Goal: Information Seeking & Learning: Understand process/instructions

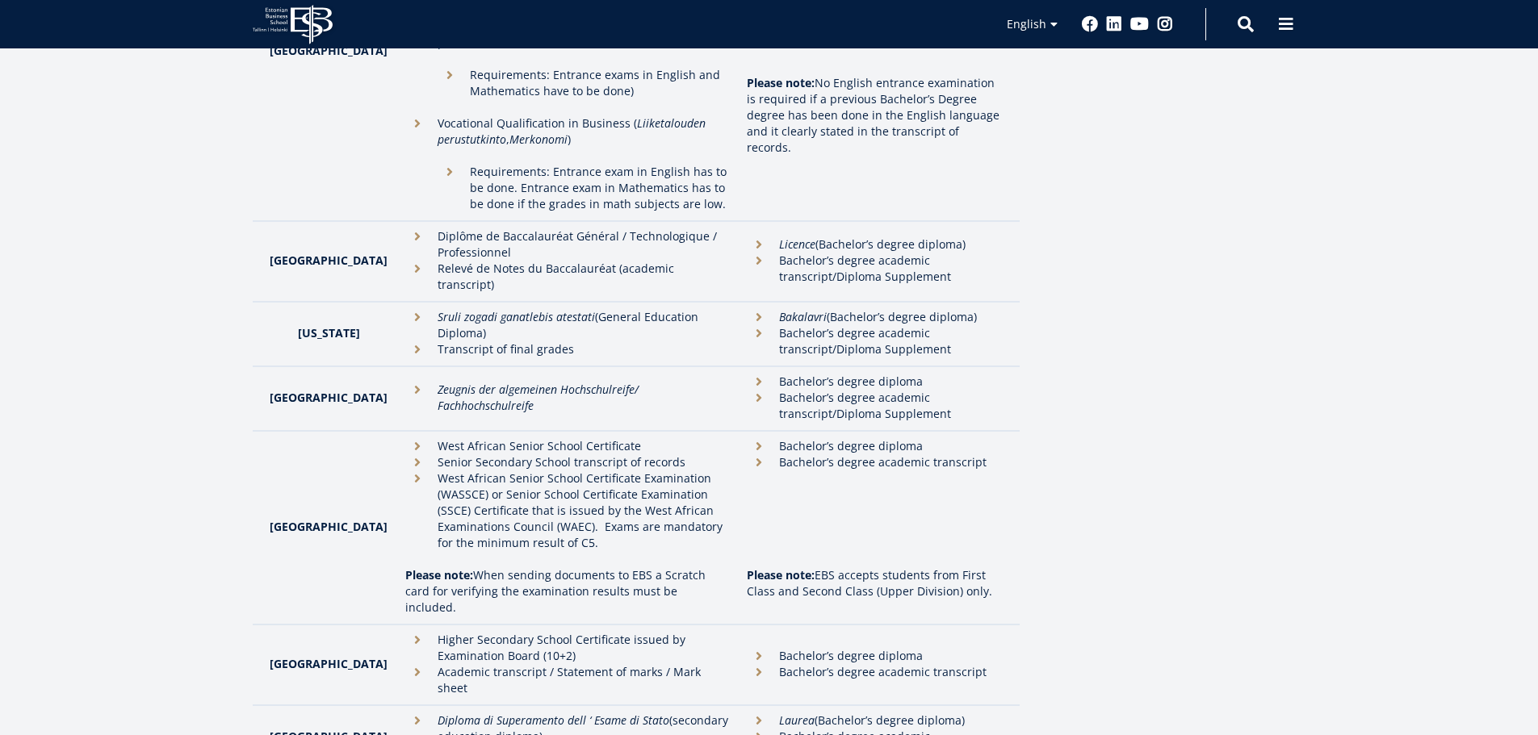
scroll to position [2099, 0]
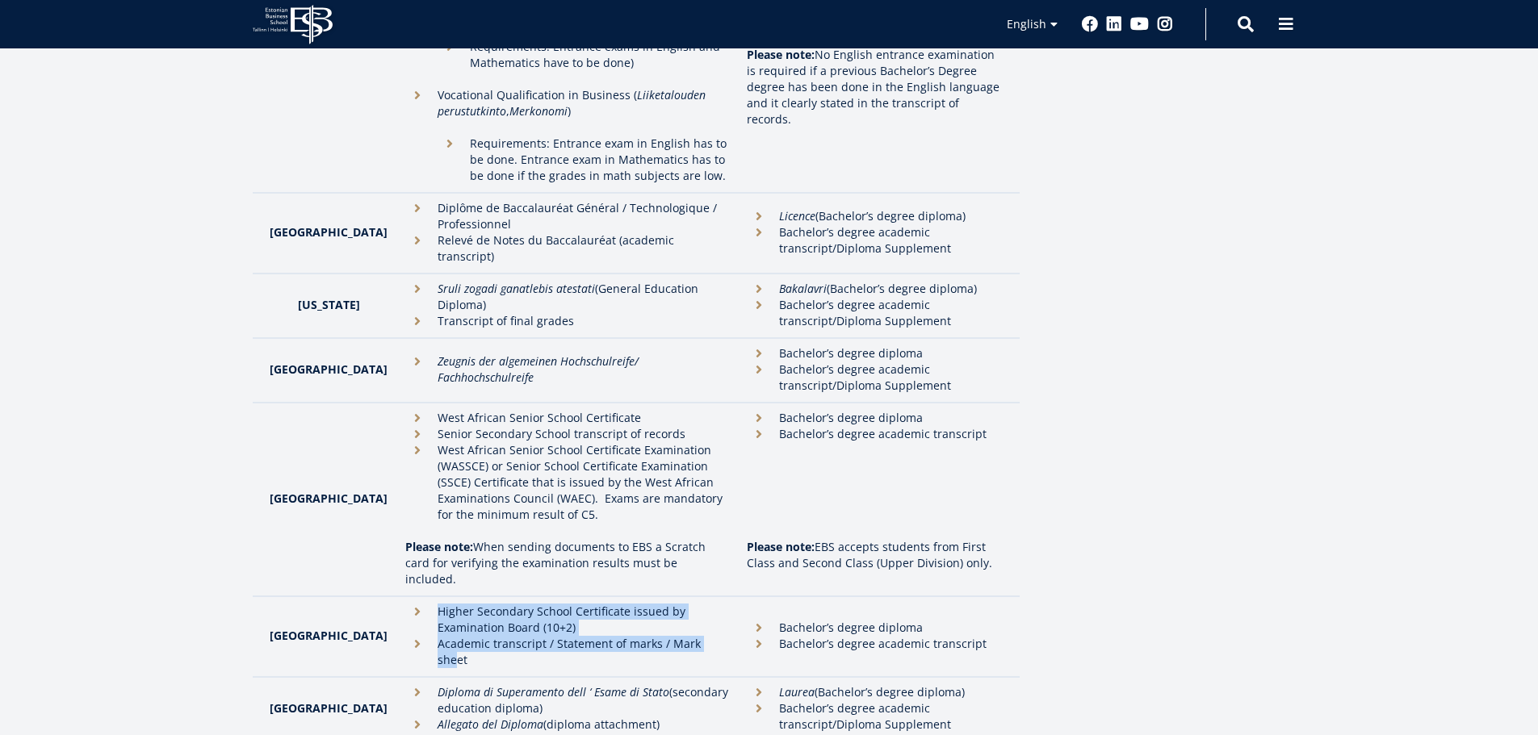
drag, startPoint x: 429, startPoint y: 530, endPoint x: 681, endPoint y: 567, distance: 255.5
click at [681, 604] on ul "Higher Secondary School Certificate issued by Examination Board (10+2) Academic…" at bounding box center [568, 636] width 326 height 65
click at [681, 636] on li "Academic transcript / Statement of marks / Mark sheet" at bounding box center [568, 652] width 326 height 32
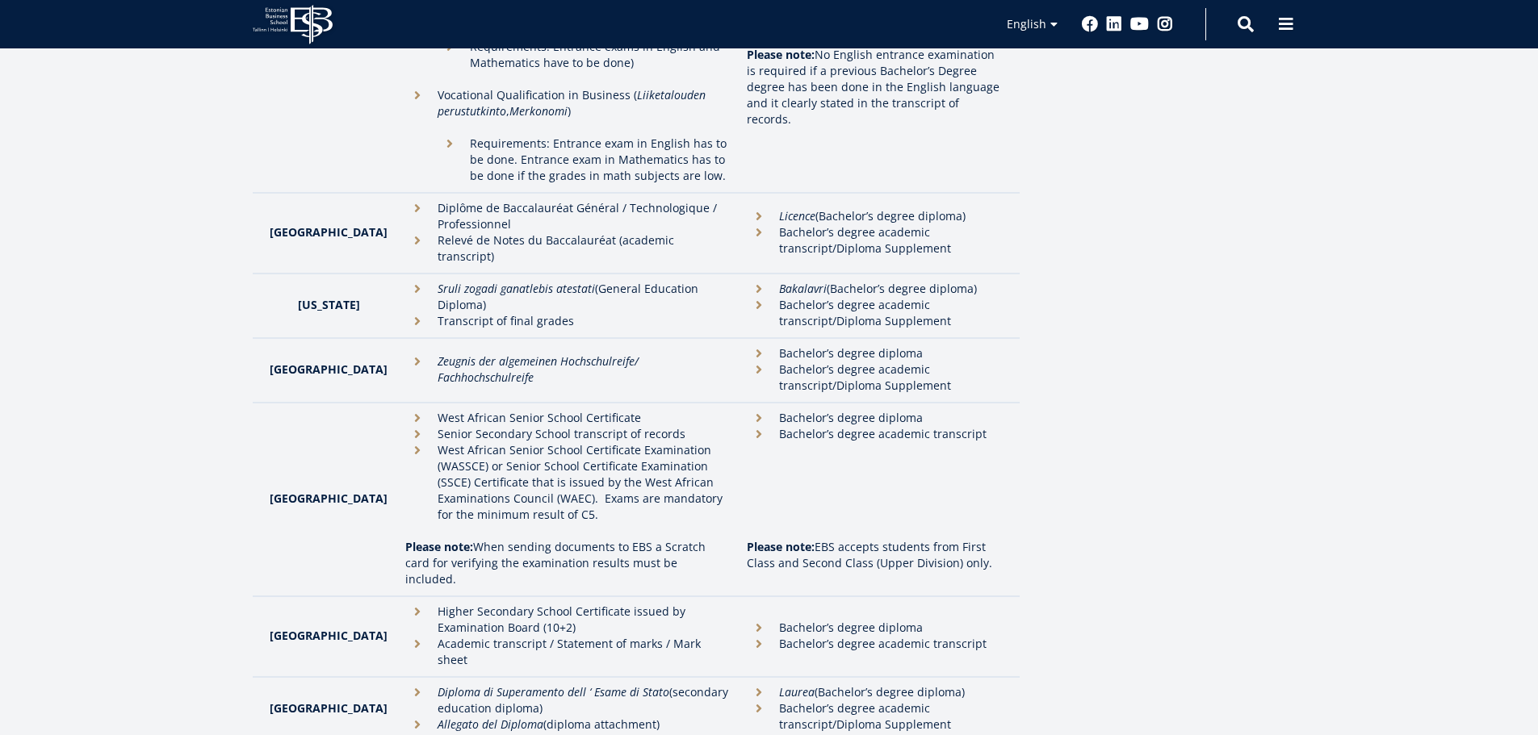
click at [681, 636] on li "Academic transcript / Statement of marks / Mark sheet" at bounding box center [568, 652] width 326 height 32
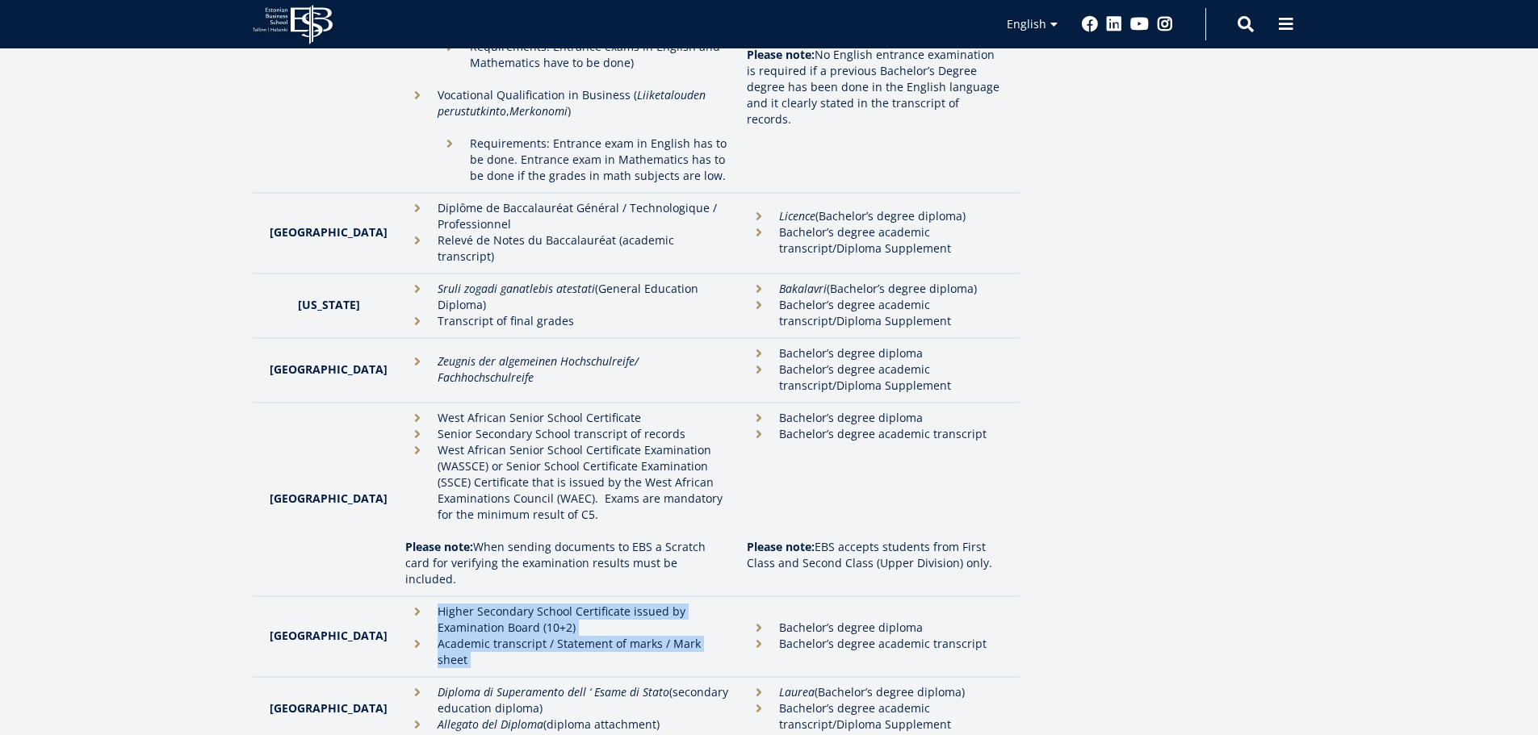
drag, startPoint x: 680, startPoint y: 567, endPoint x: 539, endPoint y: 522, distance: 148.3
click at [540, 597] on td "Higher Secondary School Certificate issued by Examination Board (10+2) Academic…" at bounding box center [568, 637] width 342 height 81
click at [538, 597] on td "Higher Secondary School Certificate issued by Examination Board (10+2) Academic…" at bounding box center [568, 637] width 342 height 81
drag, startPoint x: 538, startPoint y: 521, endPoint x: 568, endPoint y: 565, distance: 54.0
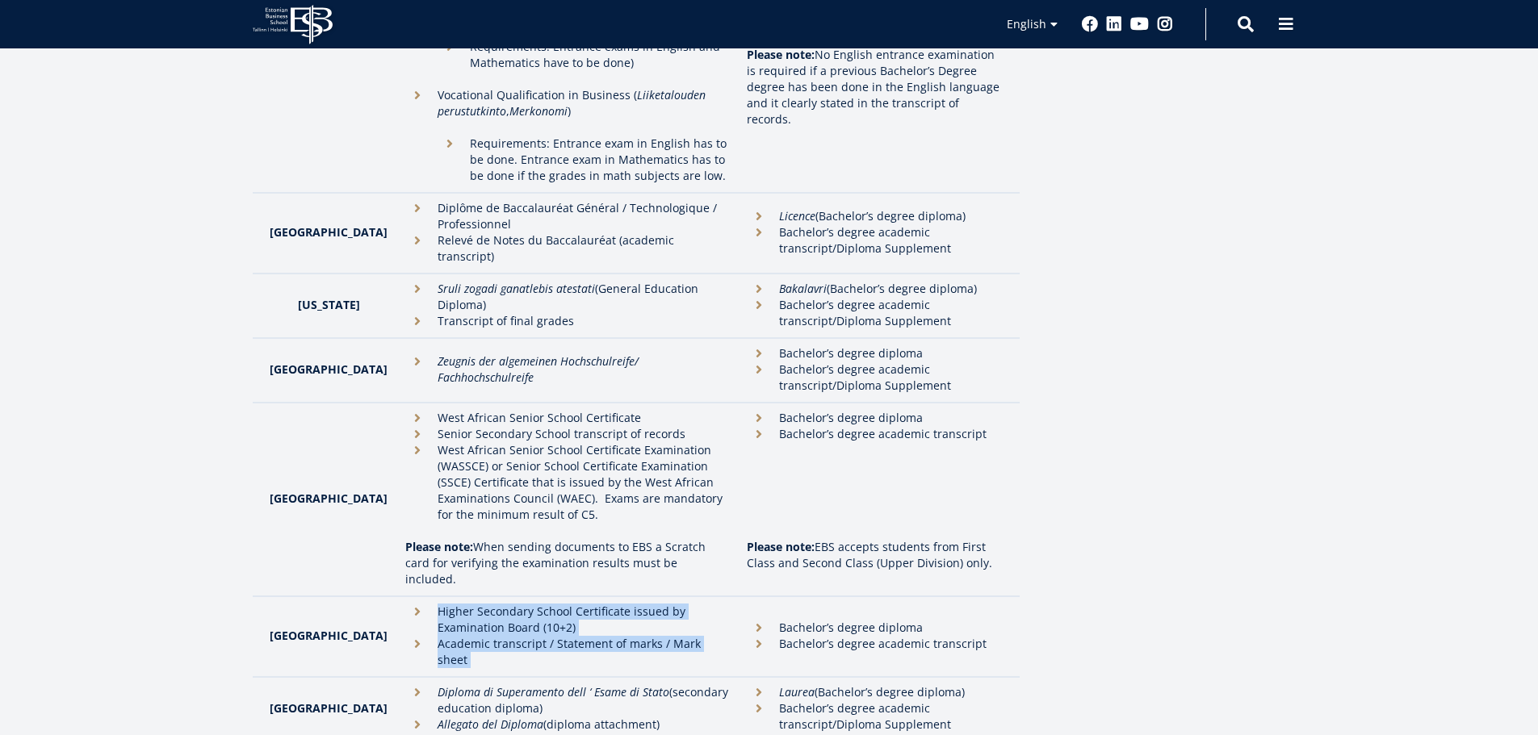
click at [568, 597] on td "Higher Secondary School Certificate issued by Examination Board (10+2) Academic…" at bounding box center [568, 637] width 342 height 81
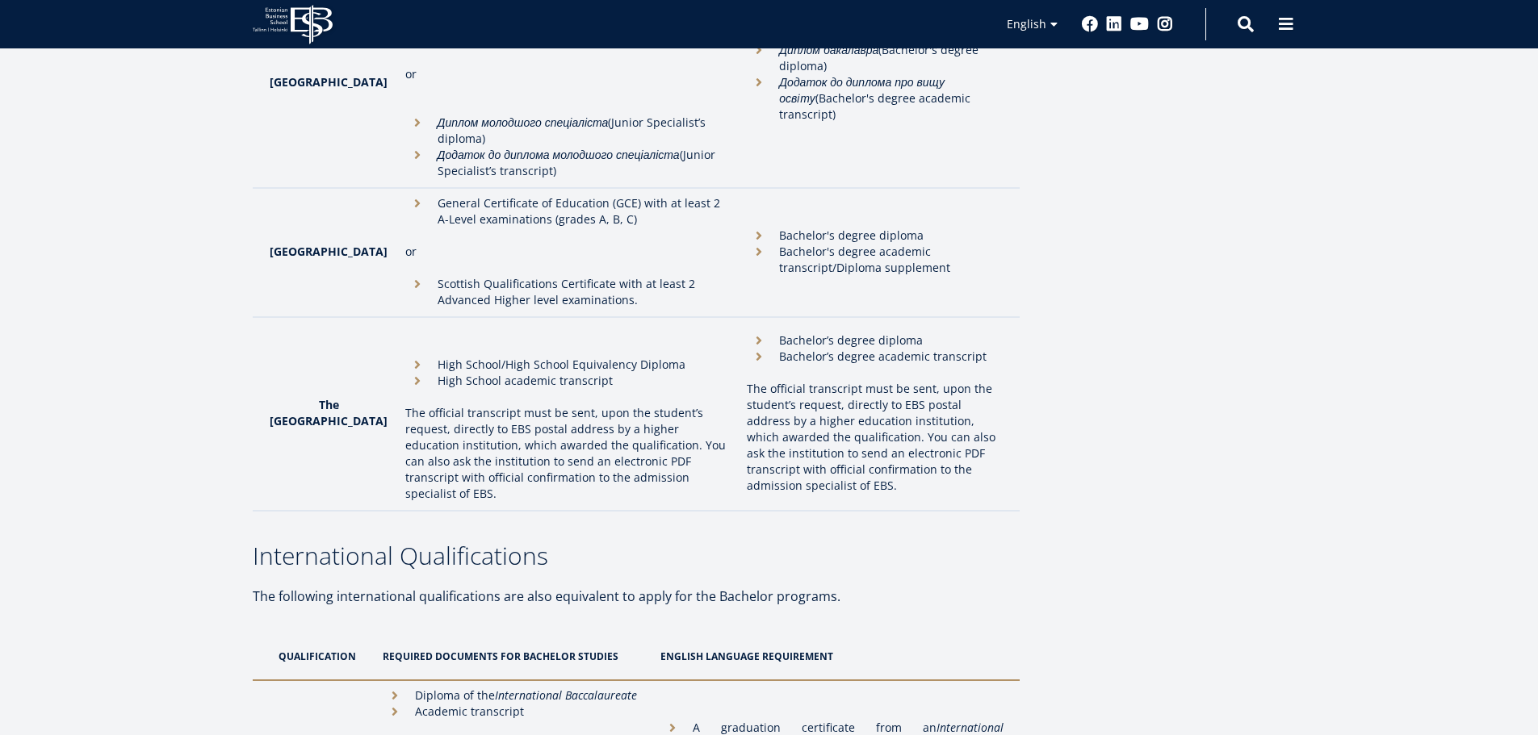
scroll to position [5247, 0]
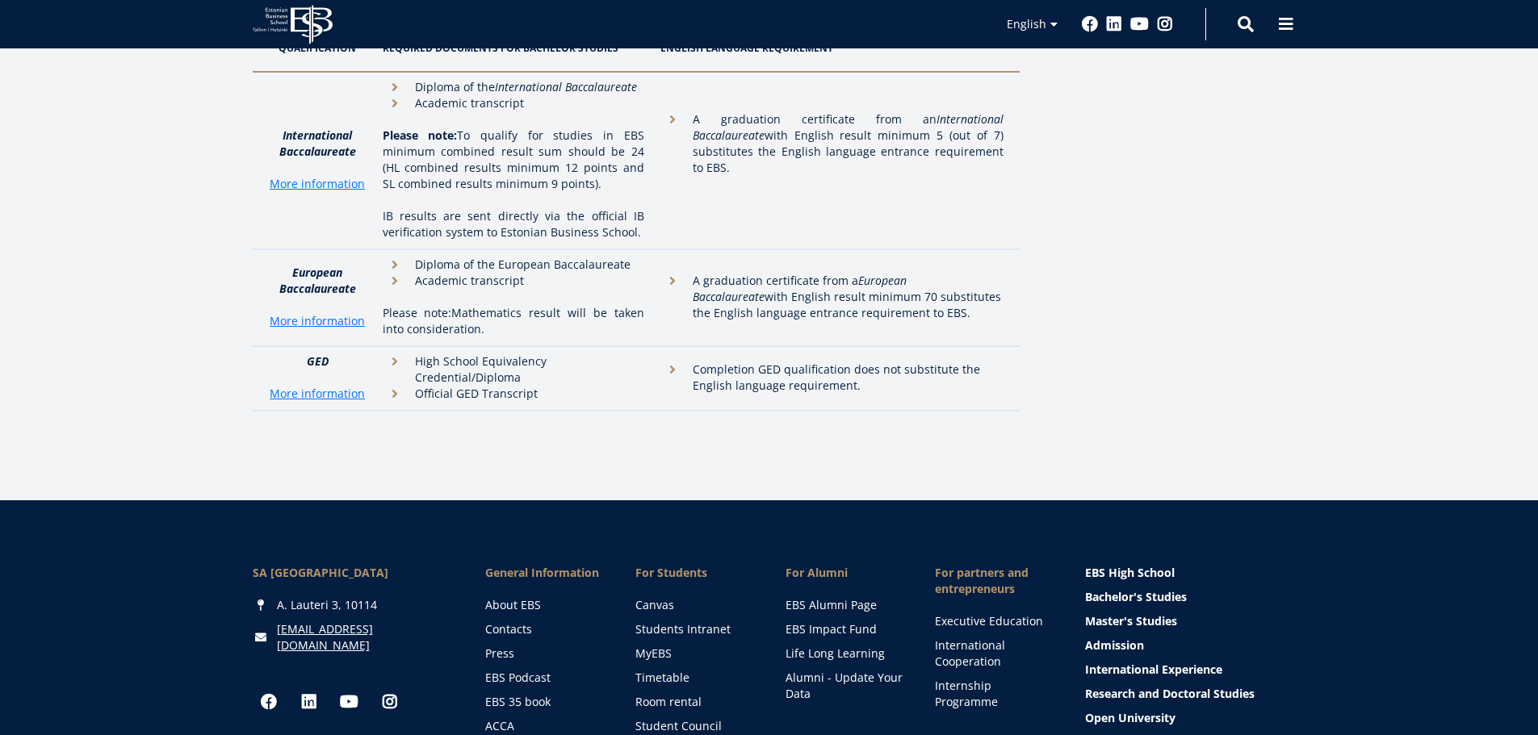
drag, startPoint x: 538, startPoint y: 492, endPoint x: 577, endPoint y: 290, distance: 206.4
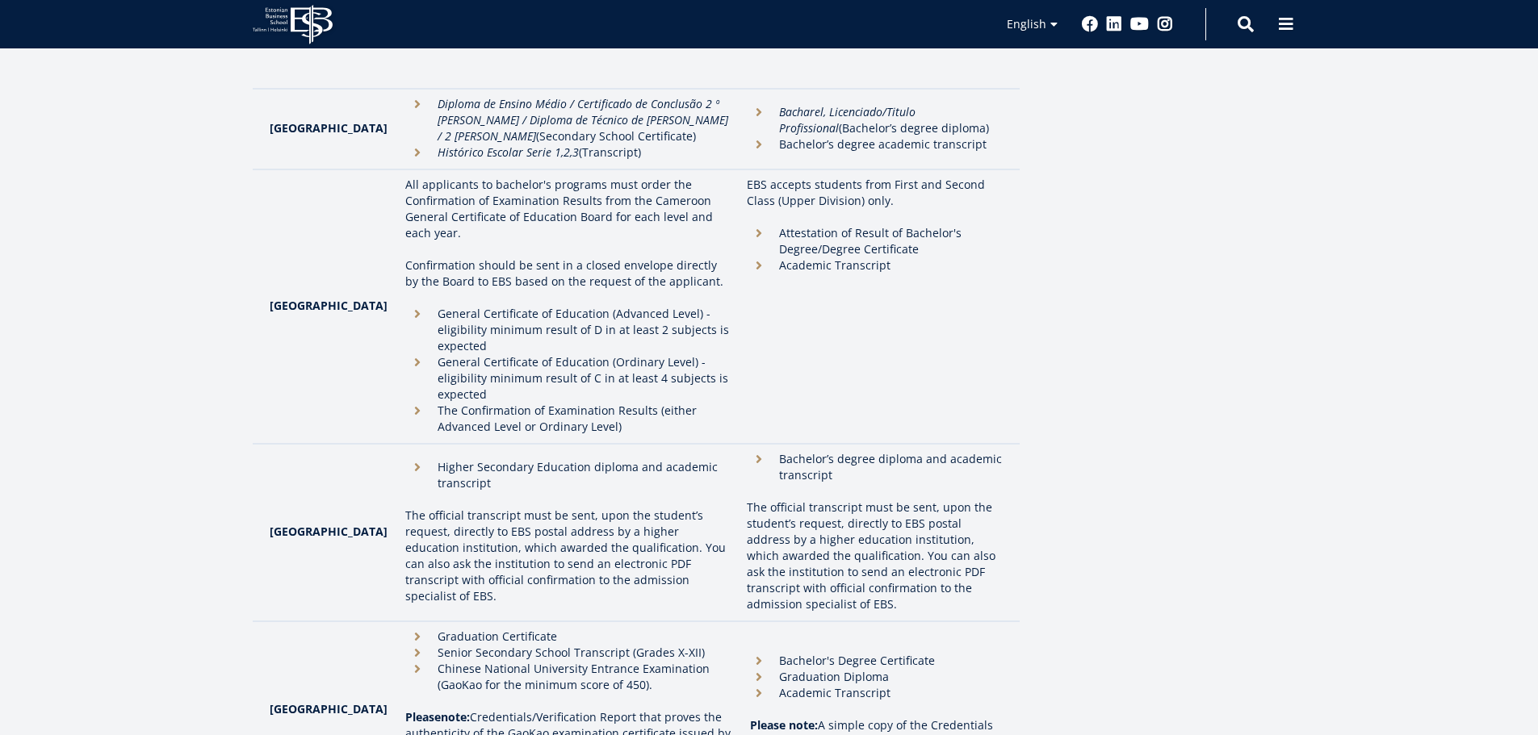
scroll to position [0, 0]
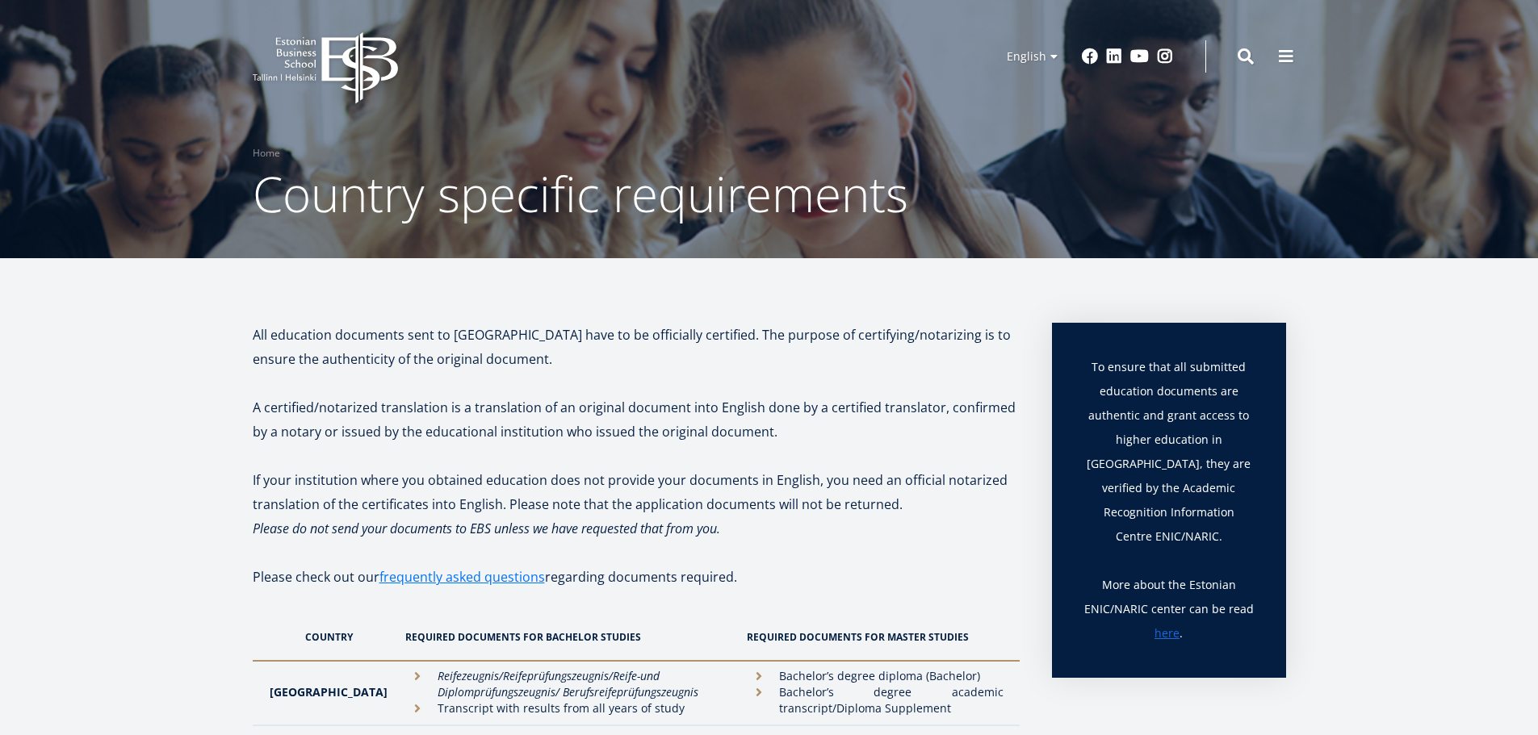
drag, startPoint x: 577, startPoint y: 290, endPoint x: 599, endPoint y: 14, distance: 276.9
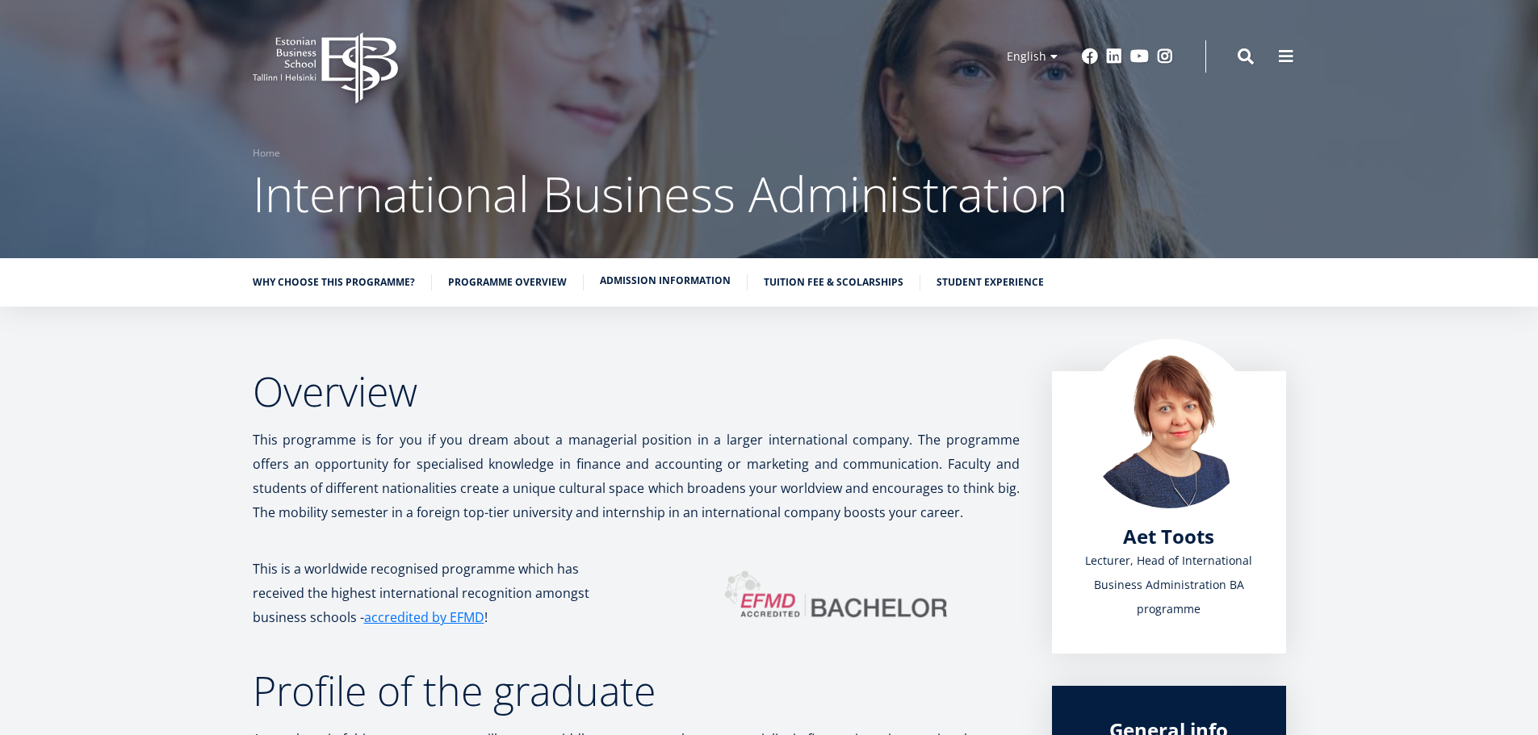
click at [697, 276] on link "Admission information" at bounding box center [665, 281] width 131 height 16
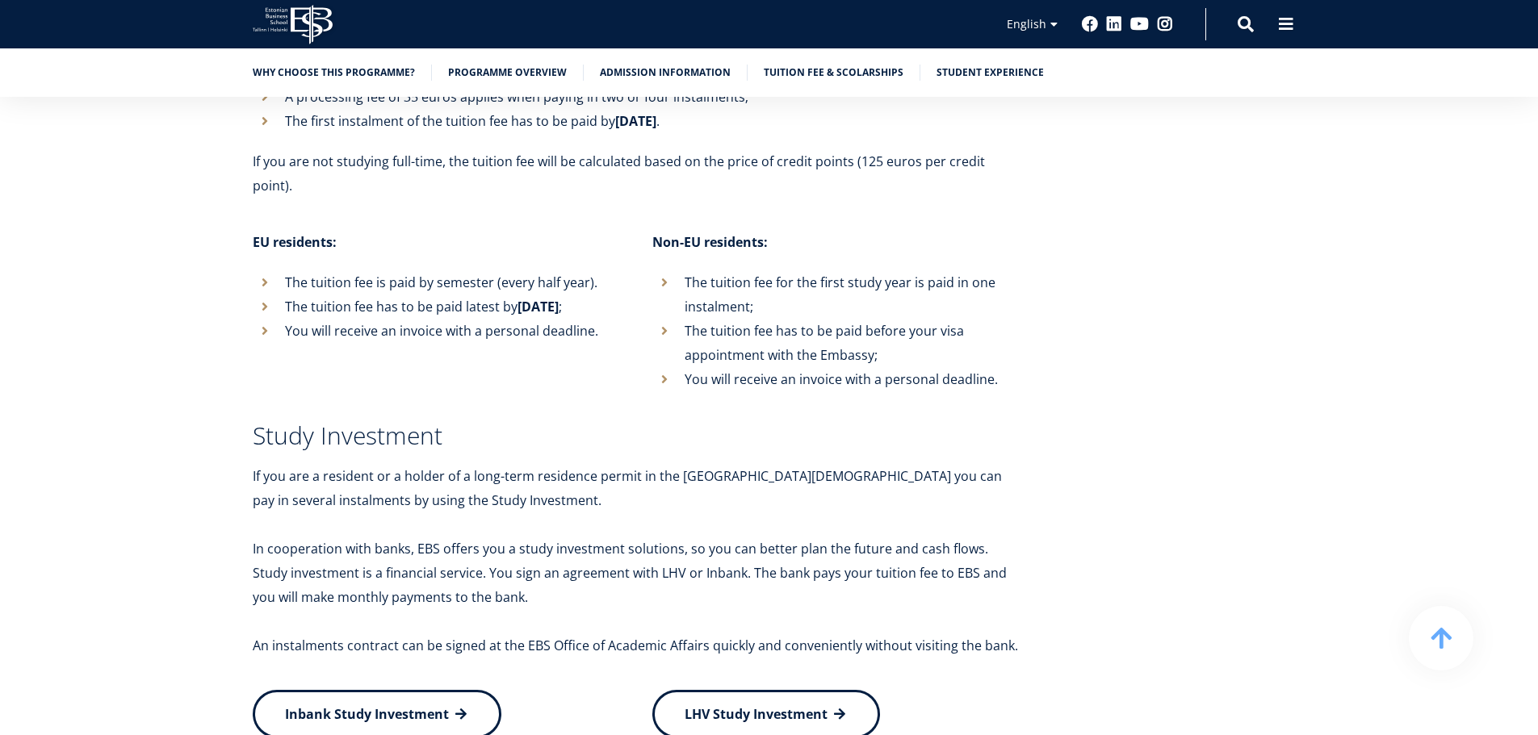
scroll to position [9052, 0]
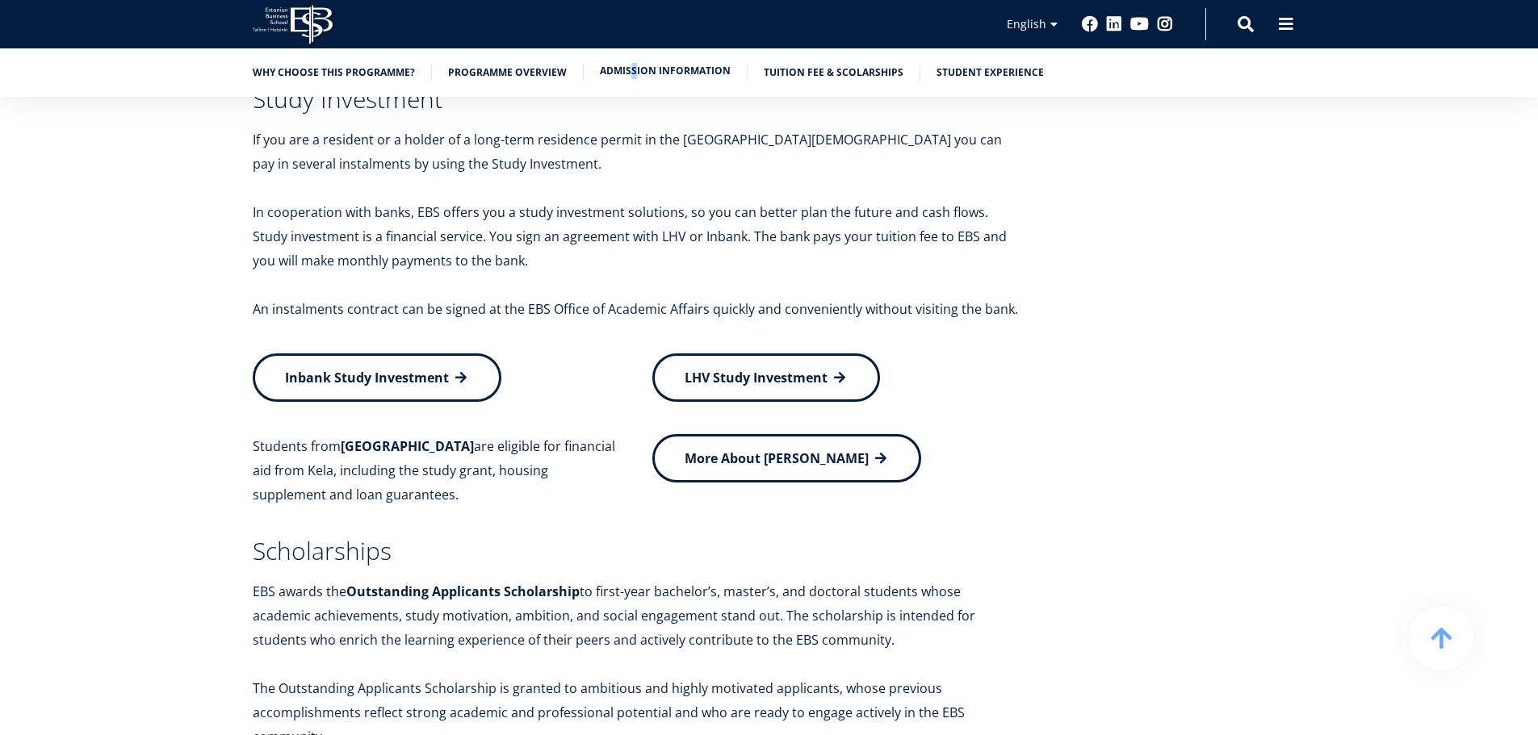
click at [630, 65] on div "Why choose this programme? Programme overview Admission information Tuition fee…" at bounding box center [769, 72] width 1538 height 48
click at [636, 73] on link "Admission information" at bounding box center [665, 71] width 131 height 16
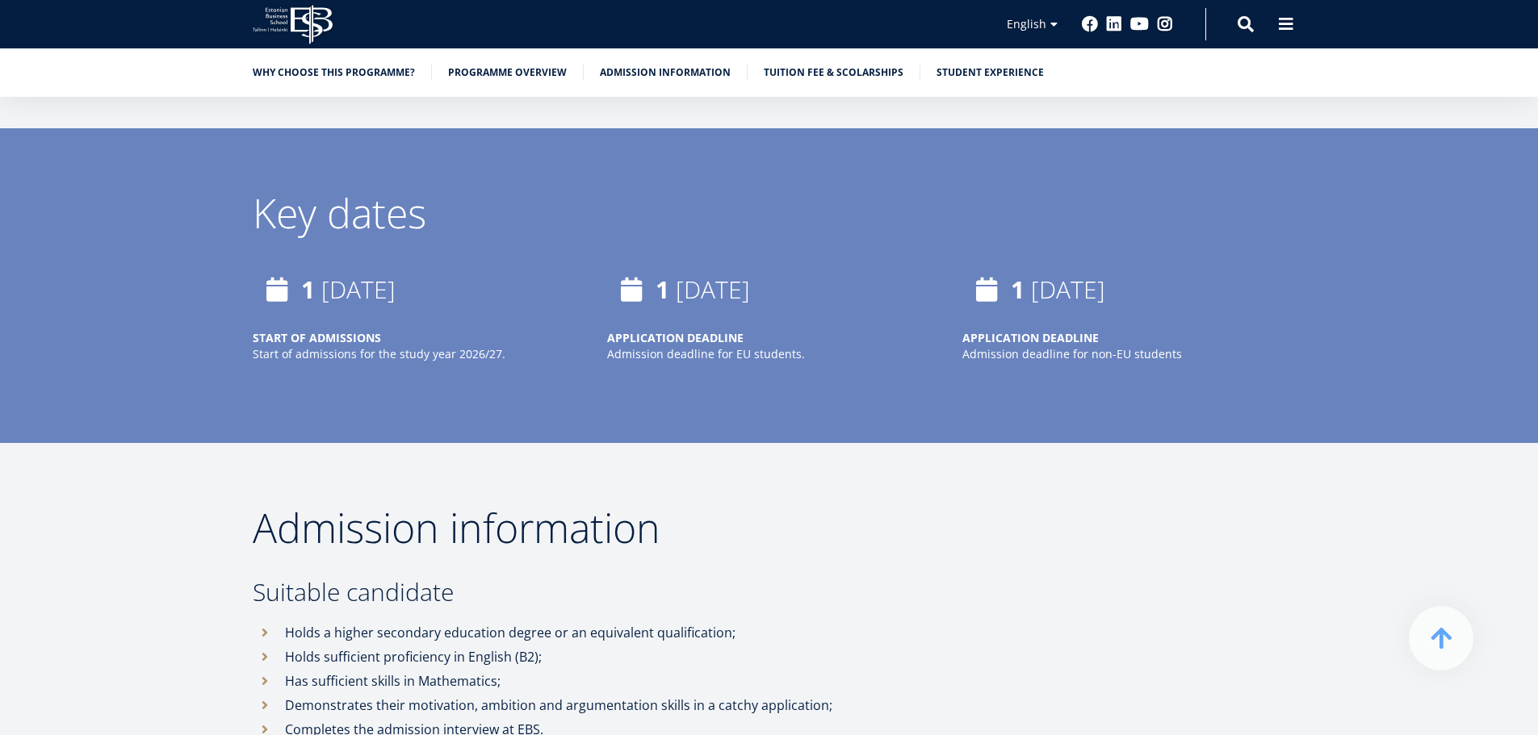
click at [649, 346] on p "Admission deadline for EU students." at bounding box center [768, 354] width 323 height 16
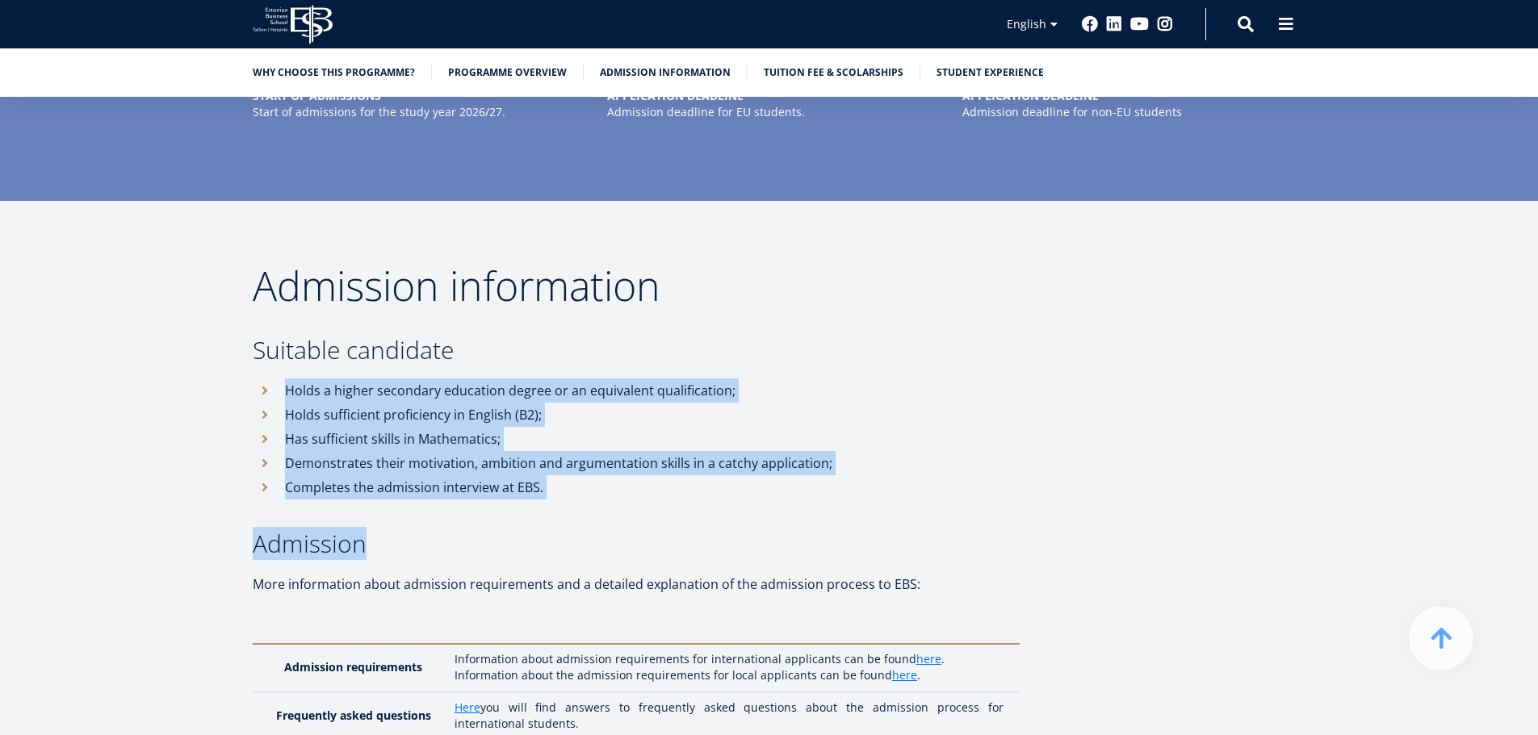
drag, startPoint x: 649, startPoint y: 290, endPoint x: 714, endPoint y: 463, distance: 185.5
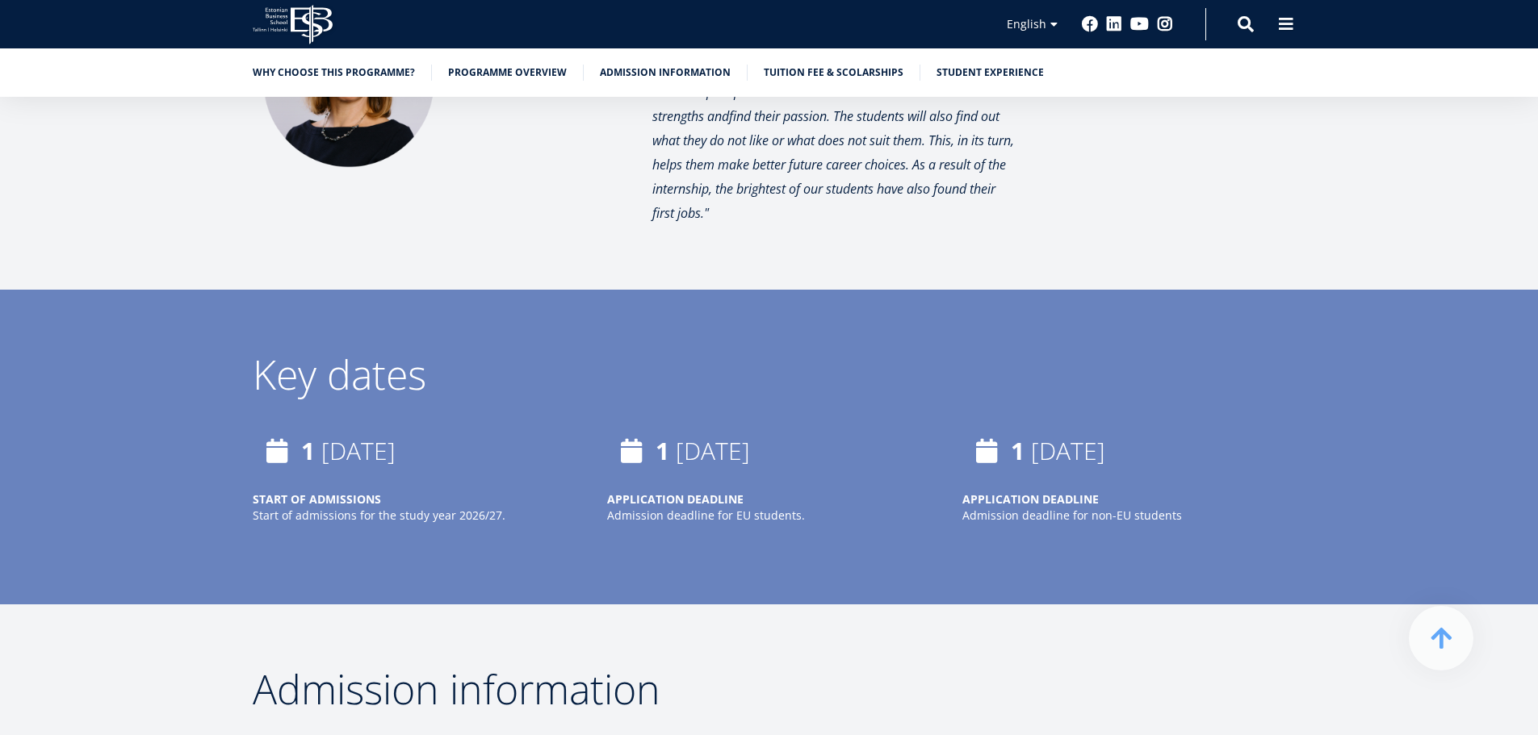
scroll to position [6711, 0]
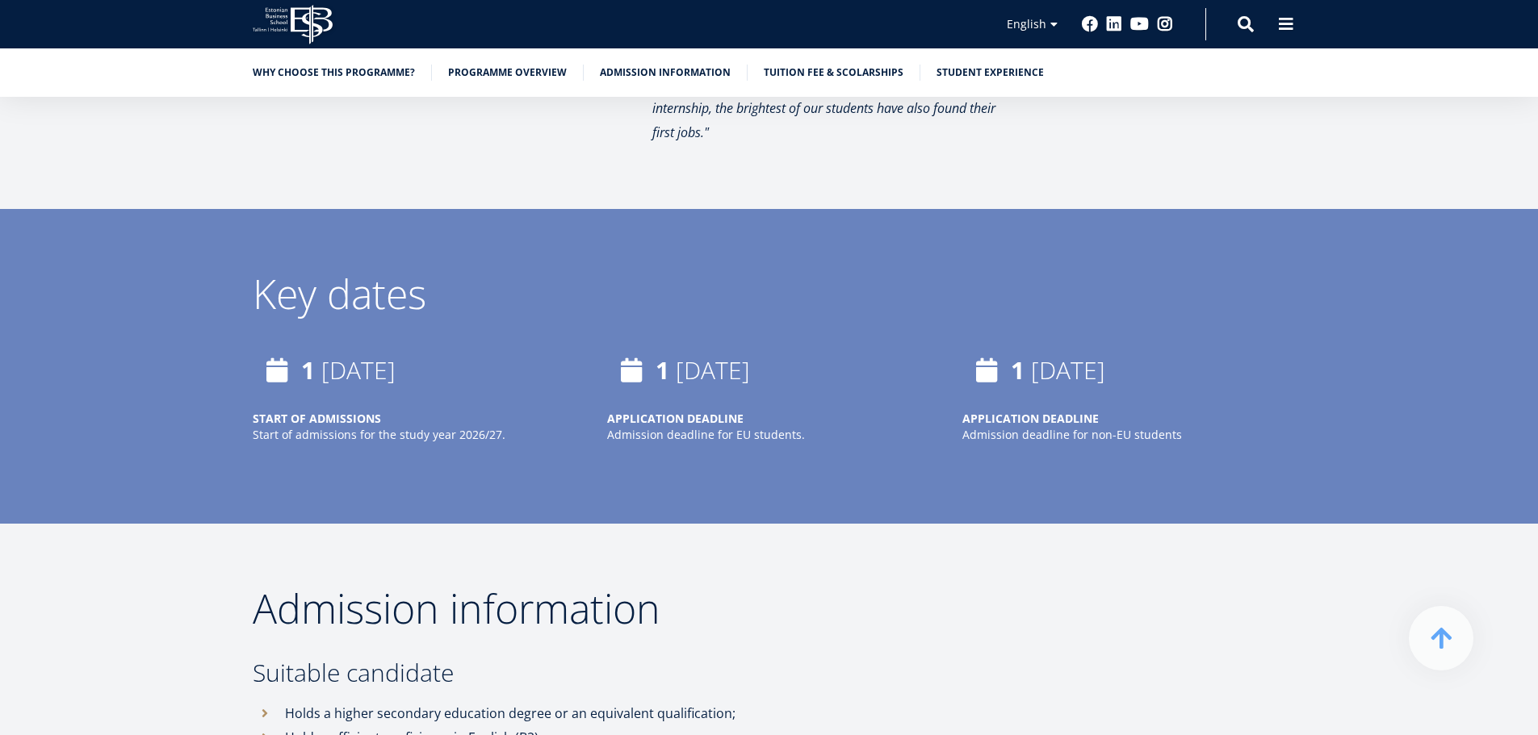
click at [444, 411] on p "START OF ADMISSIONS" at bounding box center [414, 419] width 323 height 16
drag, startPoint x: 444, startPoint y: 363, endPoint x: 466, endPoint y: 378, distance: 26.2
click at [466, 411] on div "START OF ADMISSIONS Start of admissions for the study year 2026/27." at bounding box center [414, 427] width 323 height 32
click at [467, 427] on p "Start of admissions for the study year 2026/27." at bounding box center [414, 435] width 323 height 16
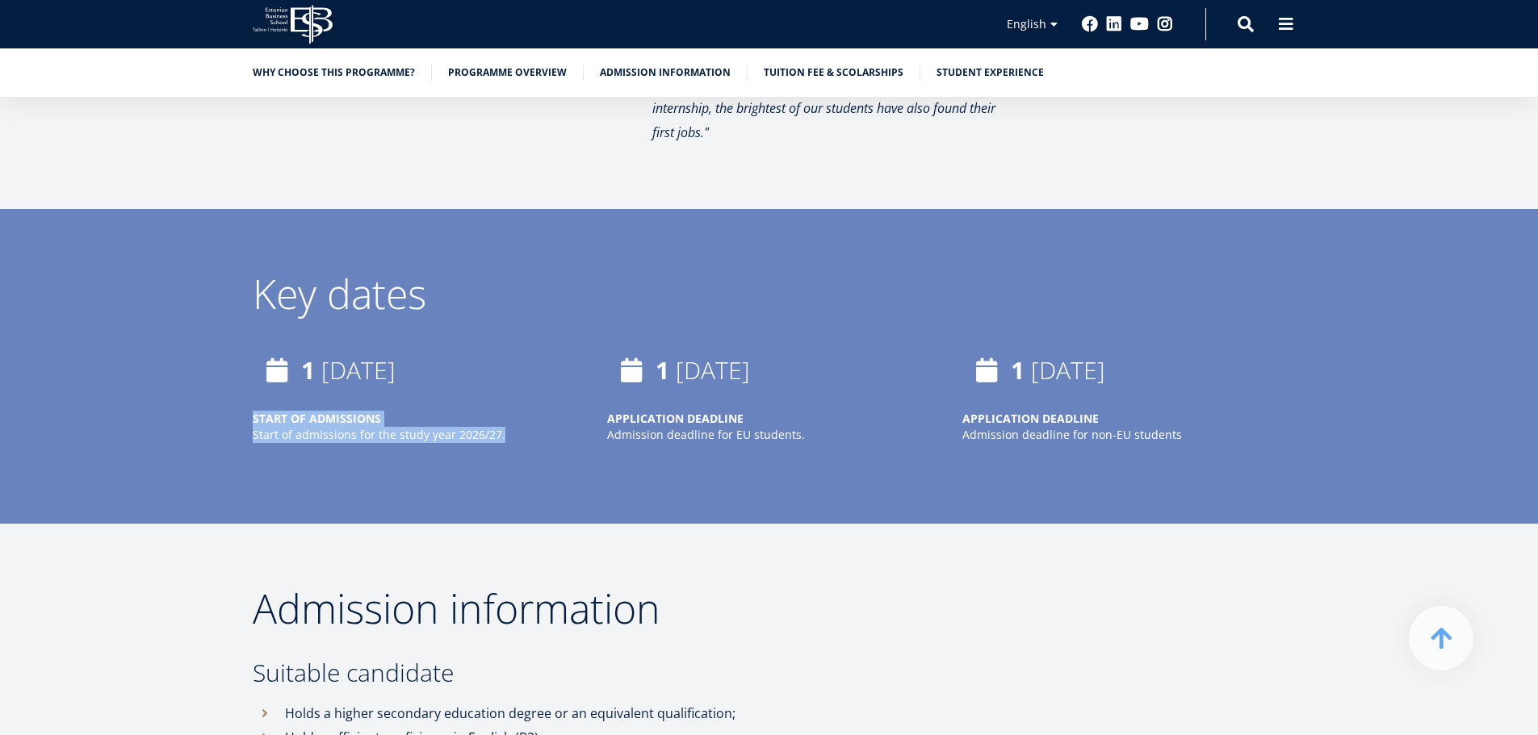
click at [467, 427] on p "Start of admissions for the study year 2026/27." at bounding box center [414, 435] width 323 height 16
drag, startPoint x: 467, startPoint y: 379, endPoint x: 446, endPoint y: 354, distance: 33.2
click at [446, 411] on div "START OF ADMISSIONS Start of admissions for the study year 2026/27." at bounding box center [414, 427] width 323 height 32
click at [446, 353] on div "1 February, 2026 START OF ADMISSIONS Start of admissions for the study year 202…" at bounding box center [414, 394] width 323 height 97
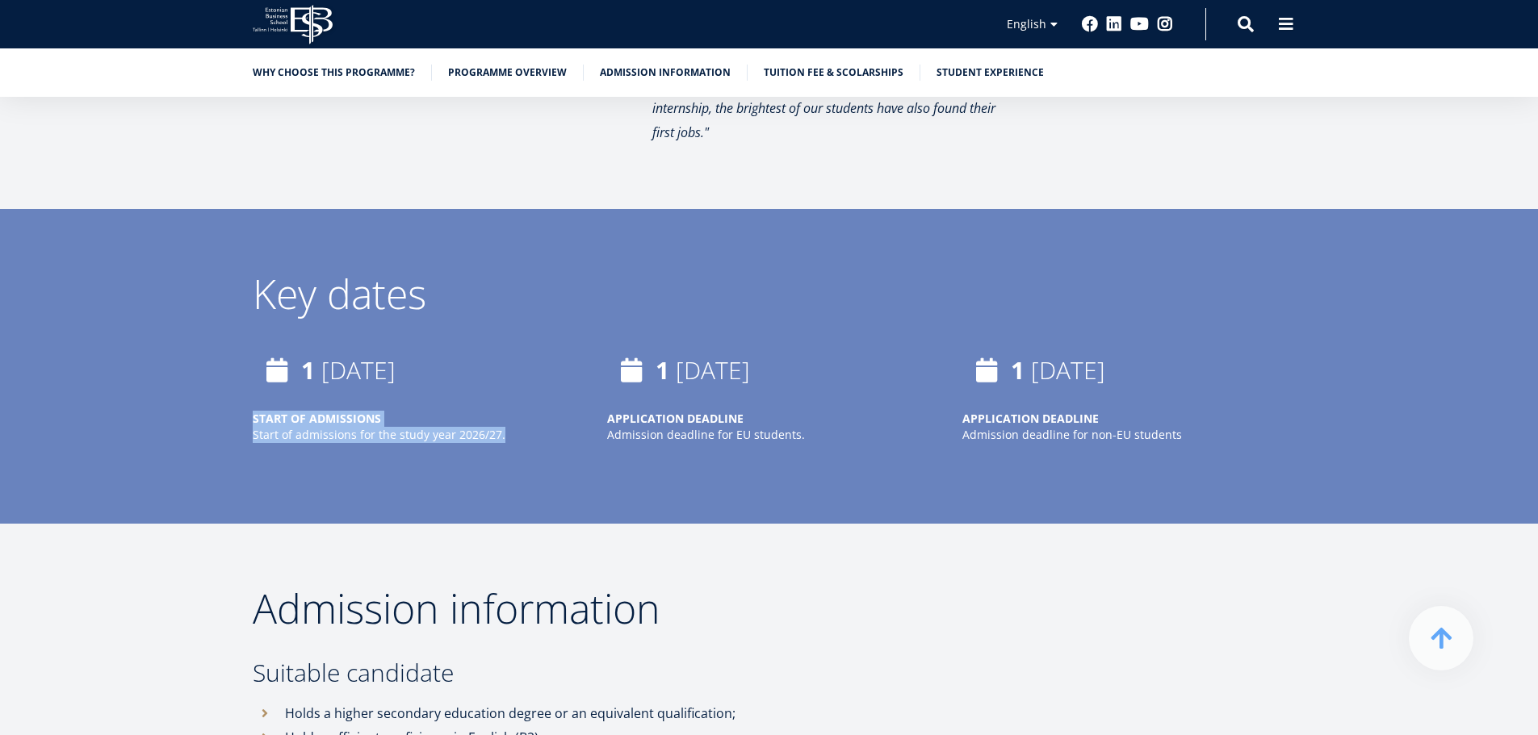
drag, startPoint x: 446, startPoint y: 353, endPoint x: 492, endPoint y: 376, distance: 52.3
click at [492, 375] on div "1 February, 2026 START OF ADMISSIONS Start of admissions for the study year 202…" at bounding box center [414, 394] width 323 height 97
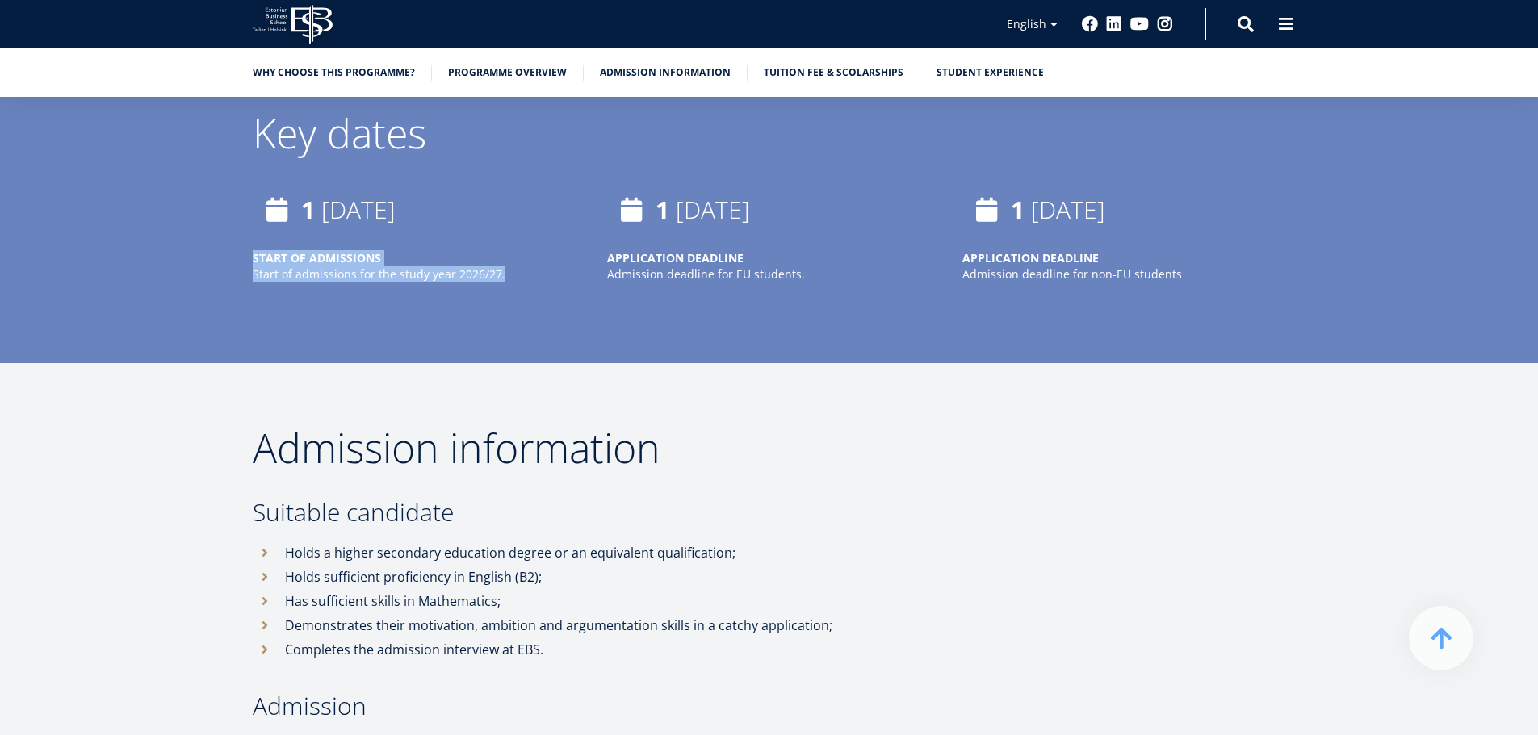
scroll to position [6873, 0]
click at [492, 500] on h3 "Suitable candidate" at bounding box center [636, 512] width 767 height 24
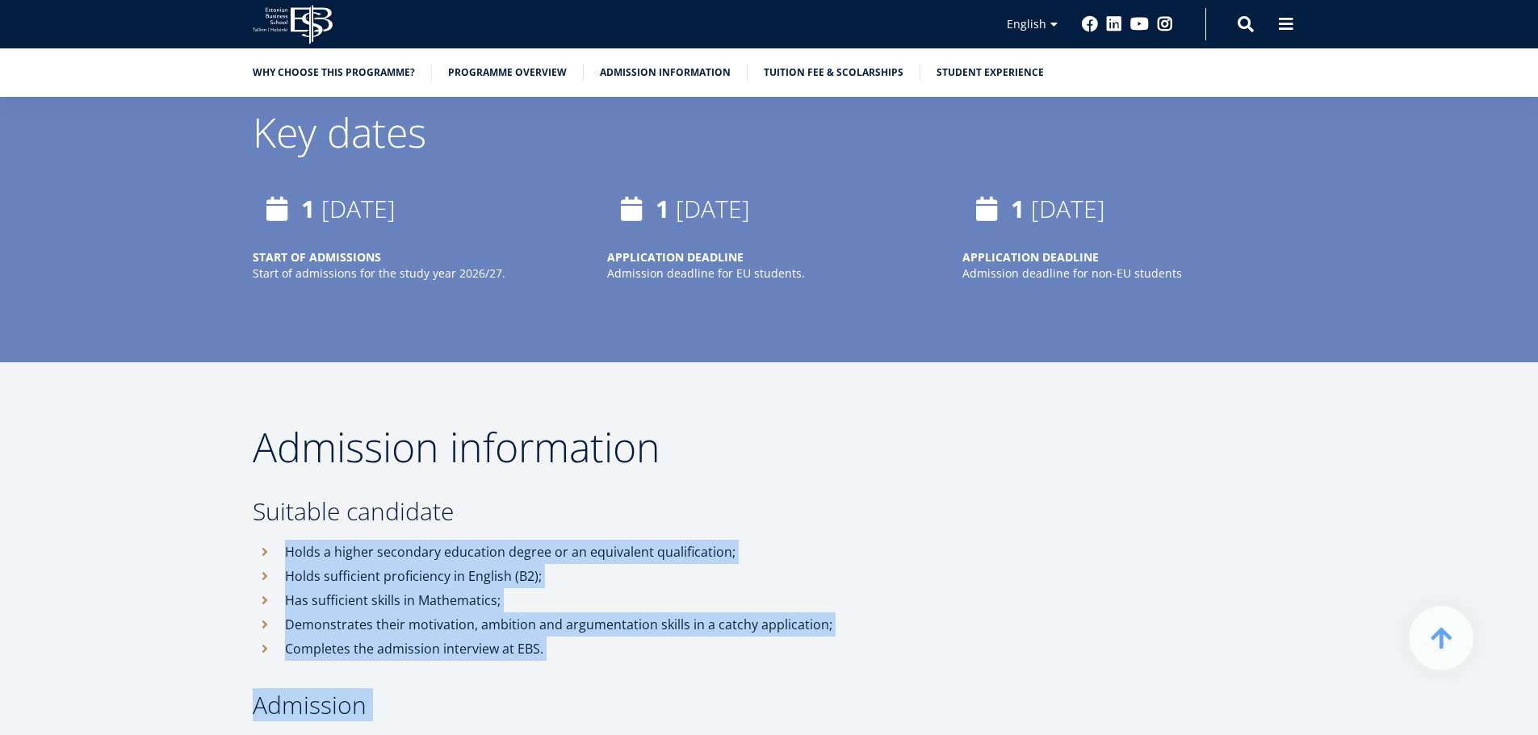
drag, startPoint x: 492, startPoint y: 460, endPoint x: 519, endPoint y: 604, distance: 146.1
click at [519, 637] on li "Completes the admission interview at EBS." at bounding box center [636, 649] width 767 height 24
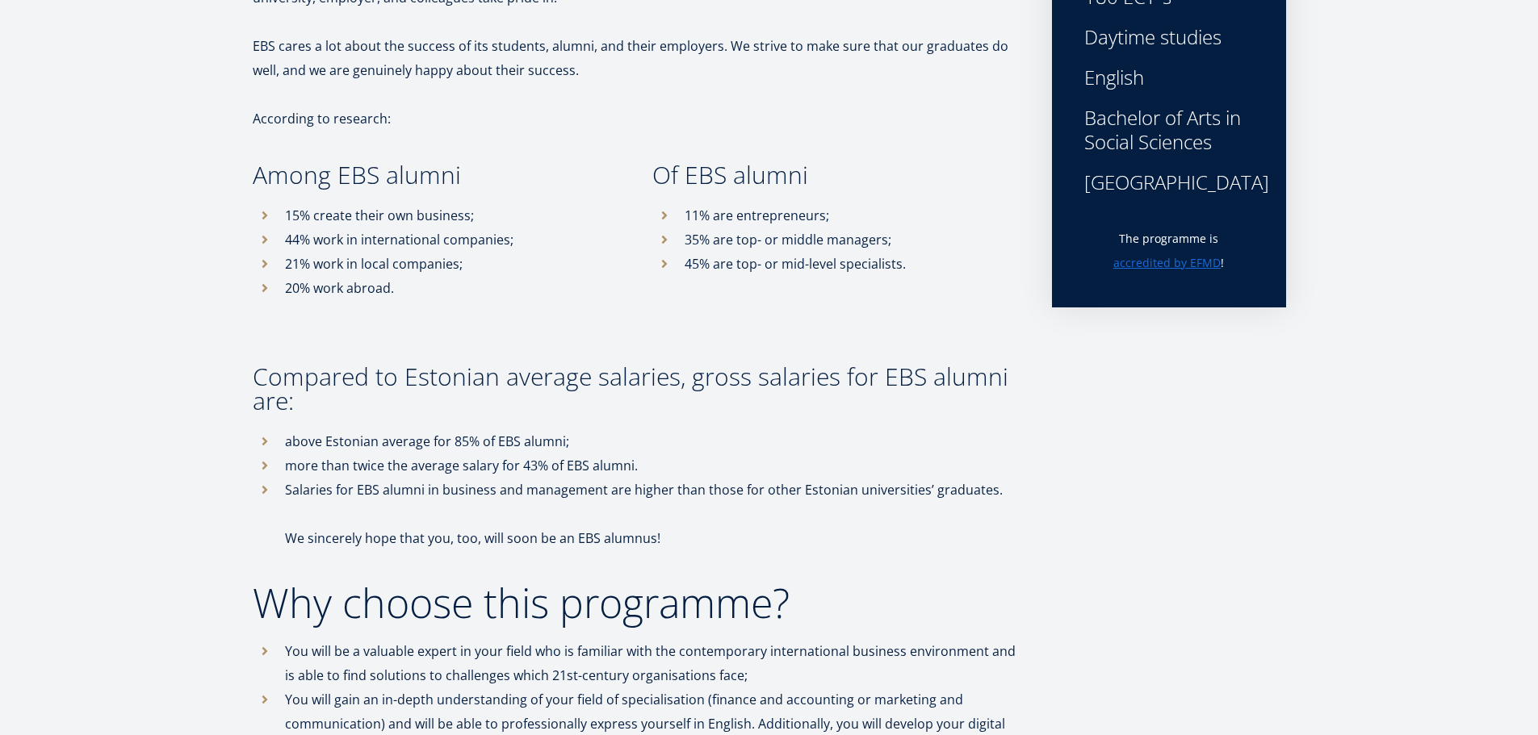
scroll to position [0, 0]
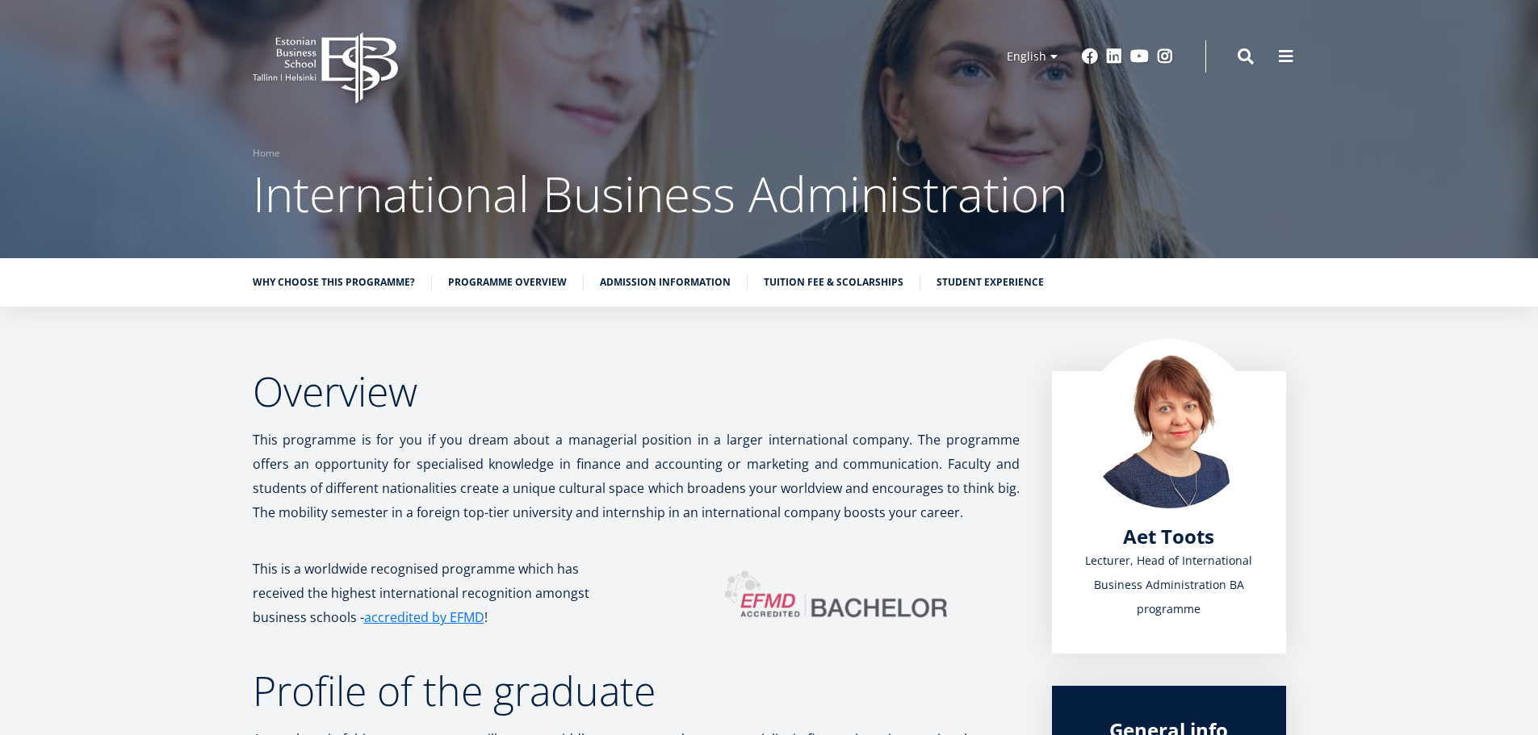
drag, startPoint x: 551, startPoint y: 391, endPoint x: 456, endPoint y: 98, distance: 307.3
click at [345, 56] on icon at bounding box center [359, 68] width 76 height 72
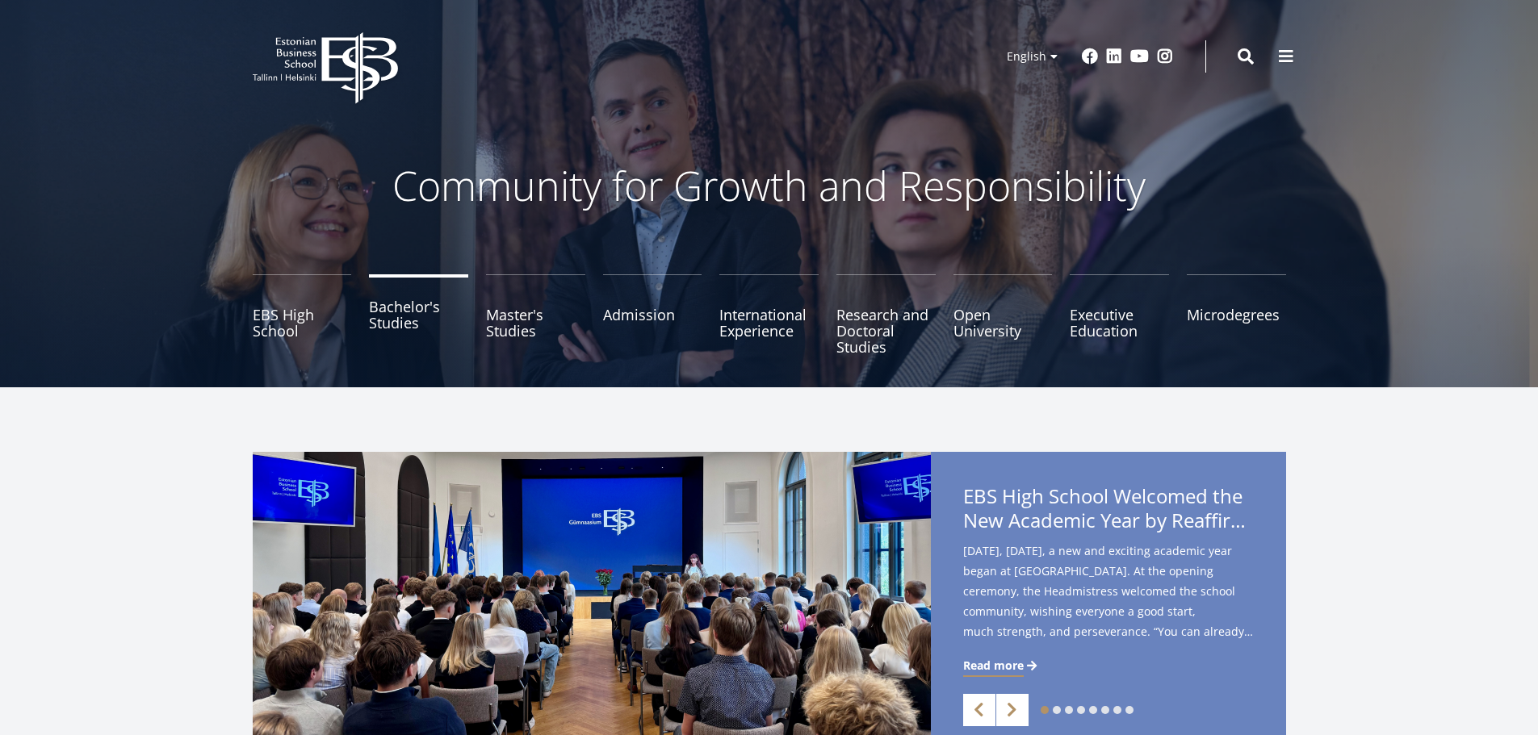
click at [415, 313] on link "Bachelor's Studies" at bounding box center [418, 314] width 99 height 81
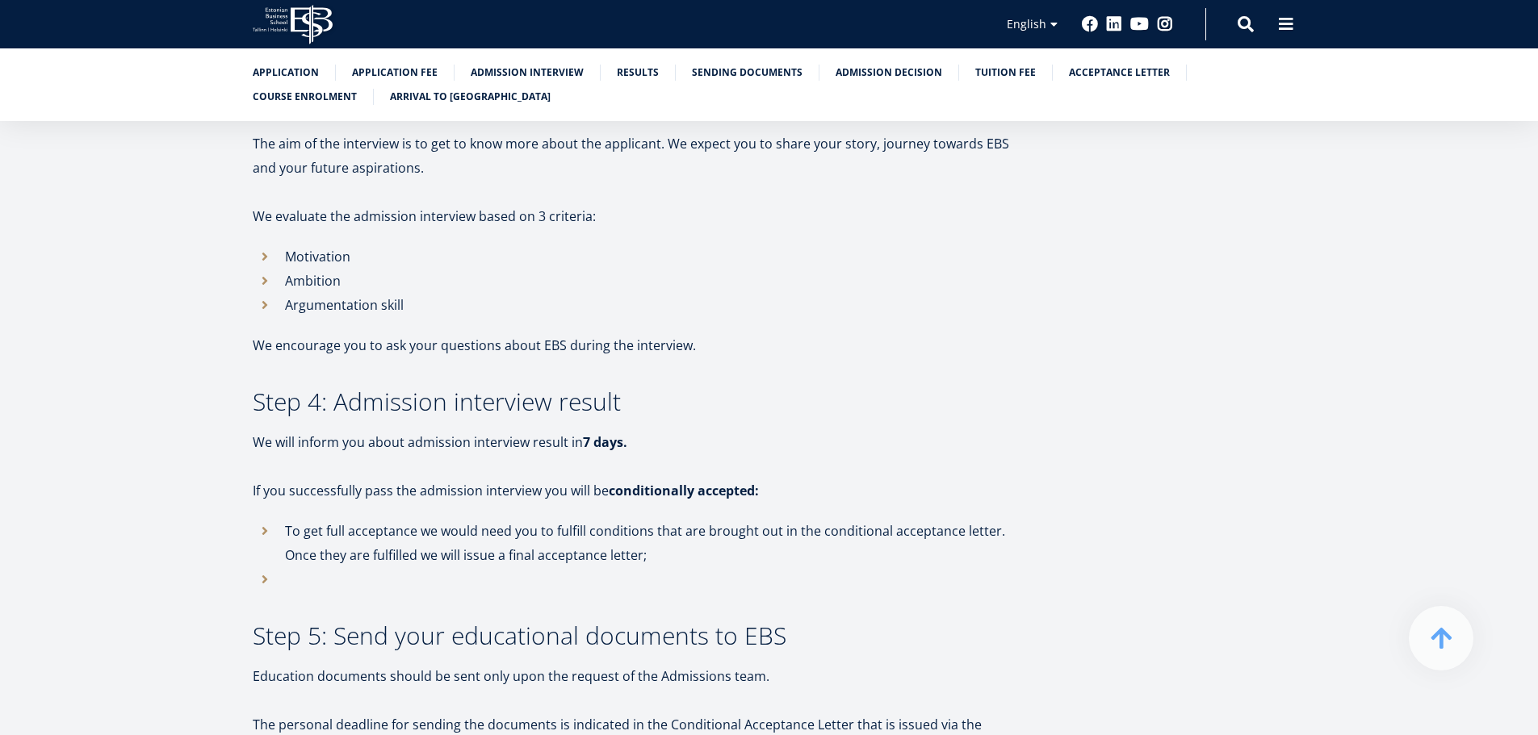
scroll to position [1937, 0]
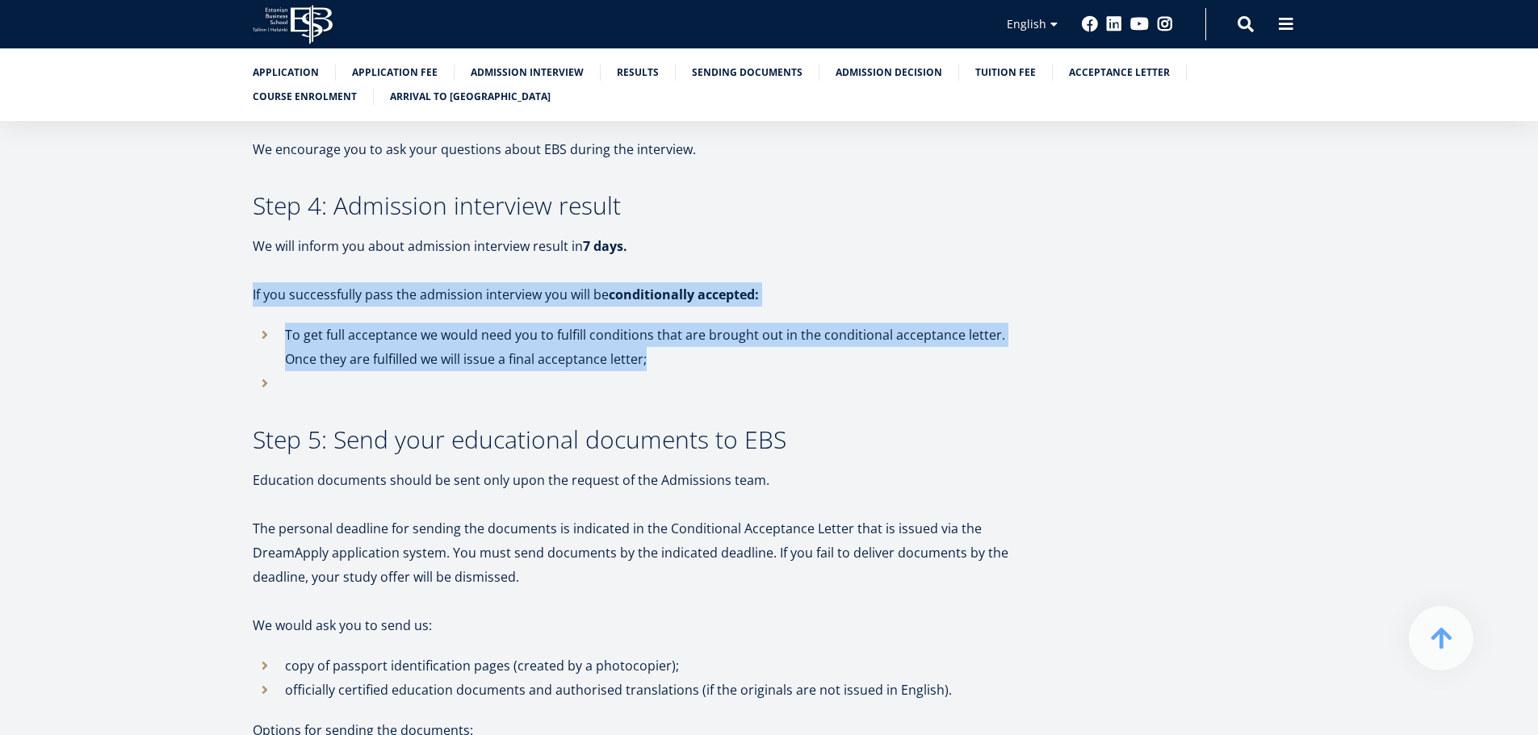
drag, startPoint x: 301, startPoint y: 246, endPoint x: 742, endPoint y: 282, distance: 442.2
click at [741, 298] on div "We look forward to learning about you through your application to Estonian Busi…" at bounding box center [636, 625] width 767 height 4335
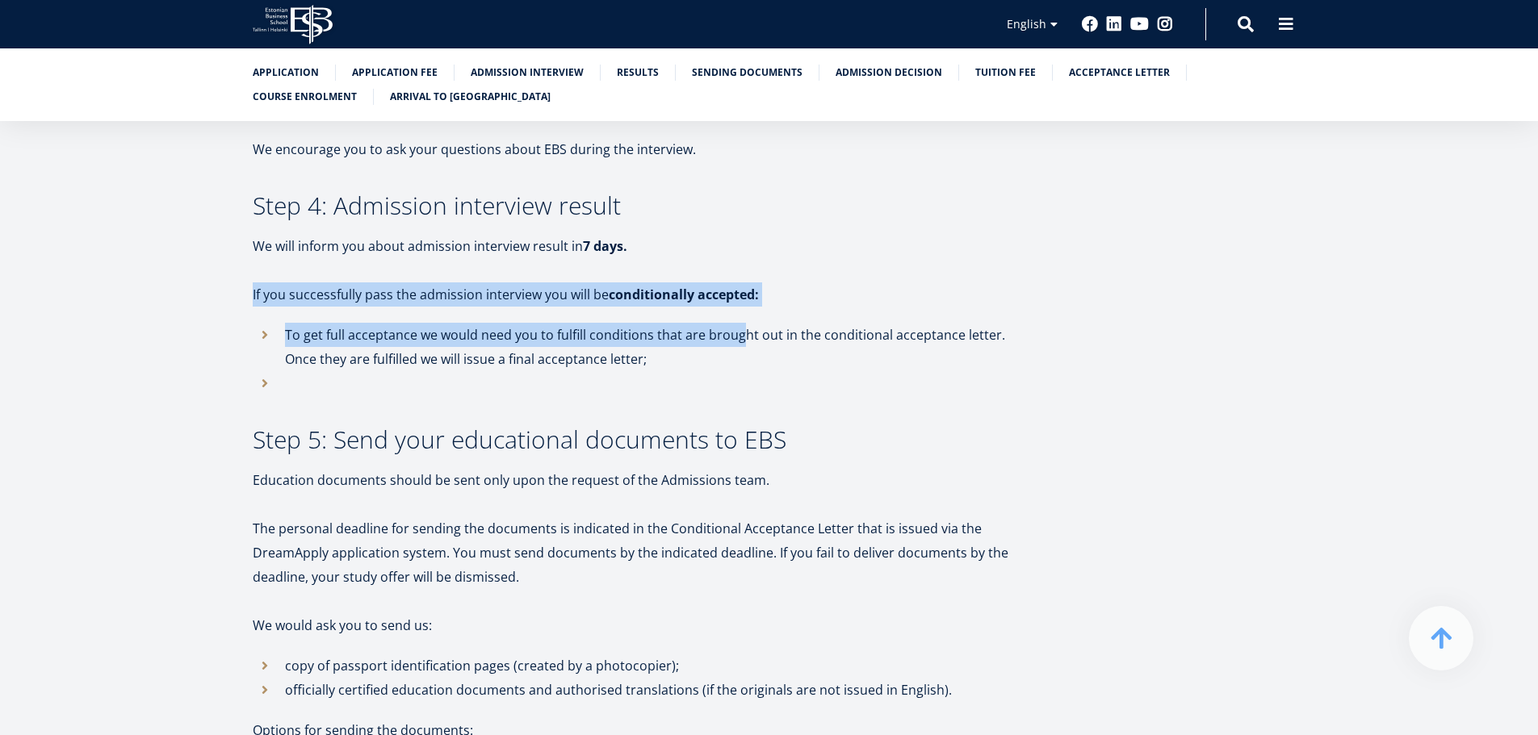
click at [742, 269] on div "We look forward to learning about you through your application to Estonian Busi…" at bounding box center [636, 625] width 767 height 4335
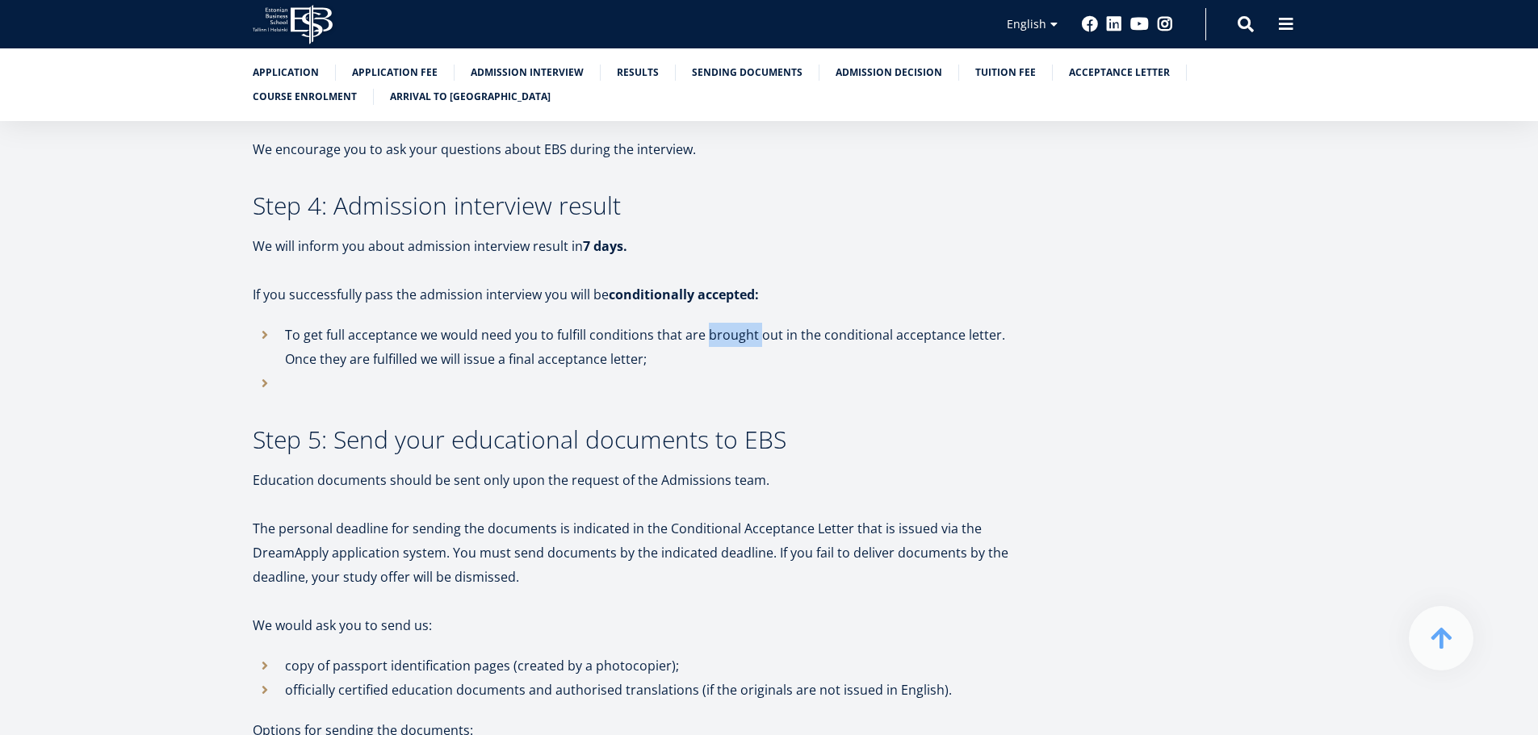
click at [742, 269] on div "We look forward to learning about you through your application to Estonian Busi…" at bounding box center [636, 625] width 767 height 4335
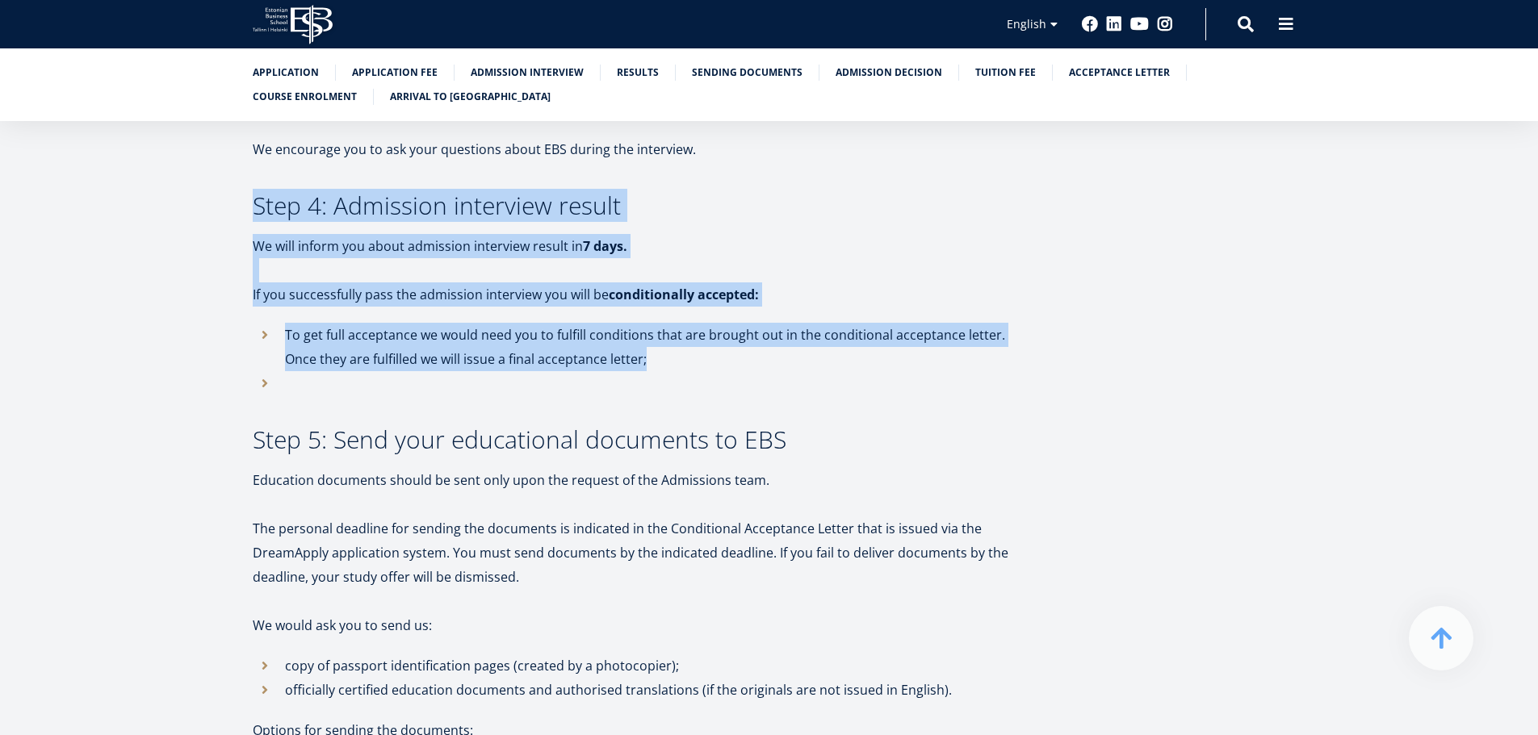
drag, startPoint x: 742, startPoint y: 269, endPoint x: 689, endPoint y: 154, distance: 126.4
click at [689, 152] on div "We look forward to learning about you through your application to Estonian Busi…" at bounding box center [636, 625] width 767 height 4335
click at [689, 194] on h3 "Step 4: Admission interview result" at bounding box center [636, 206] width 767 height 24
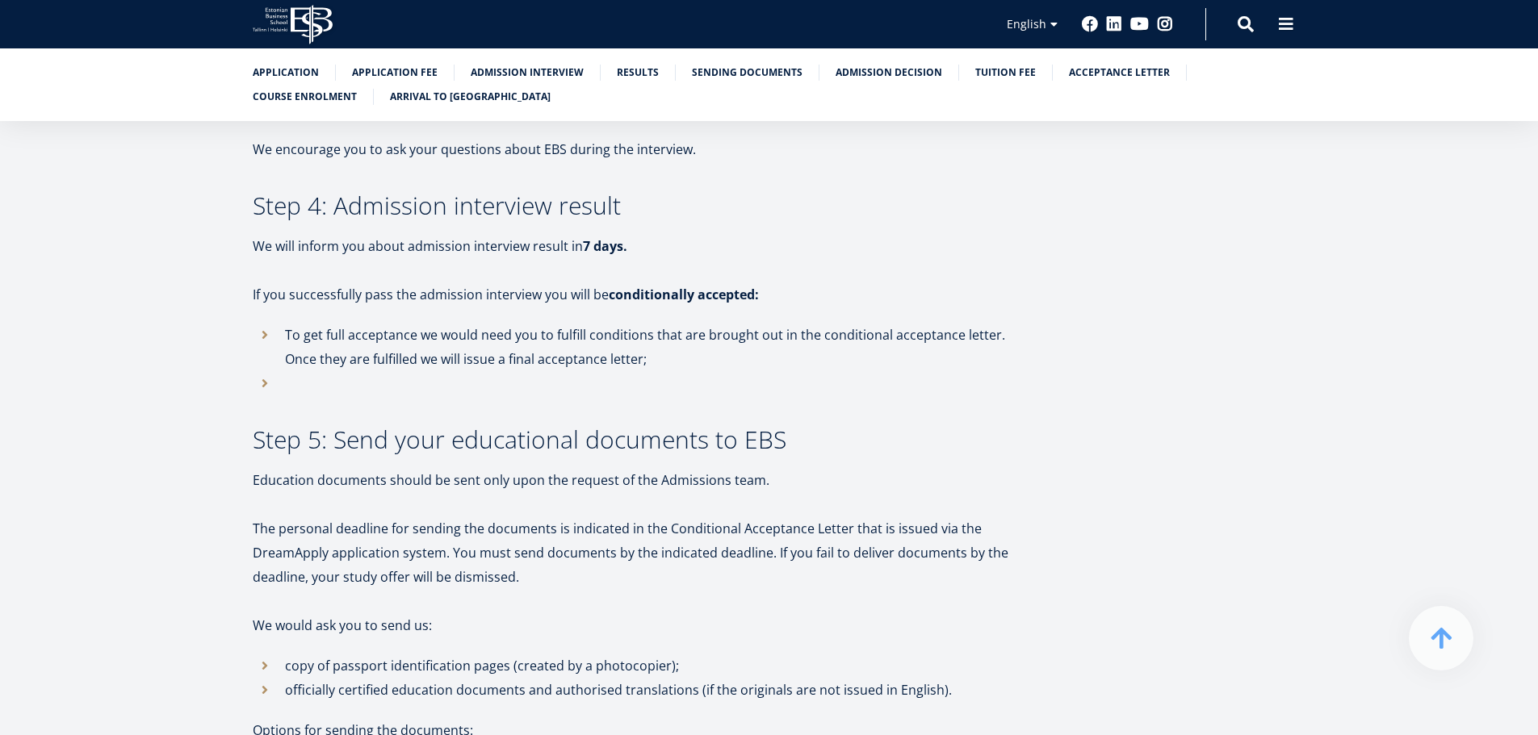
click at [689, 194] on h3 "Step 4: Admission interview result" at bounding box center [636, 206] width 767 height 24
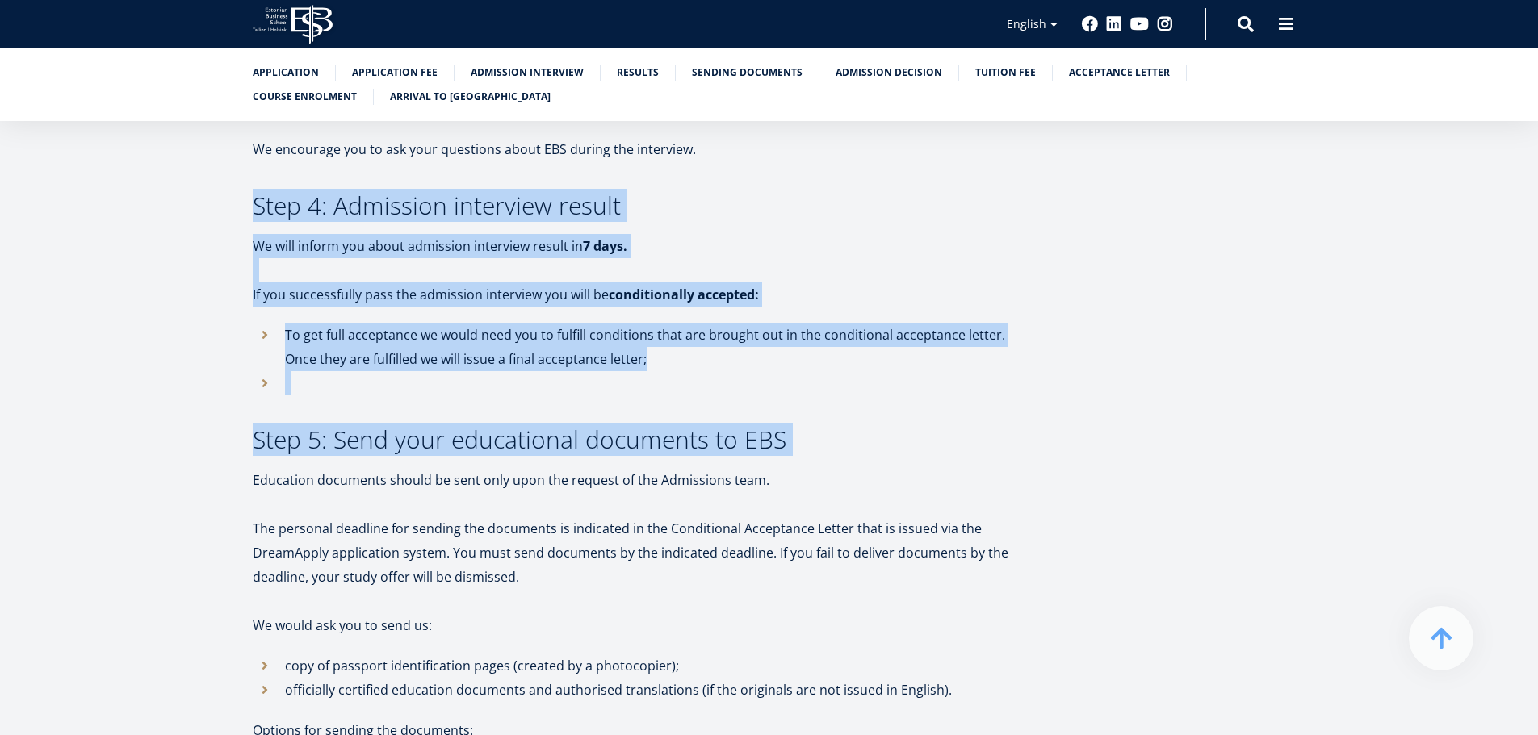
drag, startPoint x: 689, startPoint y: 155, endPoint x: 701, endPoint y: 389, distance: 234.4
click at [701, 389] on div "We look forward to learning about you through your application to Estonian Busi…" at bounding box center [636, 625] width 767 height 4335
click at [701, 428] on h3 "Step 5: Send your educational documents to EBS" at bounding box center [636, 440] width 767 height 24
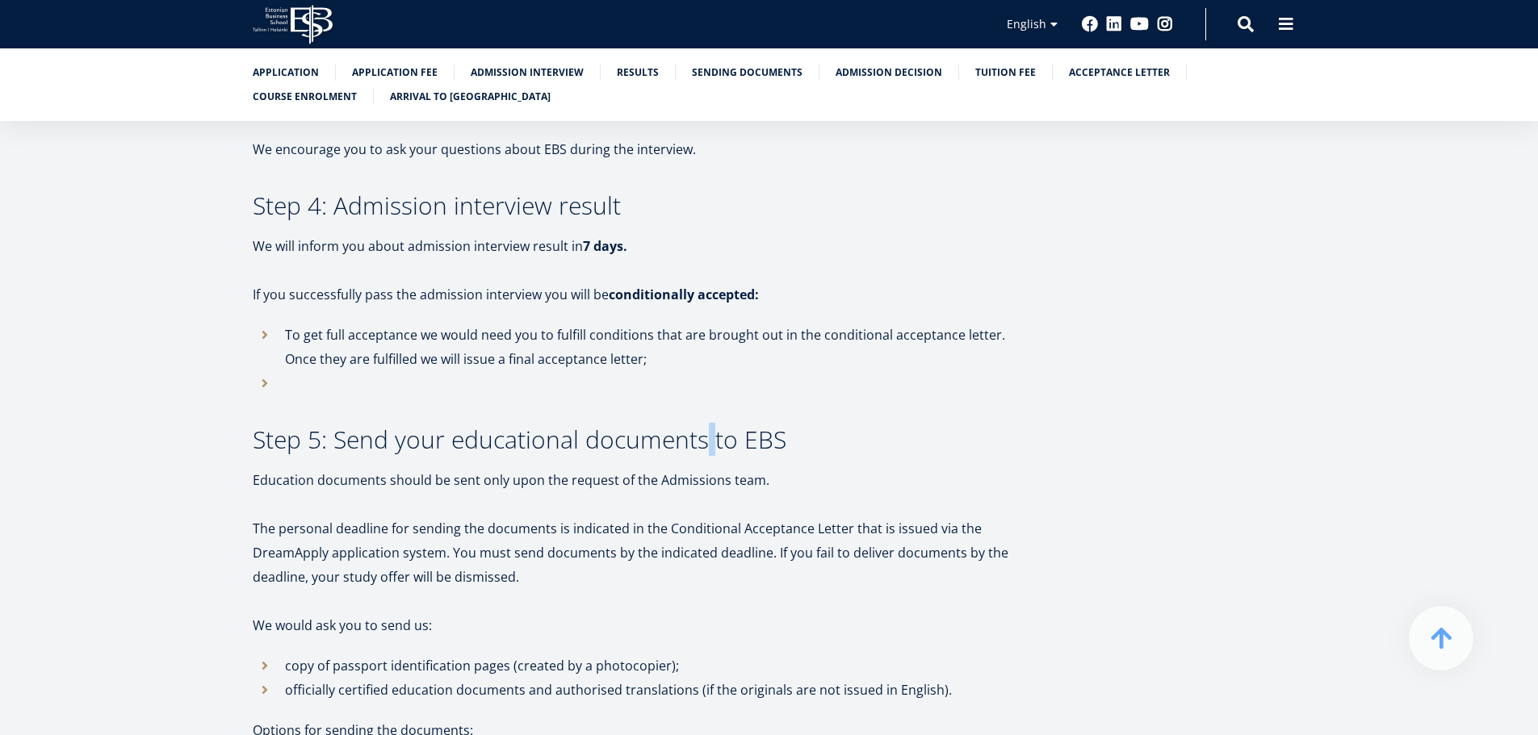
click at [701, 428] on h3 "Step 5: Send your educational documents to EBS" at bounding box center [636, 440] width 767 height 24
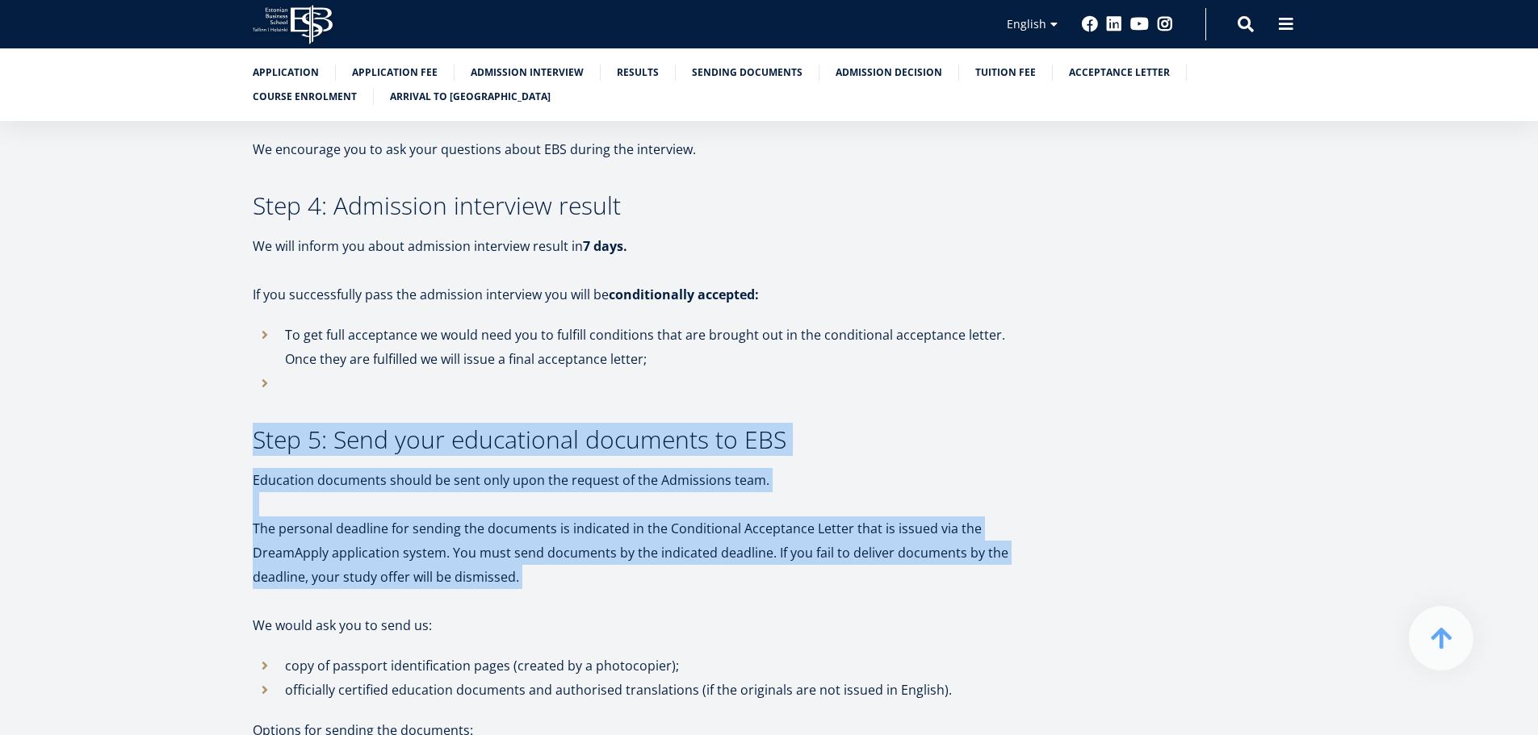
drag, startPoint x: 701, startPoint y: 389, endPoint x: 706, endPoint y: 534, distance: 145.4
click at [706, 534] on div "We look forward to learning about you through your application to Estonian Busi…" at bounding box center [636, 625] width 767 height 4335
click at [706, 534] on p "The personal deadline for sending the documents is indicated in the Conditional…" at bounding box center [636, 553] width 767 height 73
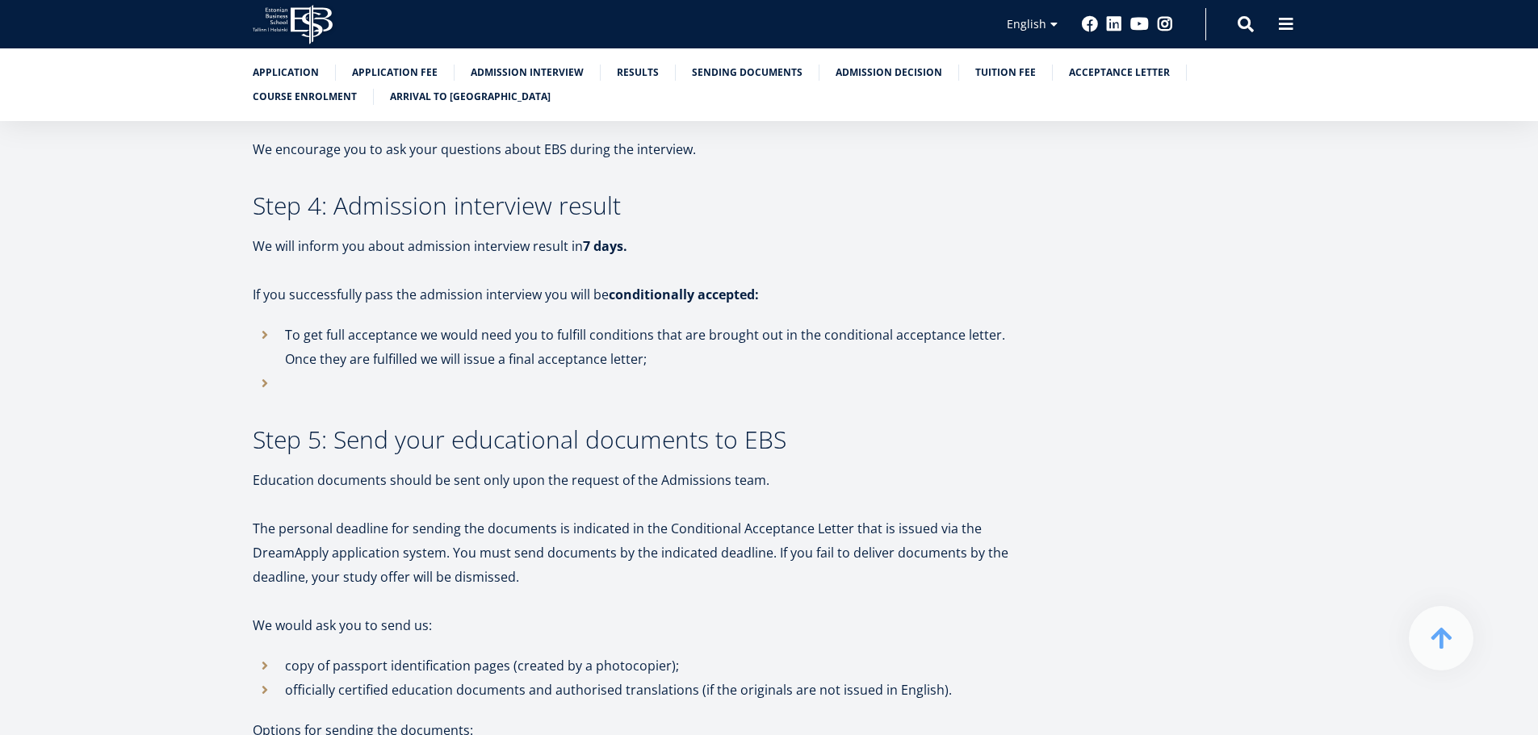
click at [706, 534] on p "The personal deadline for sending the documents is indicated in the Conditional…" at bounding box center [636, 553] width 767 height 73
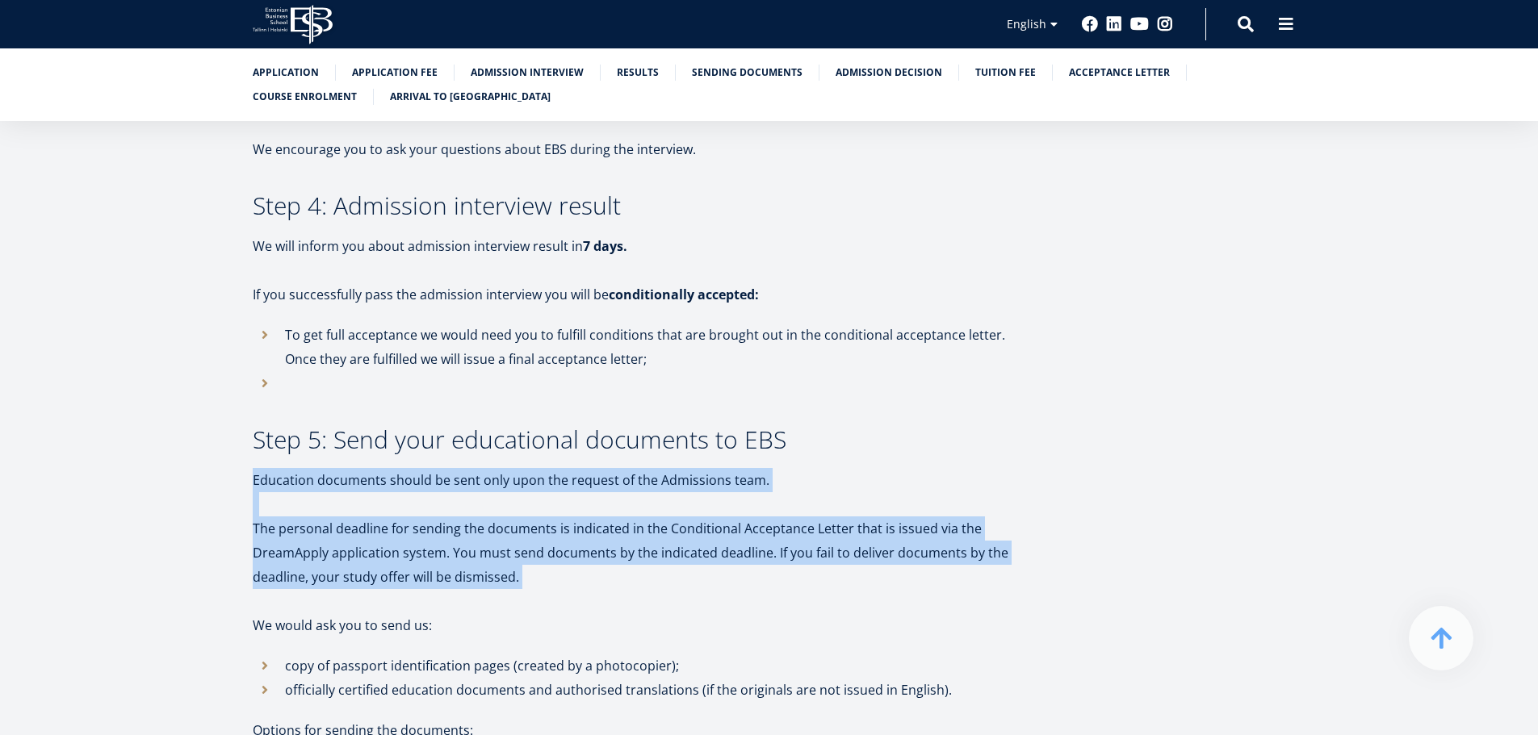
drag, startPoint x: 706, startPoint y: 534, endPoint x: 686, endPoint y: 398, distance: 137.9
click at [686, 398] on div "We look forward to learning about you through your application to Estonian Busi…" at bounding box center [636, 625] width 767 height 4335
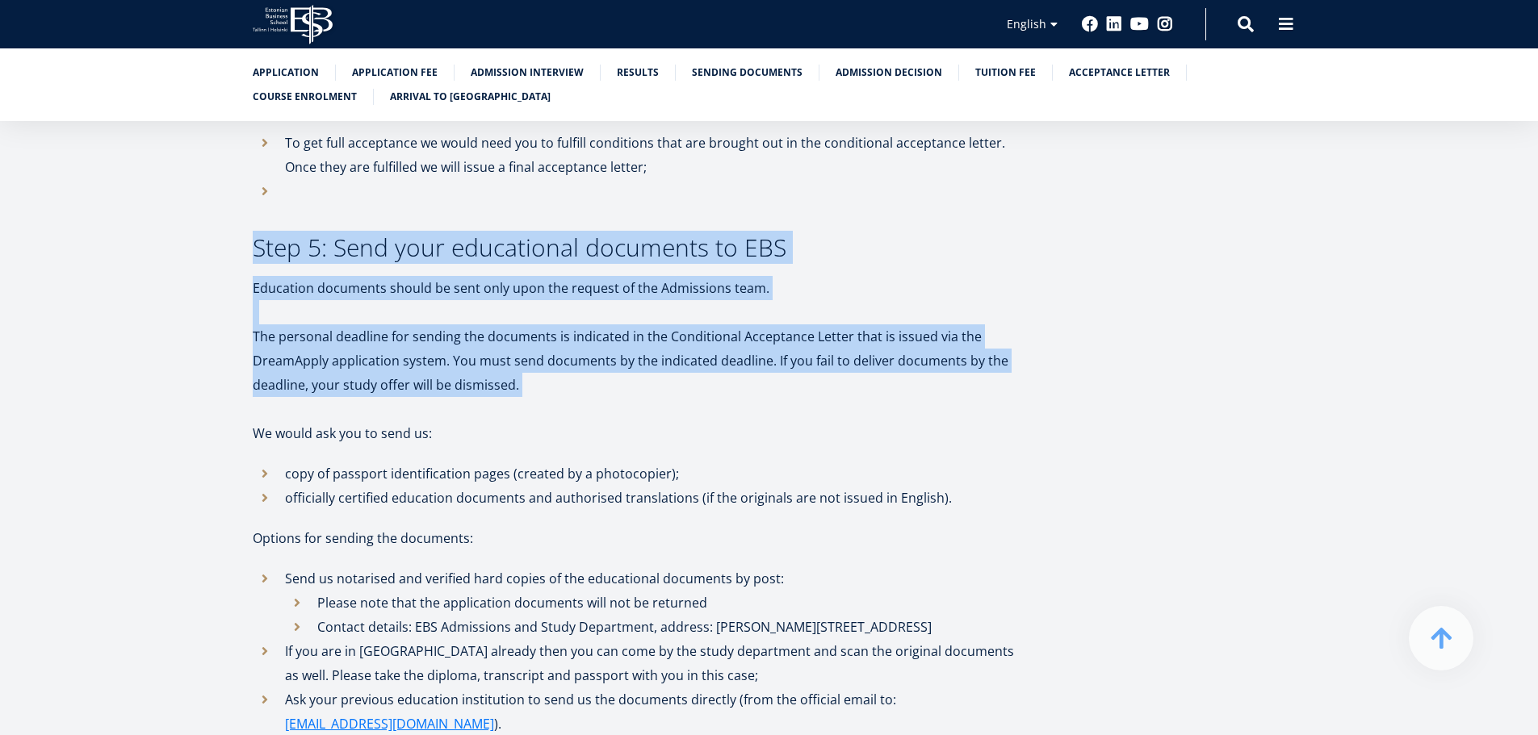
scroll to position [2179, 0]
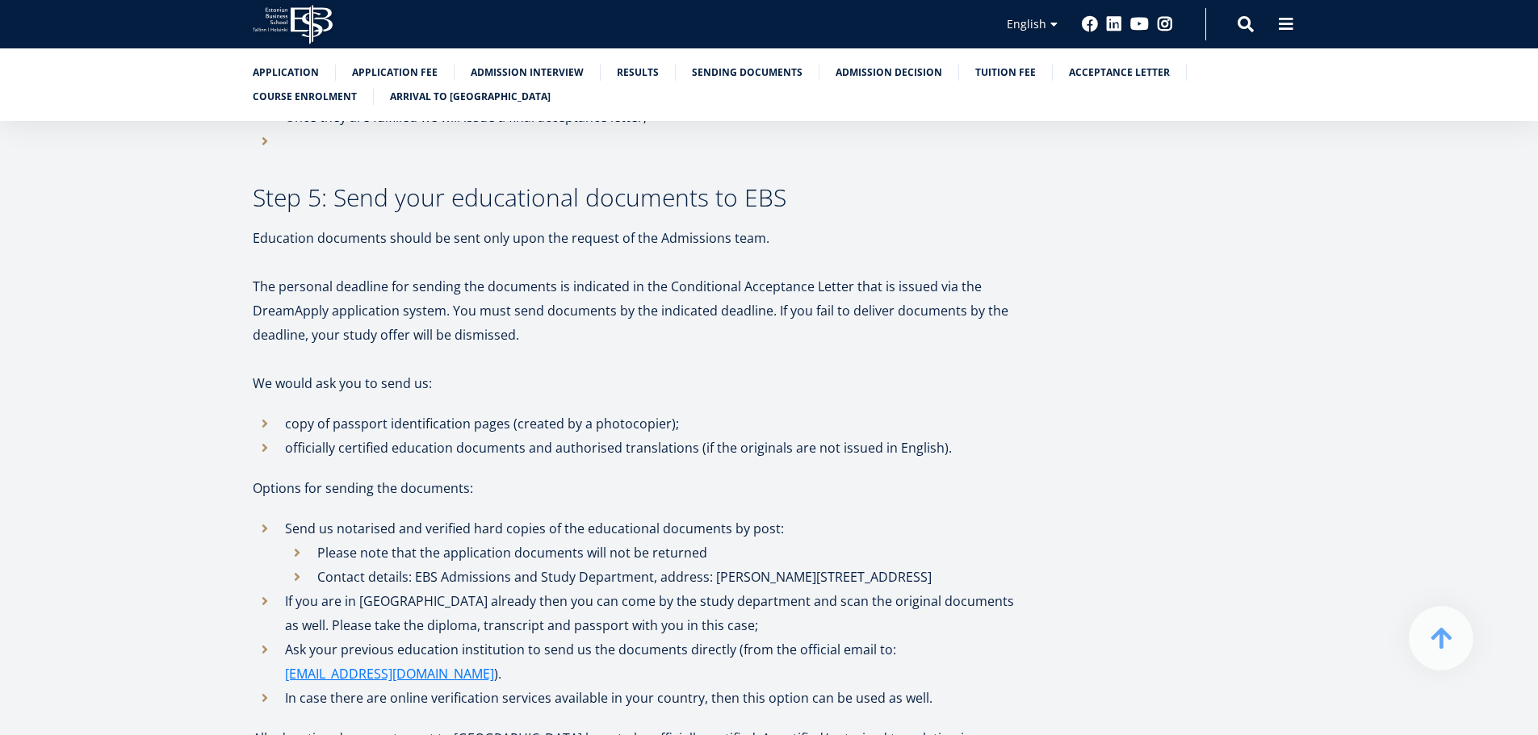
click at [685, 412] on p "copy of passport identification pages (created by a photocopier);" at bounding box center [652, 424] width 735 height 24
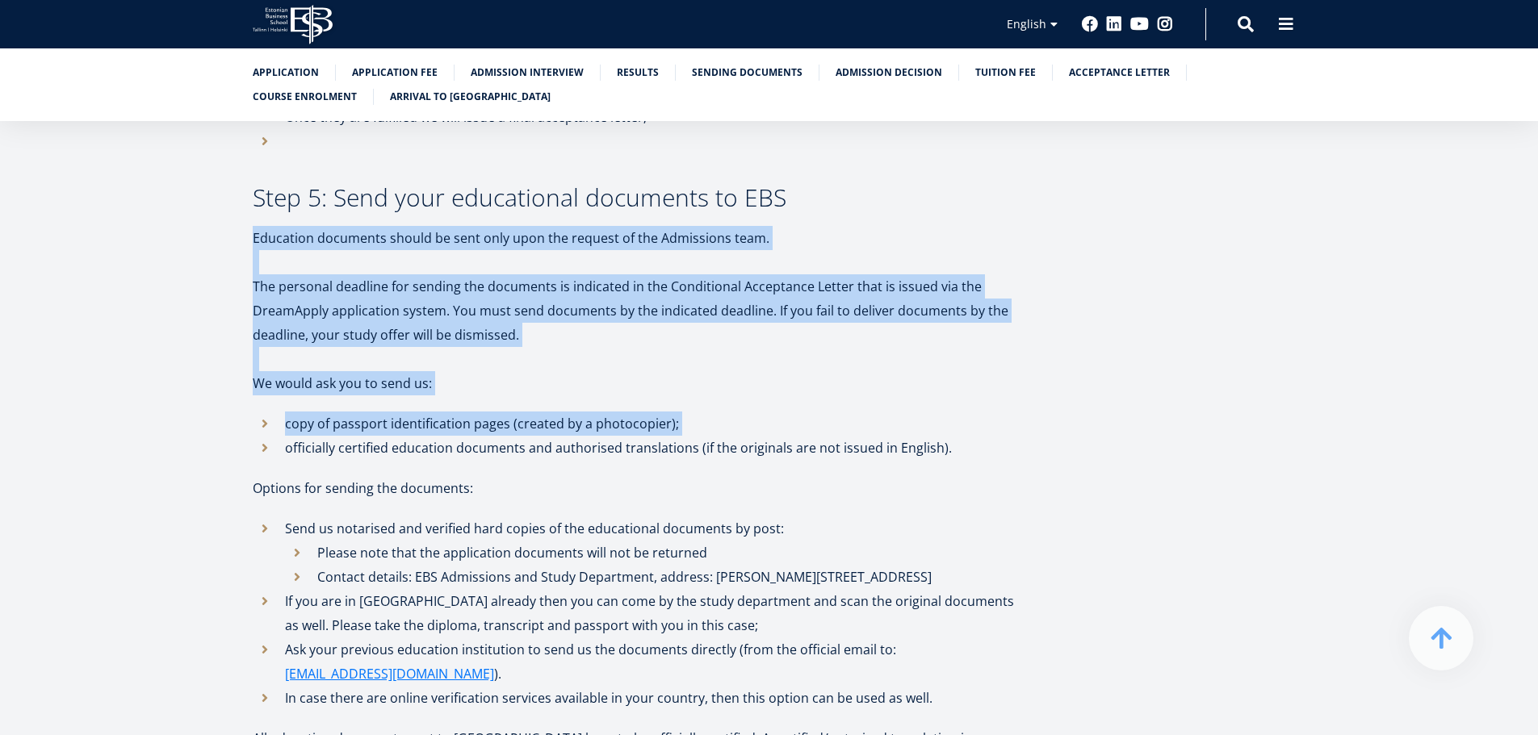
drag, startPoint x: 685, startPoint y: 378, endPoint x: 595, endPoint y: 160, distance: 236.0
click at [601, 171] on div "We look forward to learning about you through your application to Estonian Busi…" at bounding box center [636, 383] width 767 height 4335
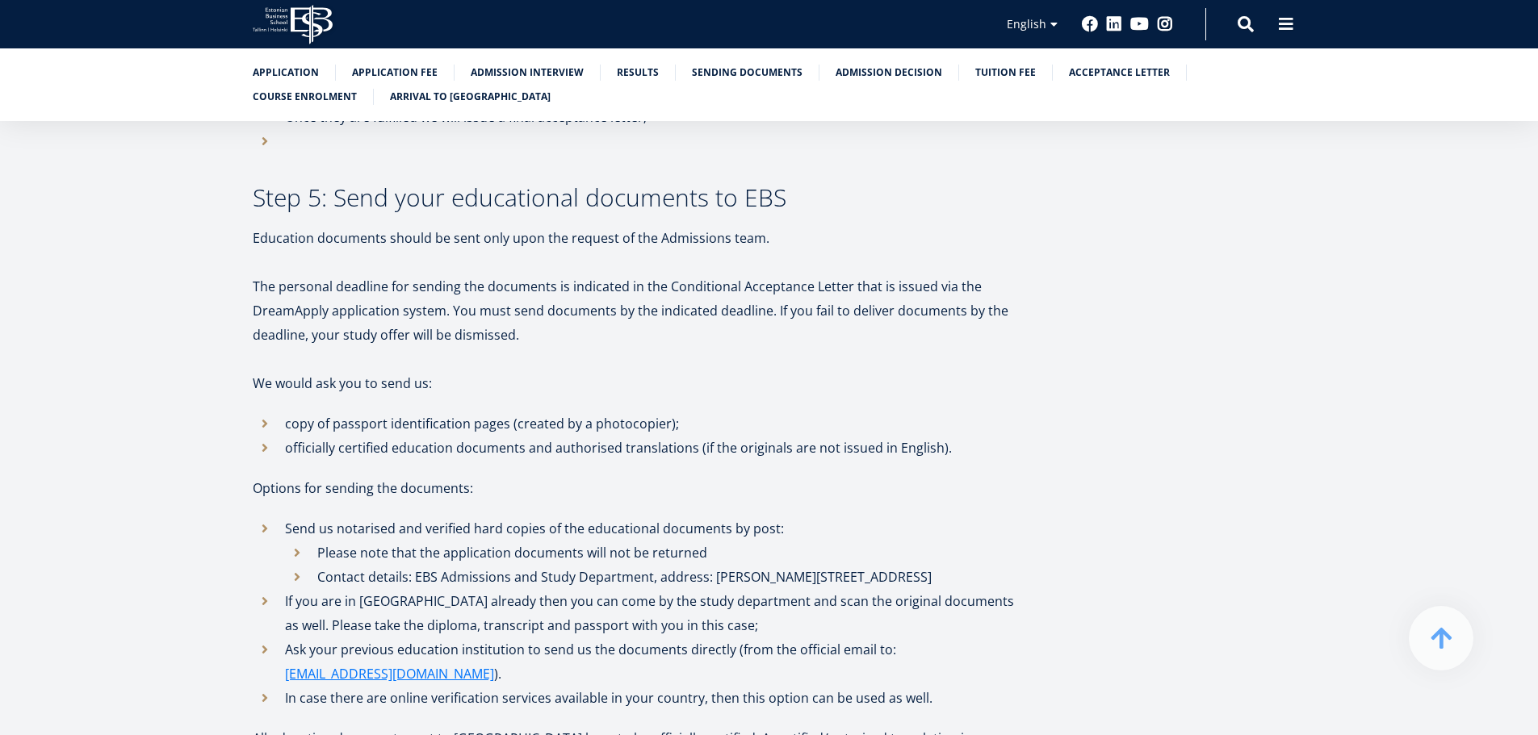
click at [594, 186] on h3 "Step 5: Send your educational documents to EBS" at bounding box center [636, 198] width 767 height 24
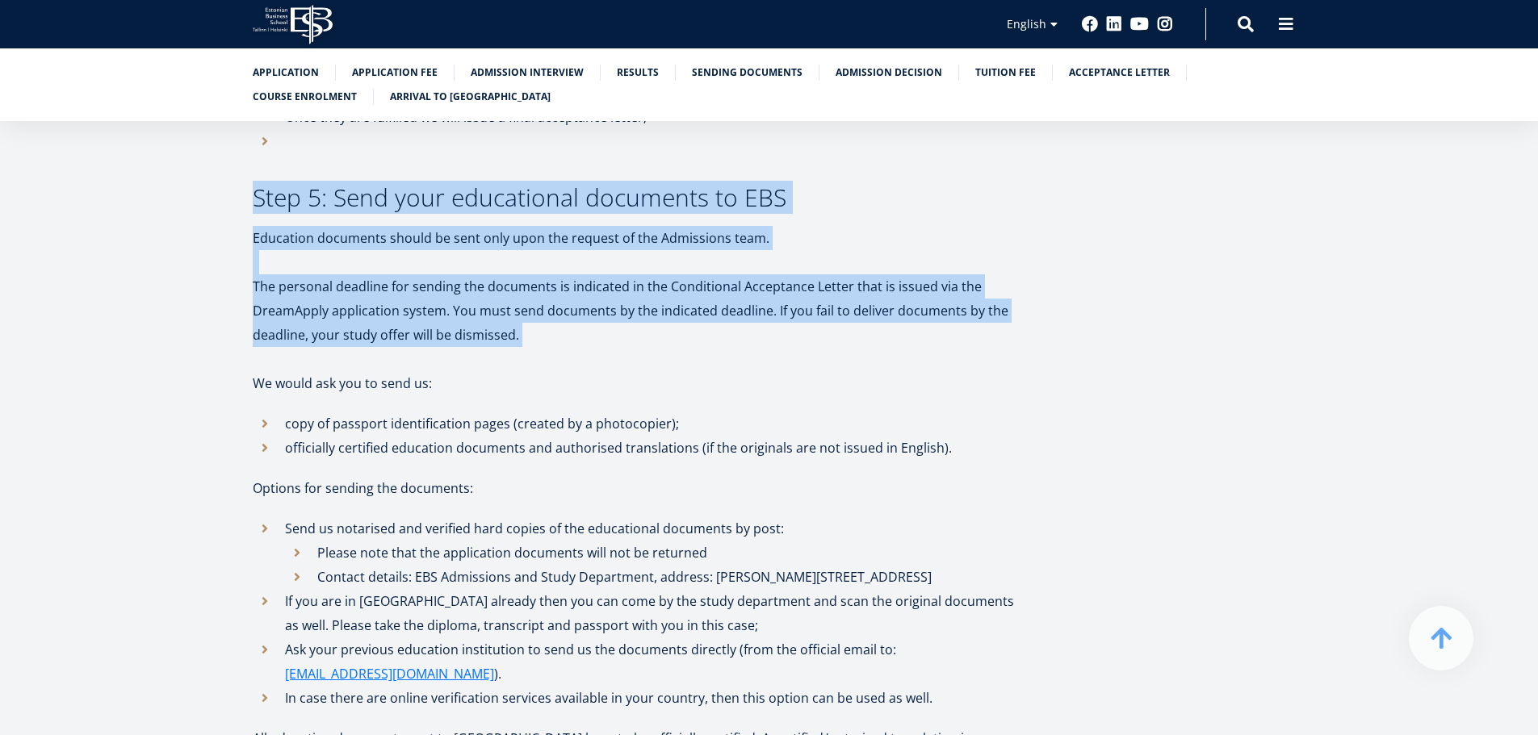
drag, startPoint x: 594, startPoint y: 160, endPoint x: 634, endPoint y: 243, distance: 92.1
click at [634, 242] on div "We look forward to learning about you through your application to Estonian Busi…" at bounding box center [636, 383] width 767 height 4335
click at [634, 274] on p "The personal deadline for sending the documents is indicated in the Conditional…" at bounding box center [636, 310] width 767 height 73
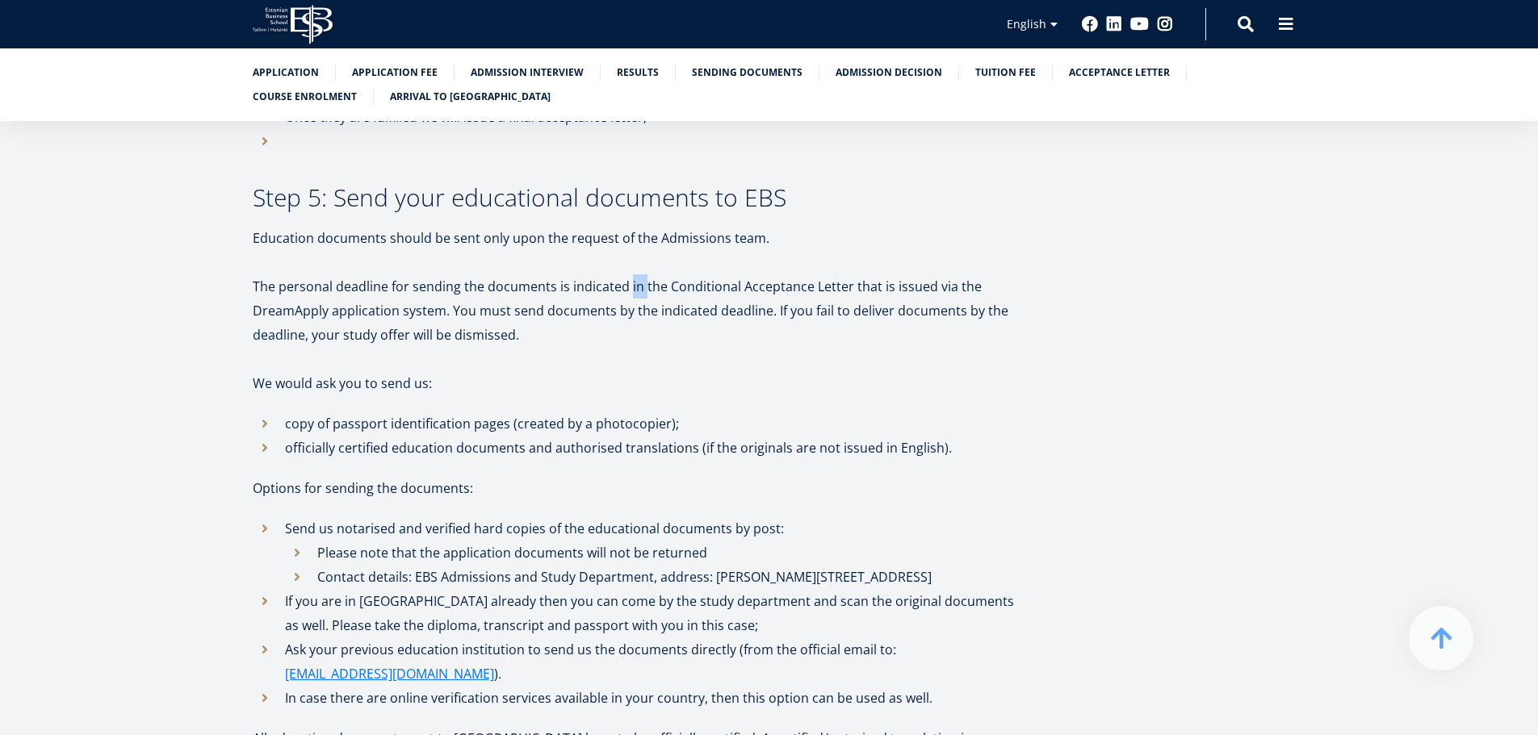
click at [634, 274] on p "The personal deadline for sending the documents is indicated in the Conditional…" at bounding box center [636, 310] width 767 height 73
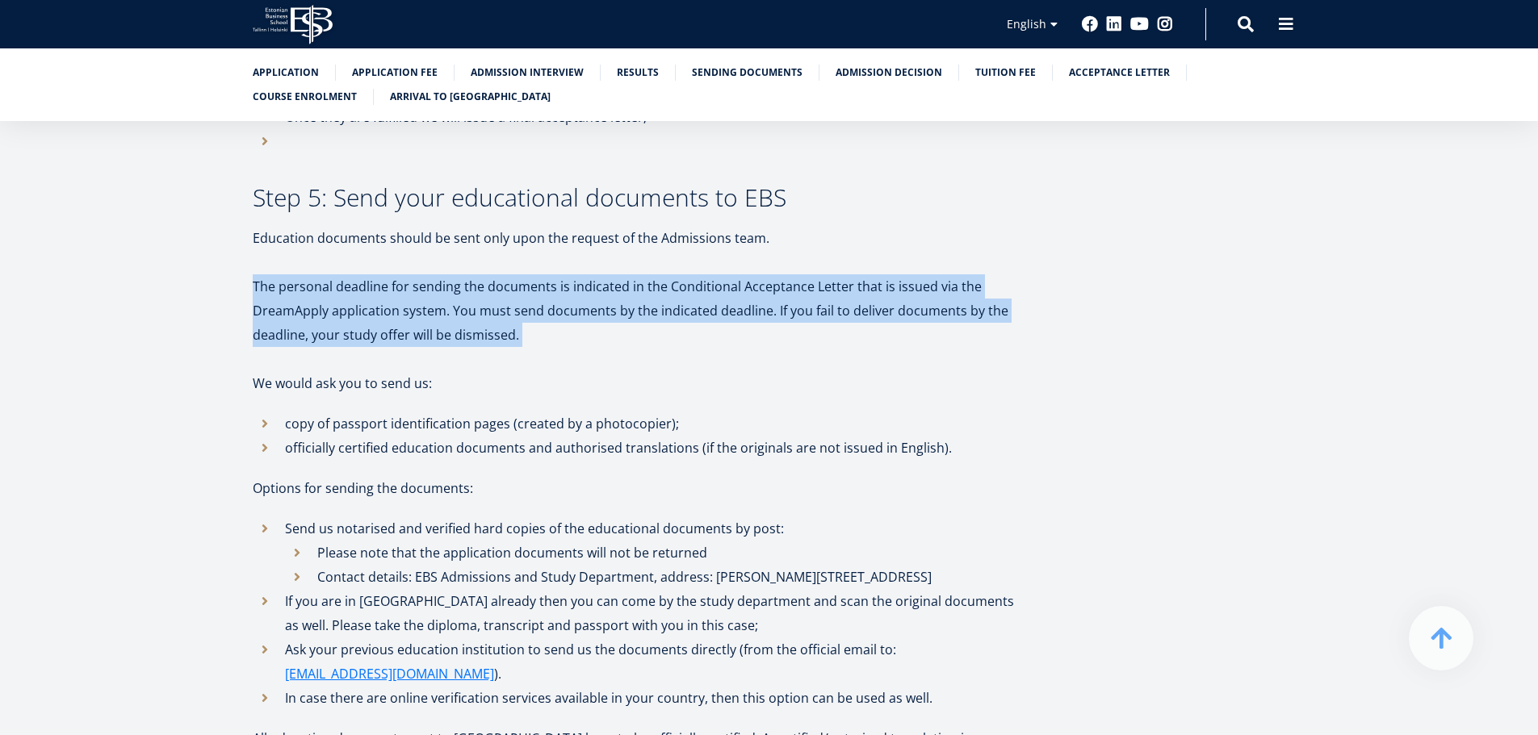
drag, startPoint x: 634, startPoint y: 243, endPoint x: 646, endPoint y: 291, distance: 49.1
click at [646, 291] on p "The personal deadline for sending the documents is indicated in the Conditional…" at bounding box center [636, 310] width 767 height 73
click at [457, 274] on p "The personal deadline for sending the documents is indicated in the Conditional…" at bounding box center [636, 310] width 767 height 73
drag, startPoint x: 457, startPoint y: 240, endPoint x: 529, endPoint y: 299, distance: 93.4
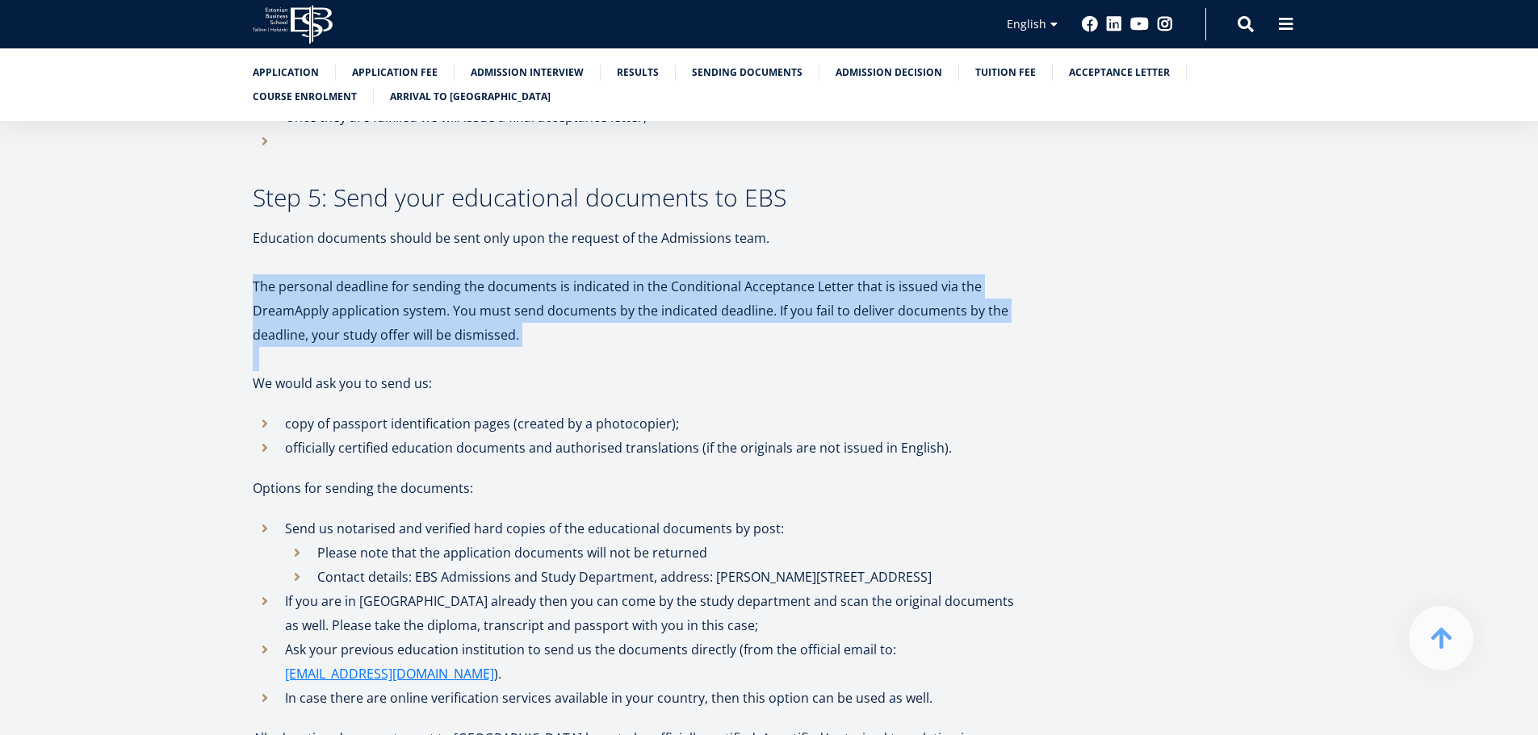
click at [529, 299] on div "We look forward to learning about you through your application to Estonian Busi…" at bounding box center [636, 383] width 767 height 4335
click at [530, 347] on p at bounding box center [636, 359] width 767 height 24
drag, startPoint x: 530, startPoint y: 299, endPoint x: 442, endPoint y: 224, distance: 115.6
click at [449, 229] on div "We look forward to learning about you through your application to Estonian Busi…" at bounding box center [636, 383] width 767 height 4335
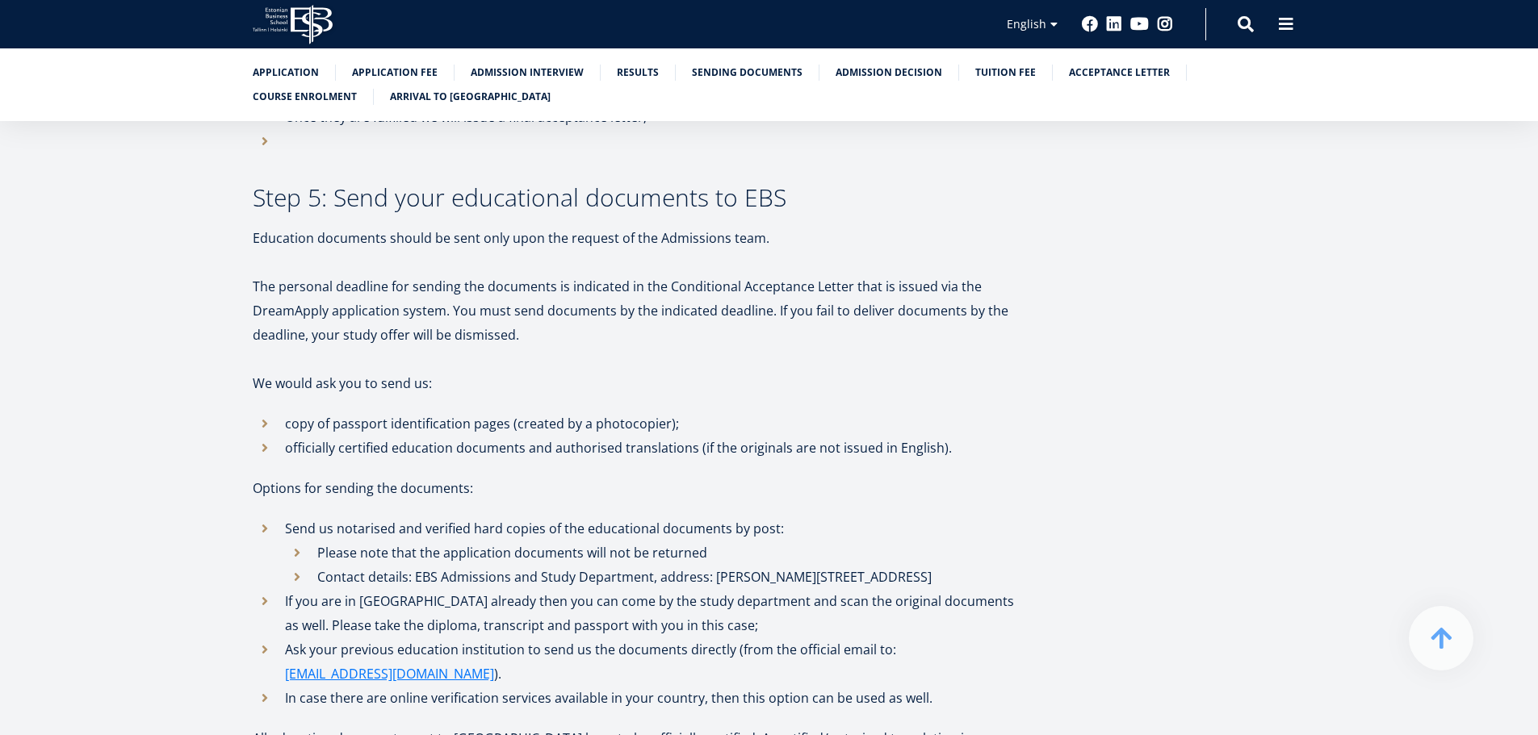
click at [421, 250] on p at bounding box center [636, 262] width 767 height 24
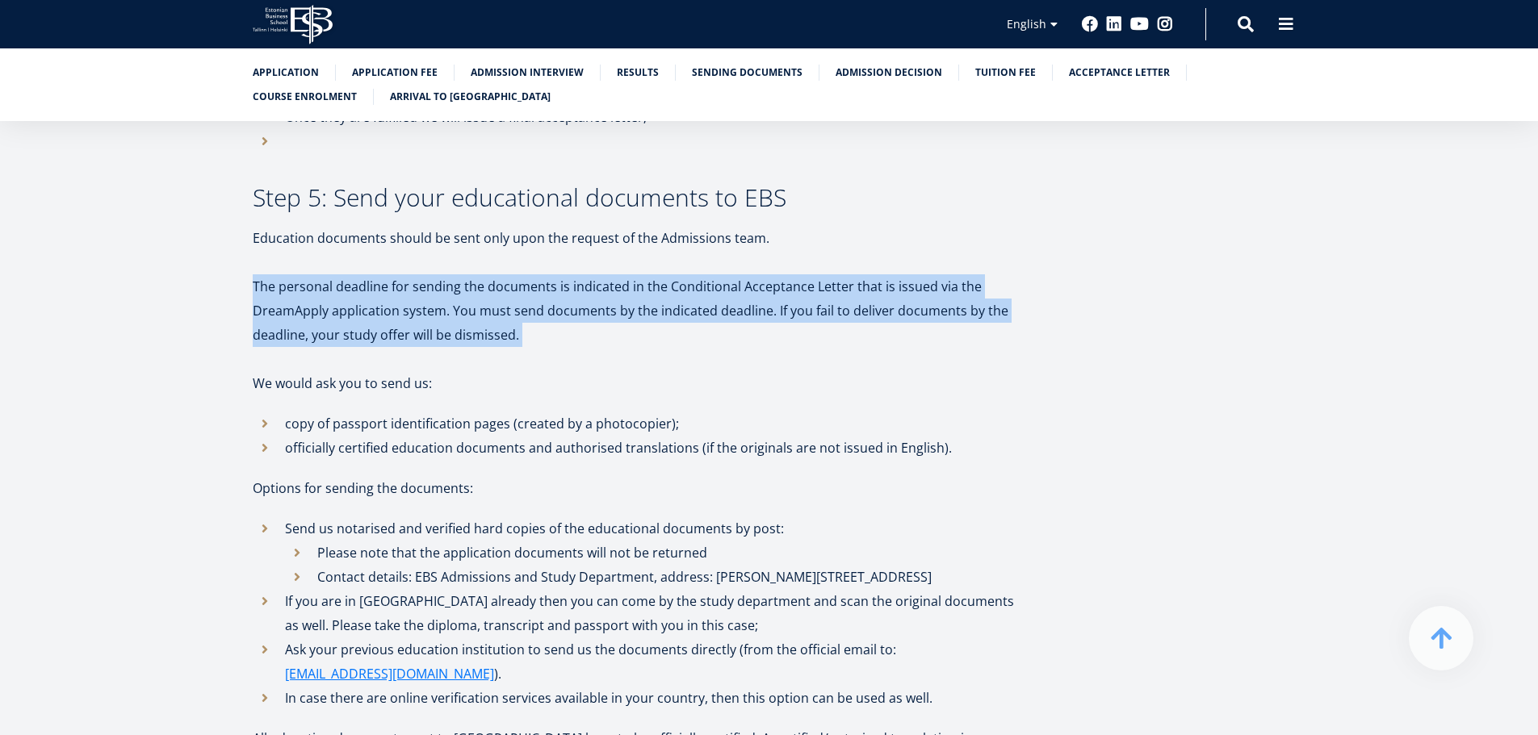
drag, startPoint x: 421, startPoint y: 214, endPoint x: 578, endPoint y: 287, distance: 173.7
click at [578, 287] on div "We look forward to learning about you through your application to Estonian Busi…" at bounding box center [636, 383] width 767 height 4335
click at [578, 287] on p "The personal deadline for sending the documents is indicated in the Conditional…" at bounding box center [636, 310] width 767 height 73
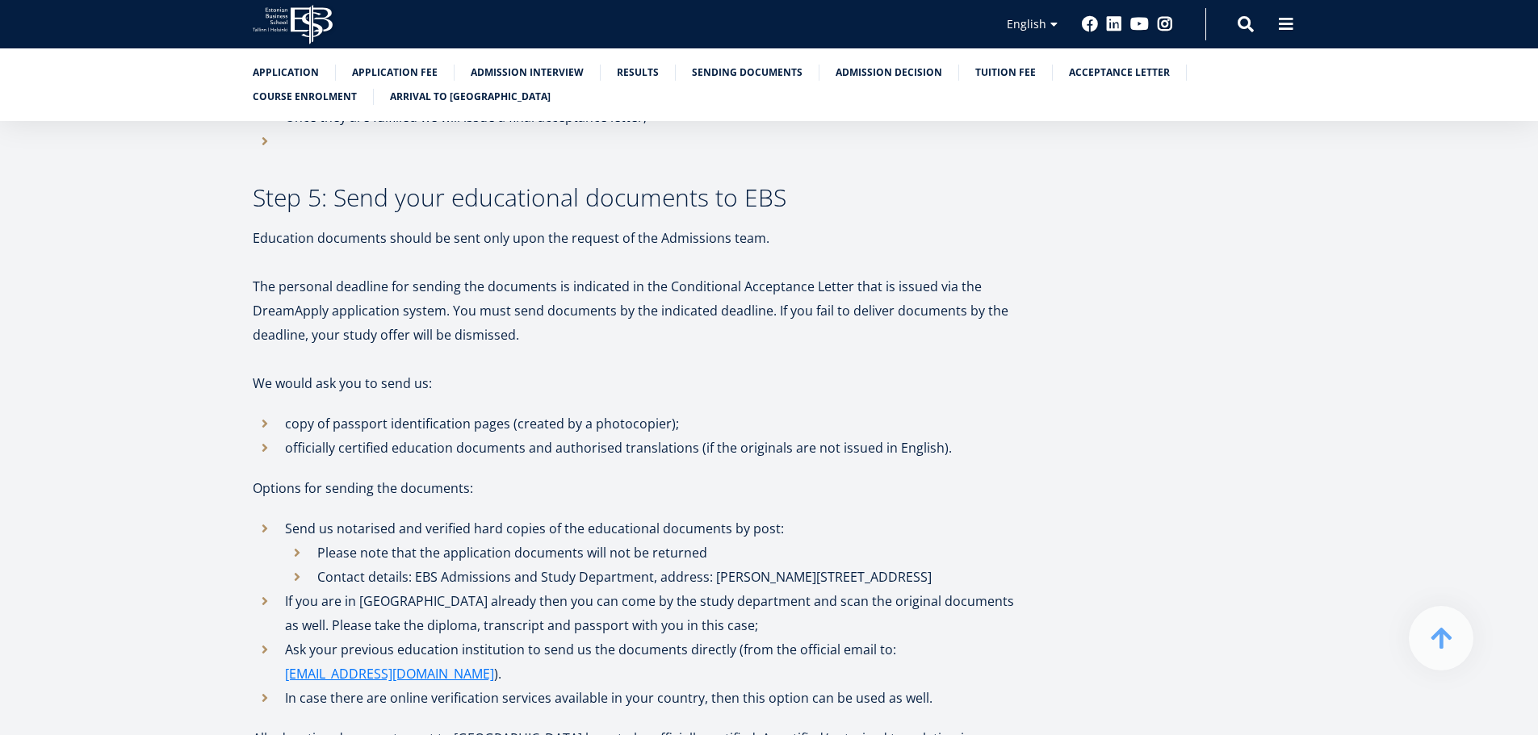
click at [578, 287] on p "The personal deadline for sending the documents is indicated in the Conditional…" at bounding box center [636, 310] width 767 height 73
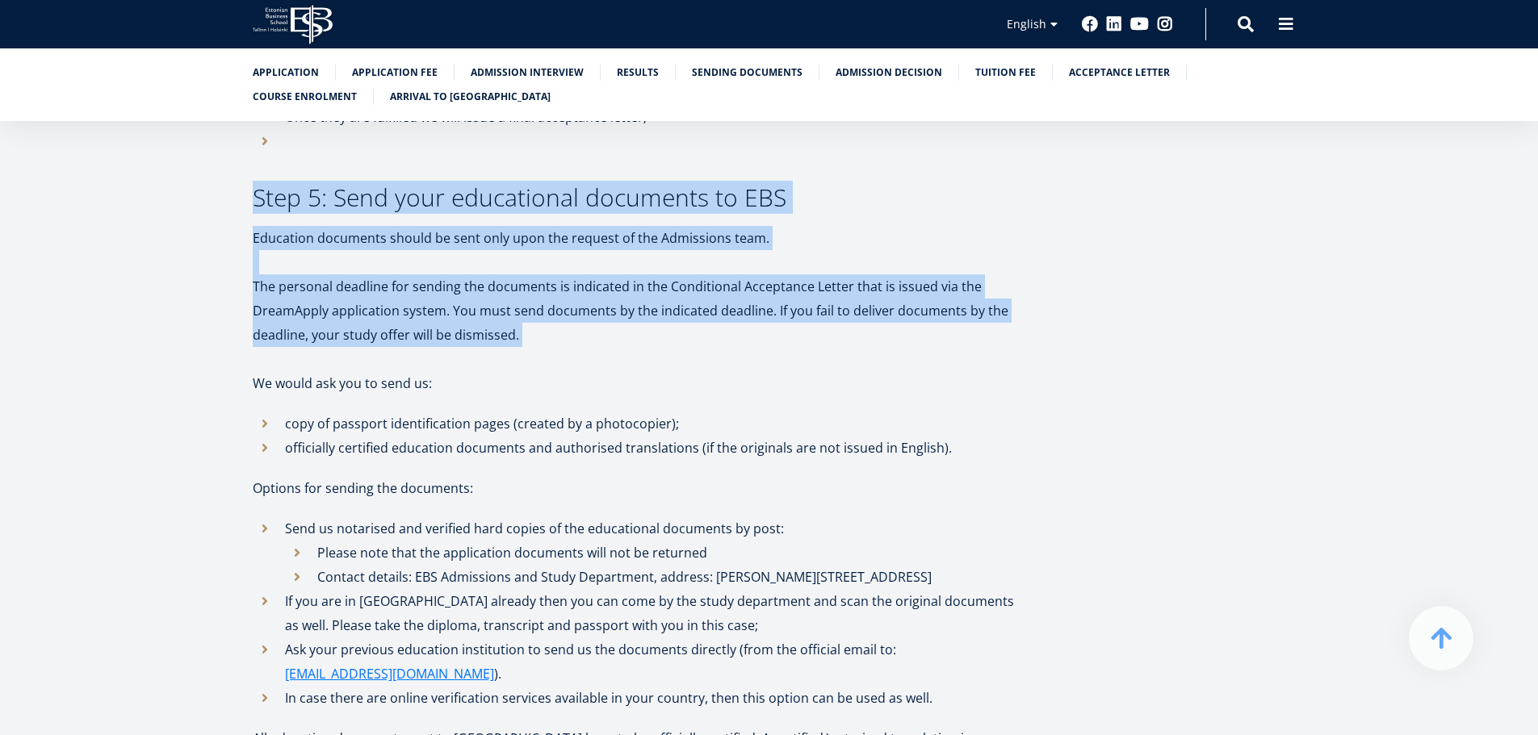
drag, startPoint x: 578, startPoint y: 287, endPoint x: 477, endPoint y: 137, distance: 180.9
click at [478, 137] on div "We look forward to learning about you through your application to Estonian Busi…" at bounding box center [636, 383] width 767 height 4335
click at [477, 186] on h3 "Step 5: Send your educational documents to EBS" at bounding box center [636, 198] width 767 height 24
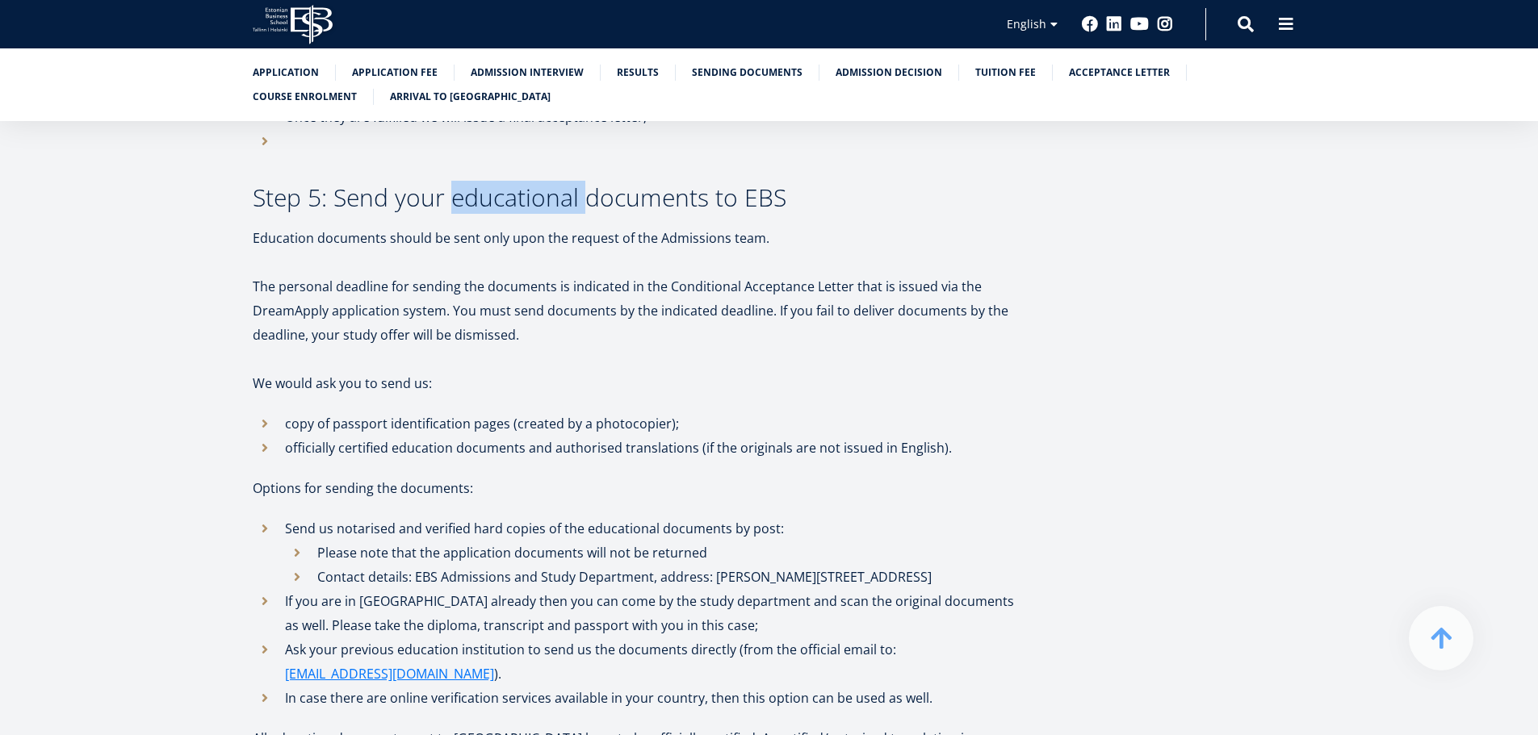
click at [477, 186] on h3 "Step 5: Send your educational documents to EBS" at bounding box center [636, 198] width 767 height 24
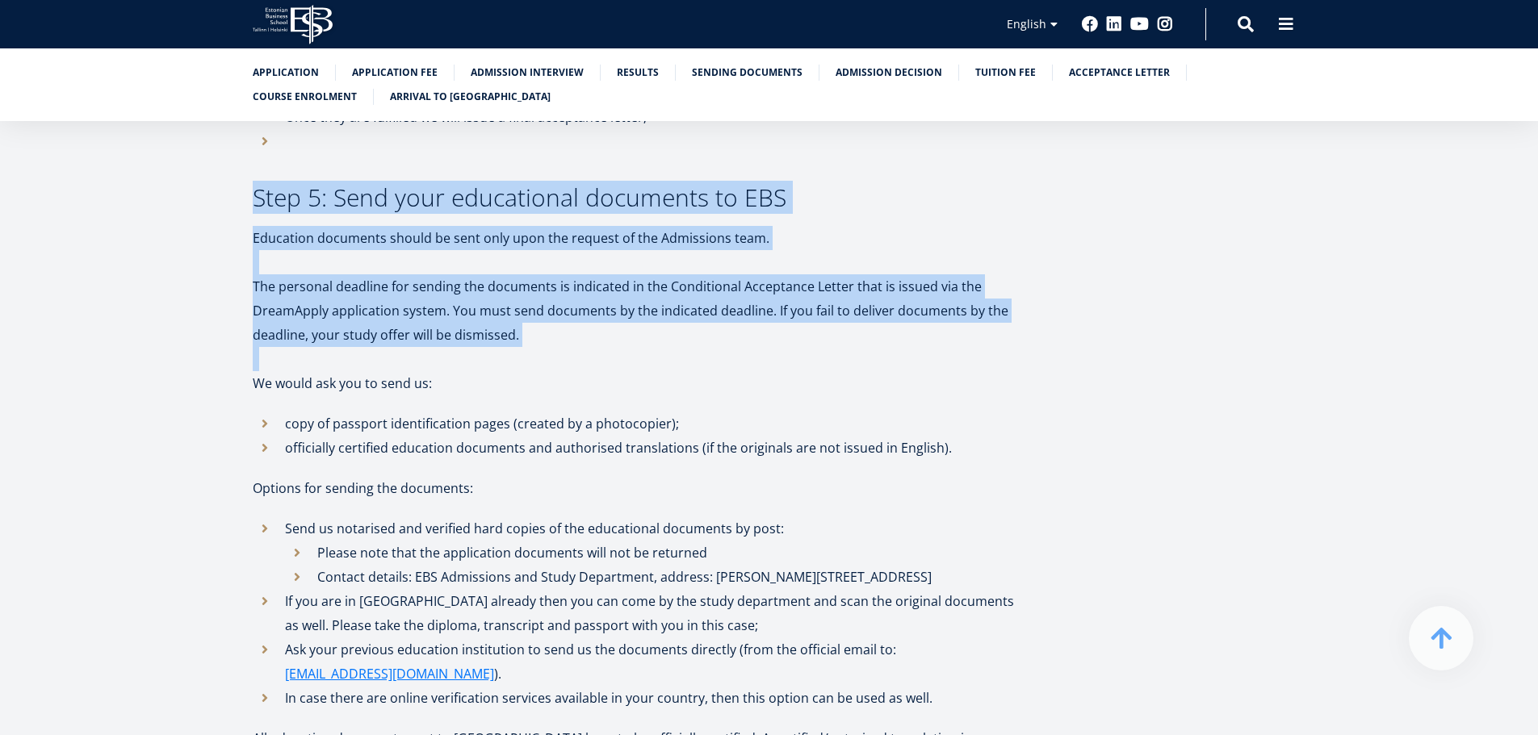
drag, startPoint x: 477, startPoint y: 137, endPoint x: 540, endPoint y: 316, distance: 189.9
click at [540, 316] on div "We look forward to learning about you through your application to Estonian Busi…" at bounding box center [636, 383] width 767 height 4335
click at [540, 347] on p at bounding box center [636, 359] width 767 height 24
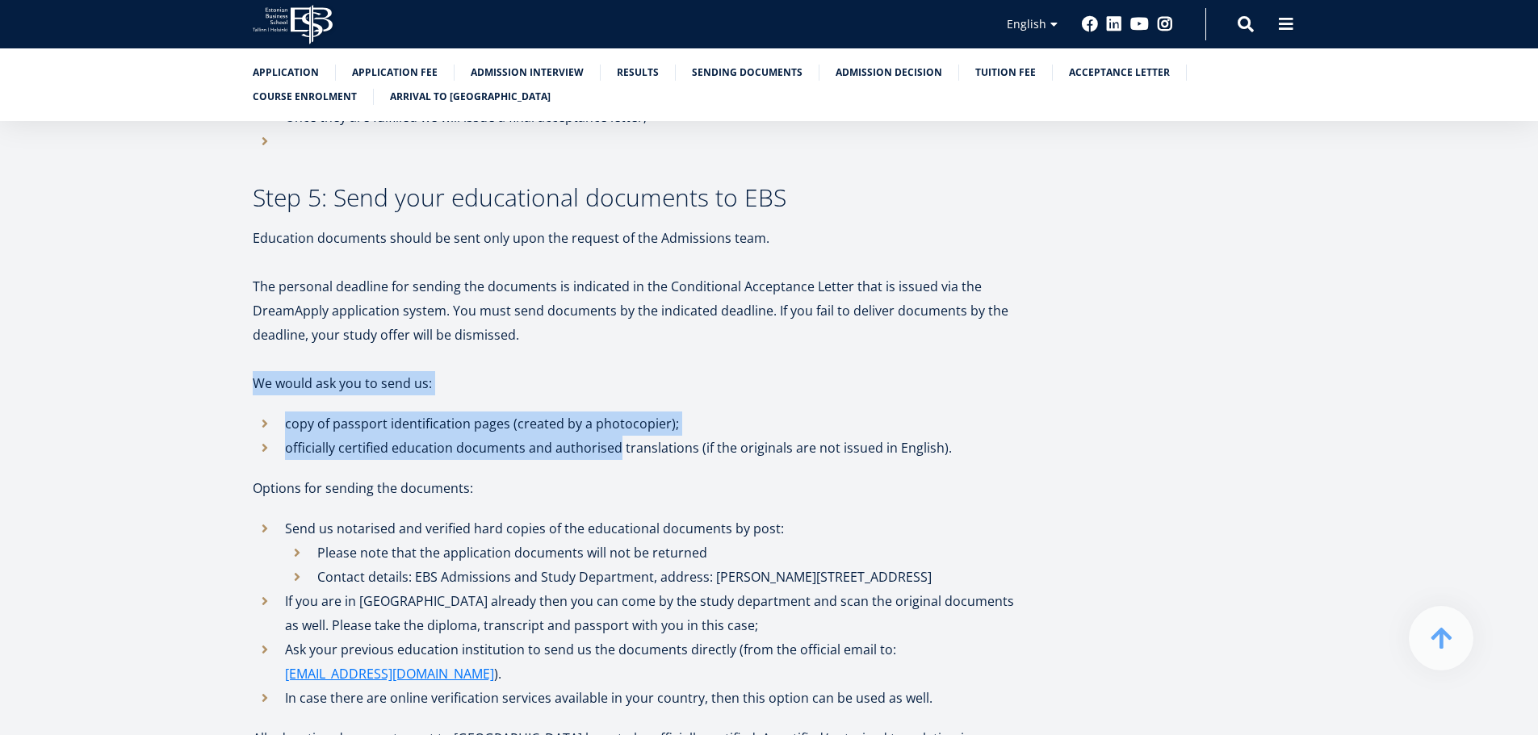
drag, startPoint x: 540, startPoint y: 316, endPoint x: 592, endPoint y: 399, distance: 97.2
click at [592, 398] on div "We look forward to learning about you through your application to Estonian Busi…" at bounding box center [636, 383] width 767 height 4335
click at [592, 436] on p "officially certified education documents and authorised translations (if the or…" at bounding box center [652, 448] width 735 height 24
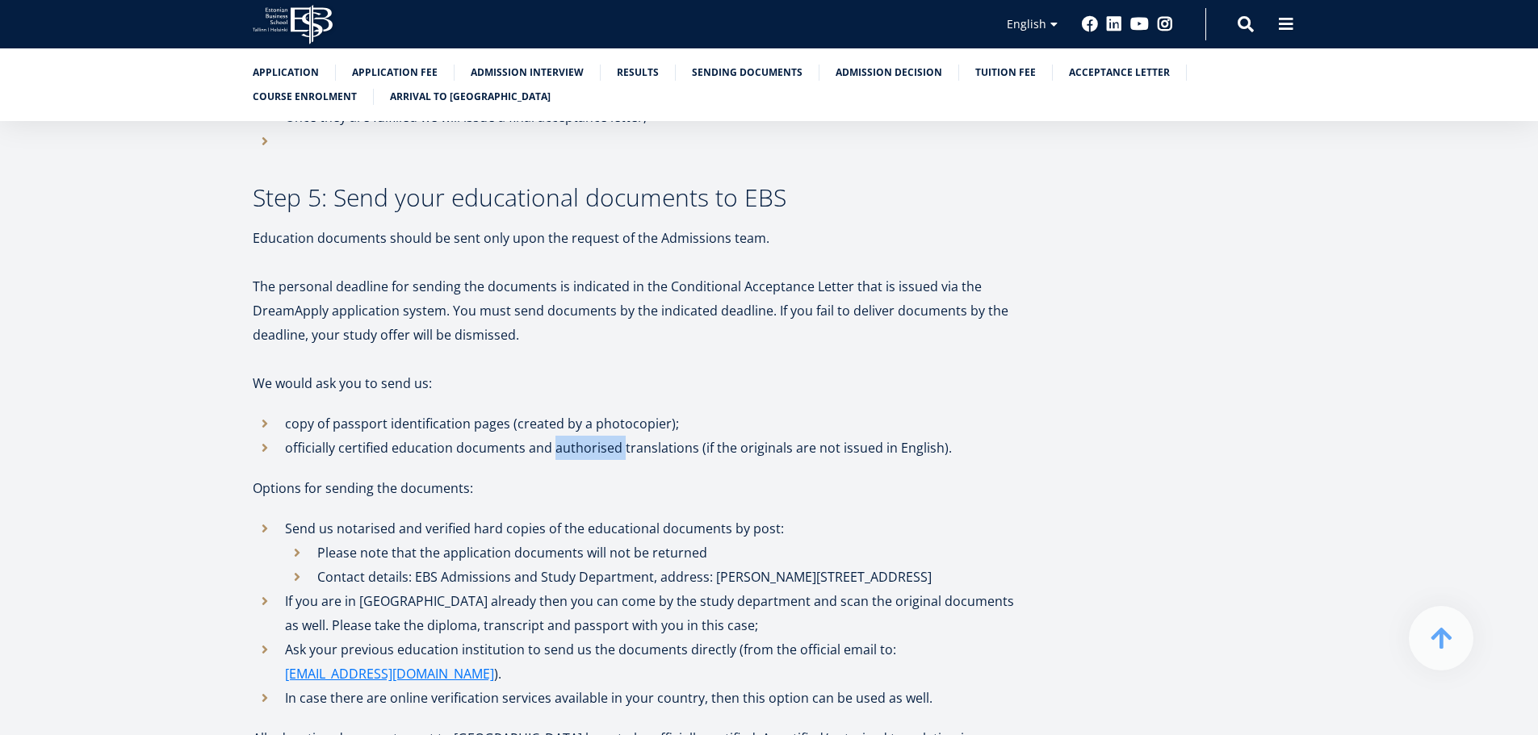
click at [592, 436] on p "officially certified education documents and authorised translations (if the or…" at bounding box center [652, 448] width 735 height 24
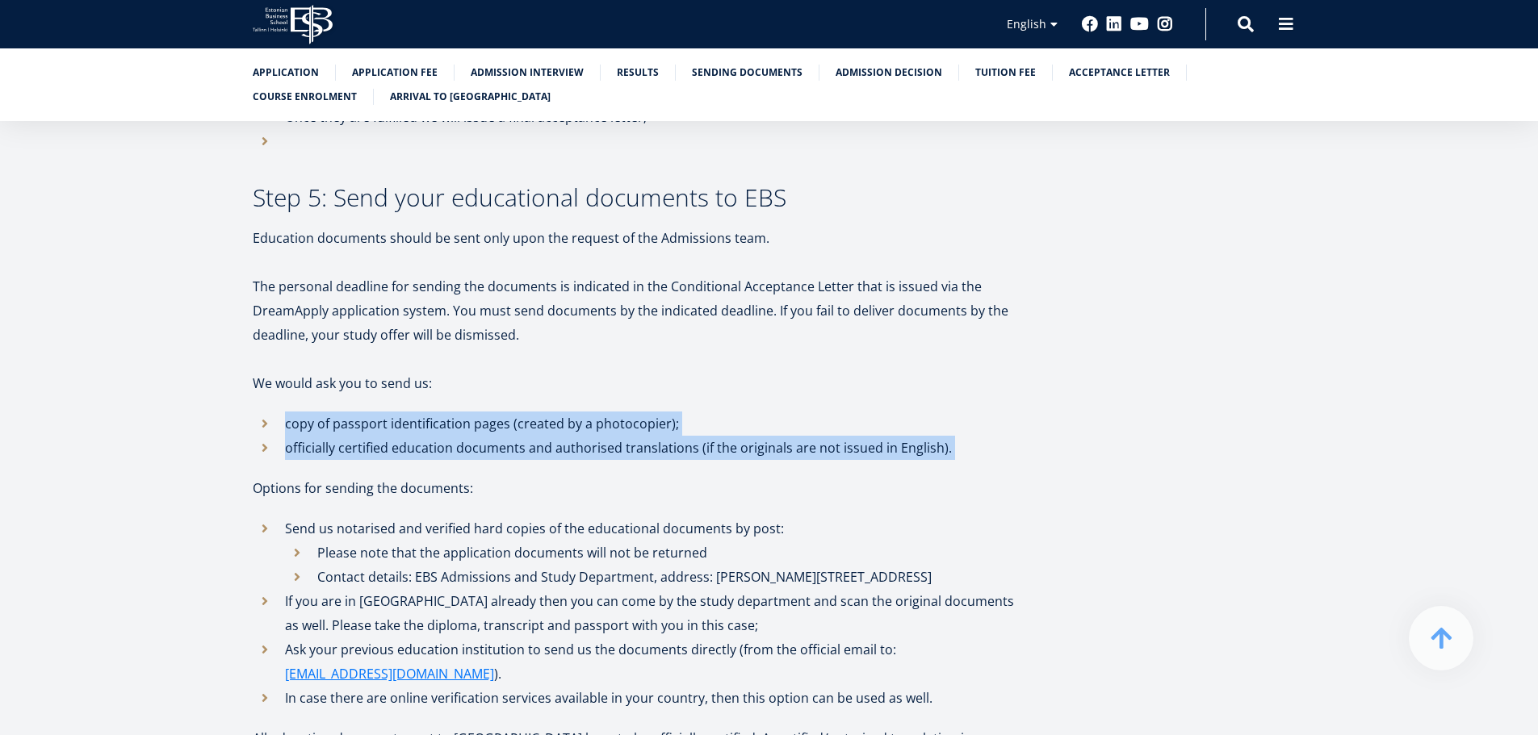
drag, startPoint x: 592, startPoint y: 399, endPoint x: 591, endPoint y: 341, distance: 58.1
click at [592, 343] on div "We look forward to learning about you through your application to Estonian Busi…" at bounding box center [636, 383] width 767 height 4335
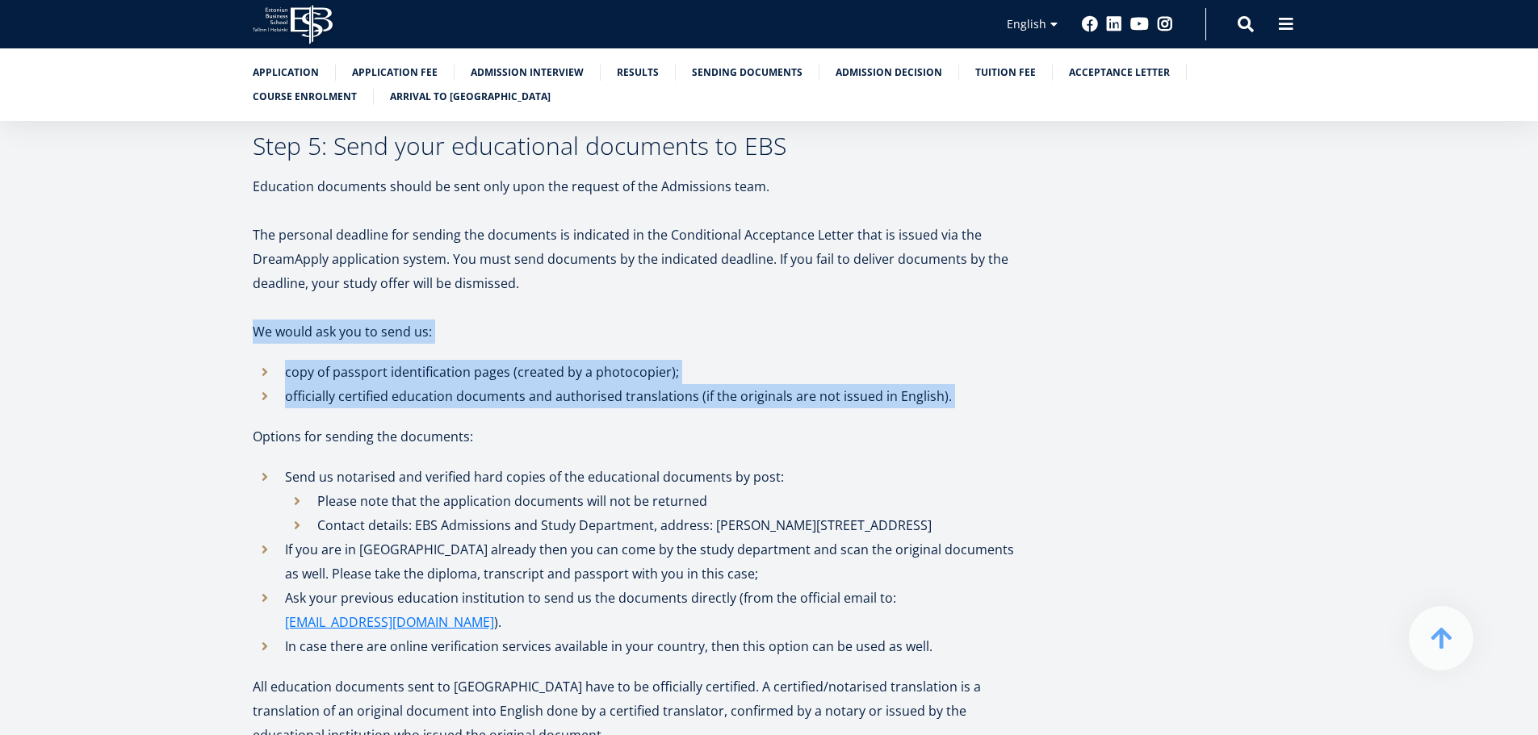
scroll to position [2341, 0]
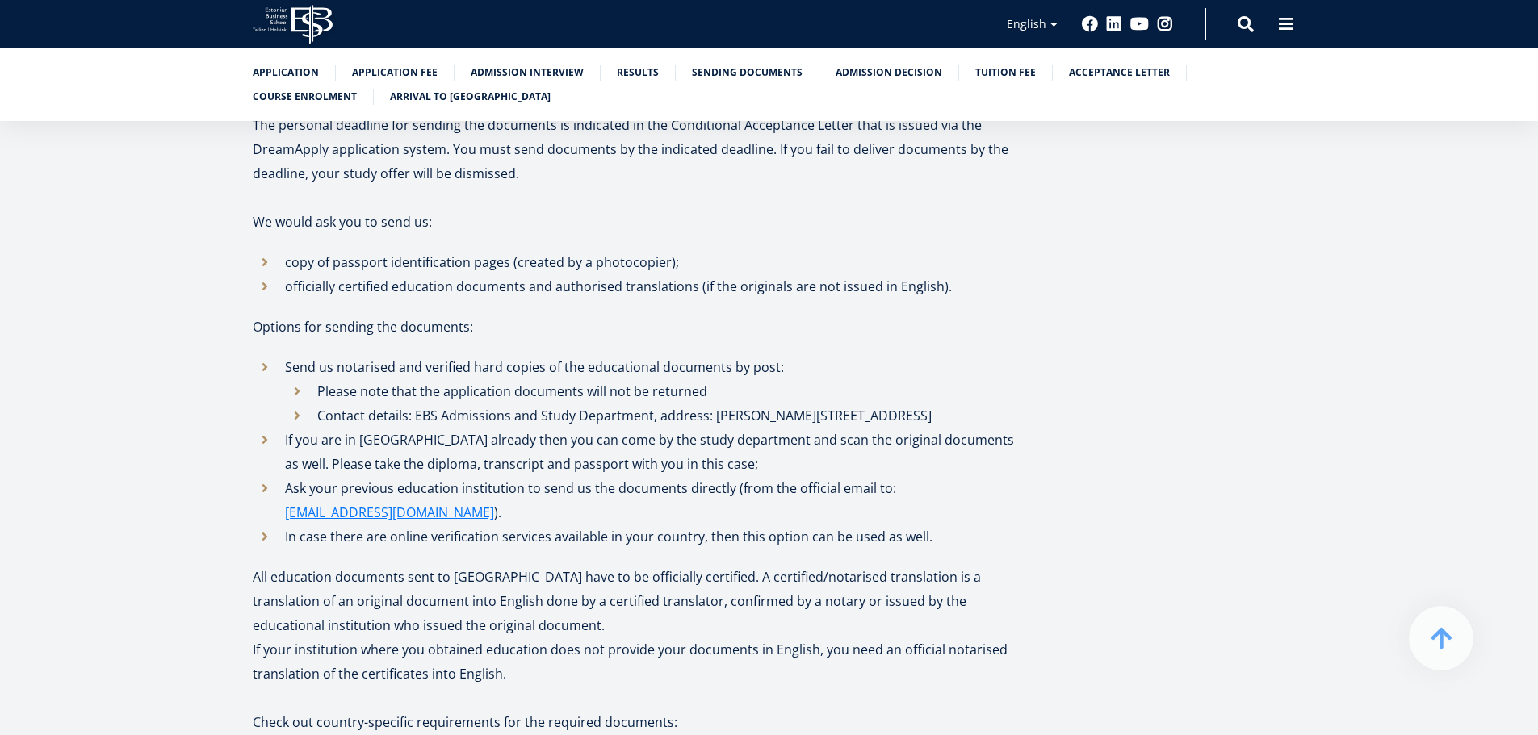
click at [590, 379] on li "Please note that the application documents will not be returned" at bounding box center [652, 391] width 735 height 24
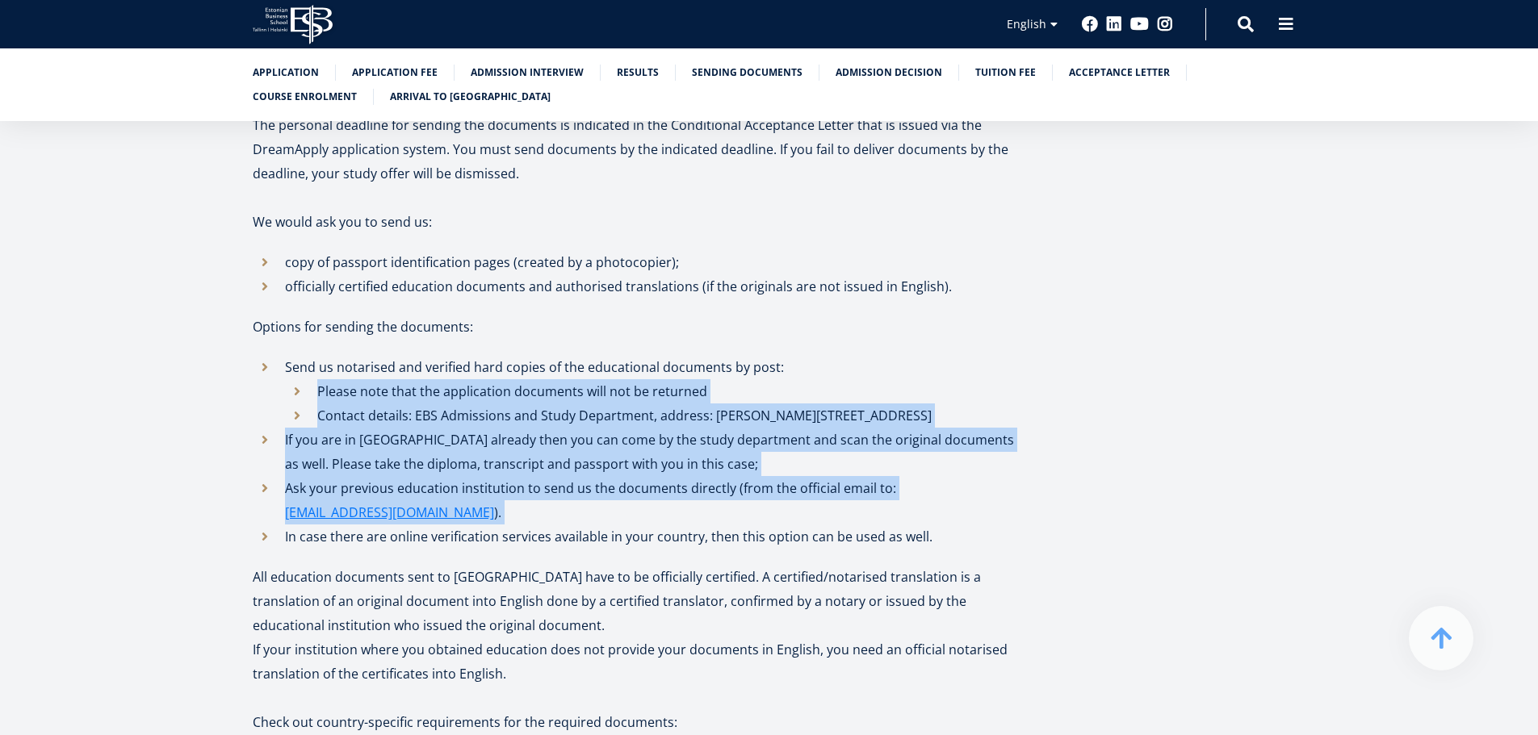
drag, startPoint x: 590, startPoint y: 339, endPoint x: 624, endPoint y: 441, distance: 107.2
click at [625, 439] on ul "Send us notarised and verified hard copies of the educational documents by post…" at bounding box center [636, 452] width 767 height 194
click at [624, 476] on li "Ask your previous education institution to send us the documents directly (from…" at bounding box center [636, 500] width 767 height 48
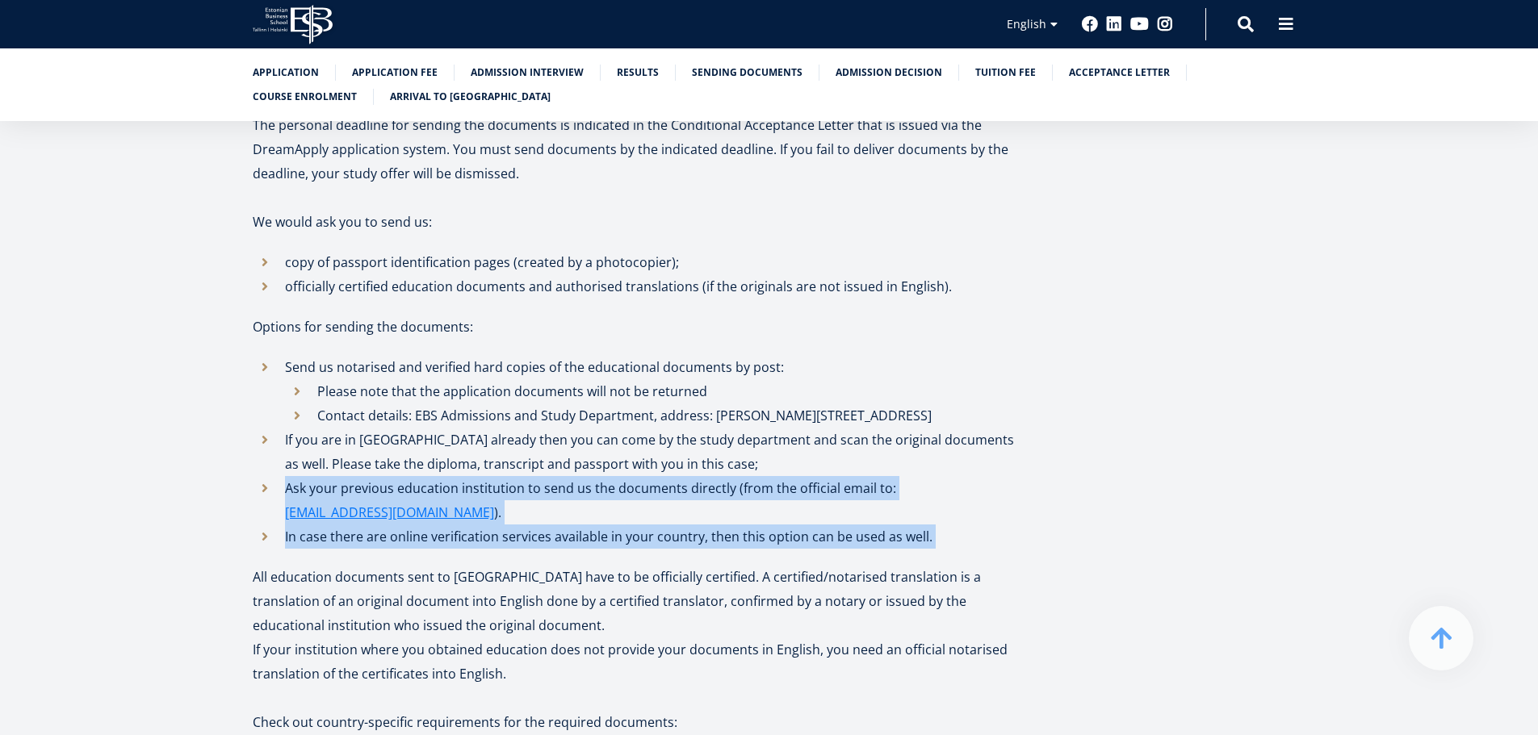
drag, startPoint x: 624, startPoint y: 444, endPoint x: 638, endPoint y: 473, distance: 32.1
click at [638, 473] on ul "Send us notarised and verified hard copies of the educational documents by post…" at bounding box center [636, 452] width 767 height 194
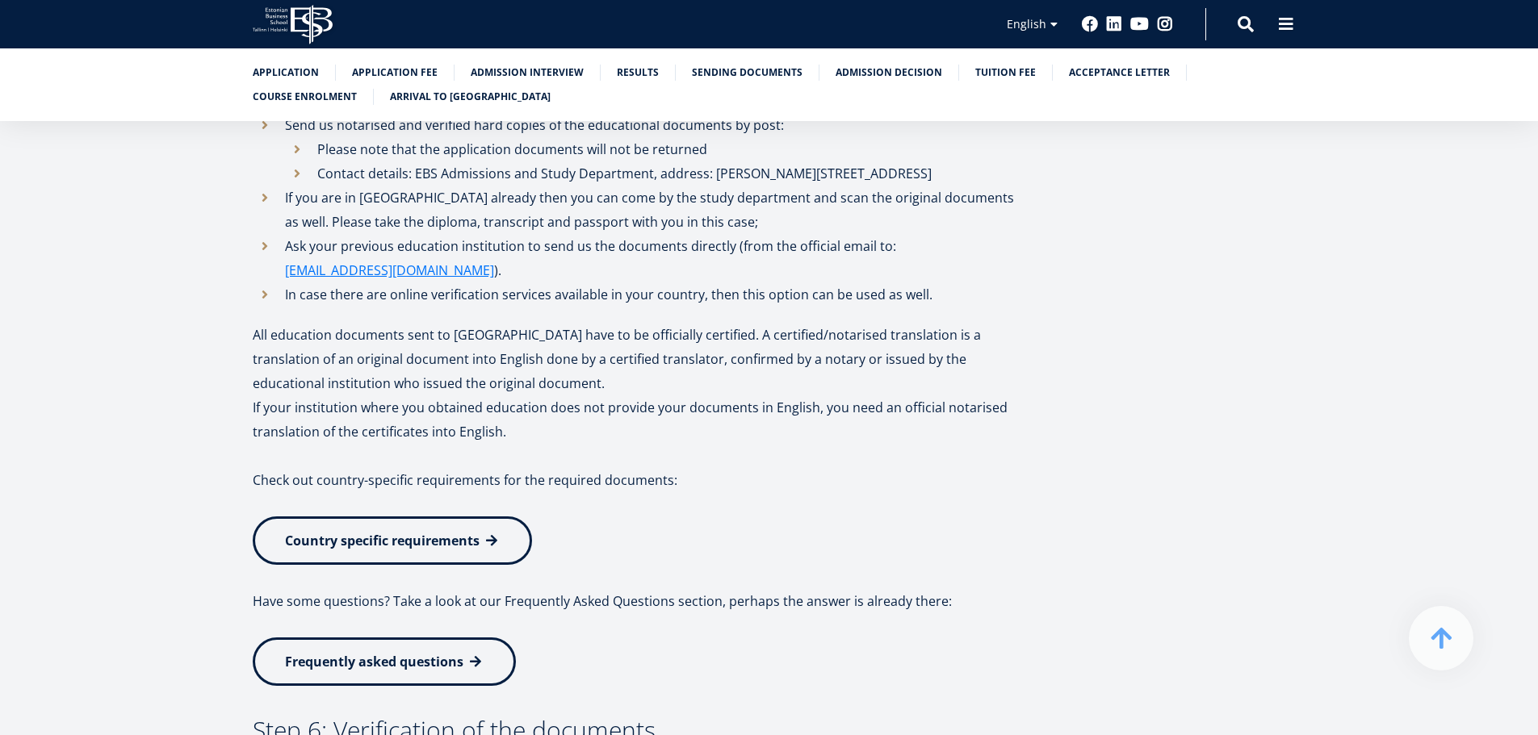
click at [631, 517] on p "Country specific requirements" at bounding box center [636, 541] width 767 height 48
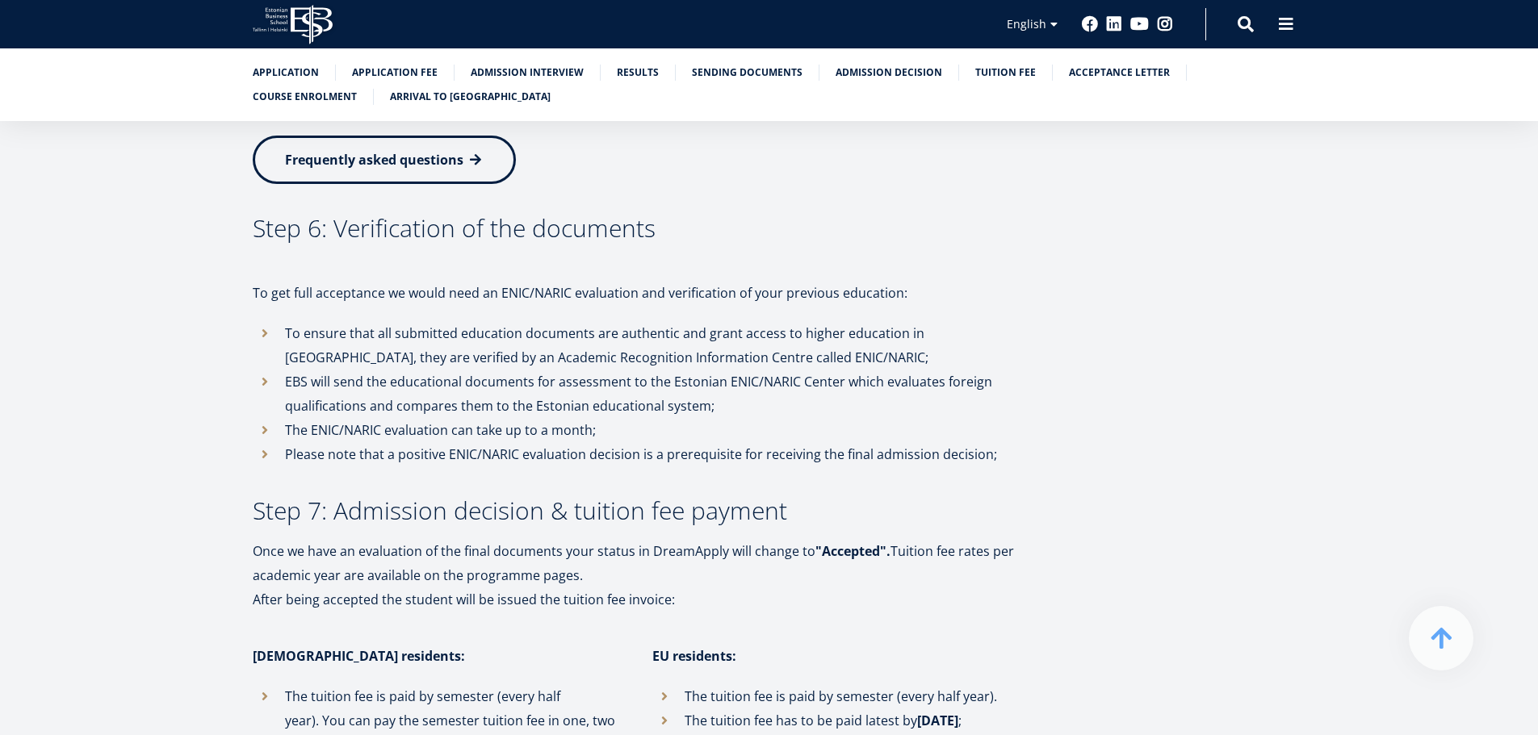
scroll to position [3067, 0]
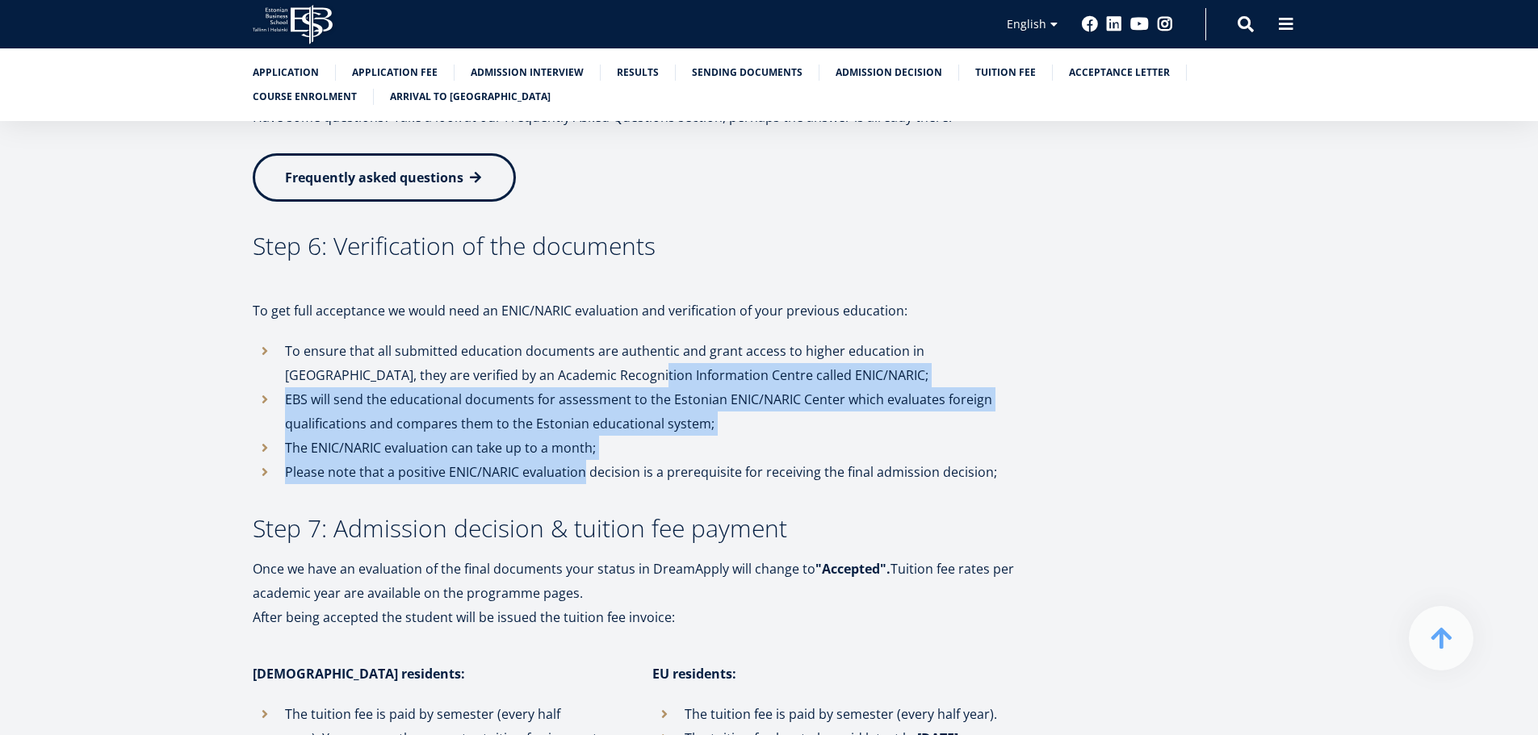
drag, startPoint x: 535, startPoint y: 313, endPoint x: 583, endPoint y: 404, distance: 102.9
click at [583, 404] on ul "To ensure that all submitted education documents are authentic and grant access…" at bounding box center [636, 411] width 767 height 145
click at [583, 460] on li "Please note that a positive ENIC/NARIC evaluation decision is a prerequisite fo…" at bounding box center [636, 472] width 767 height 24
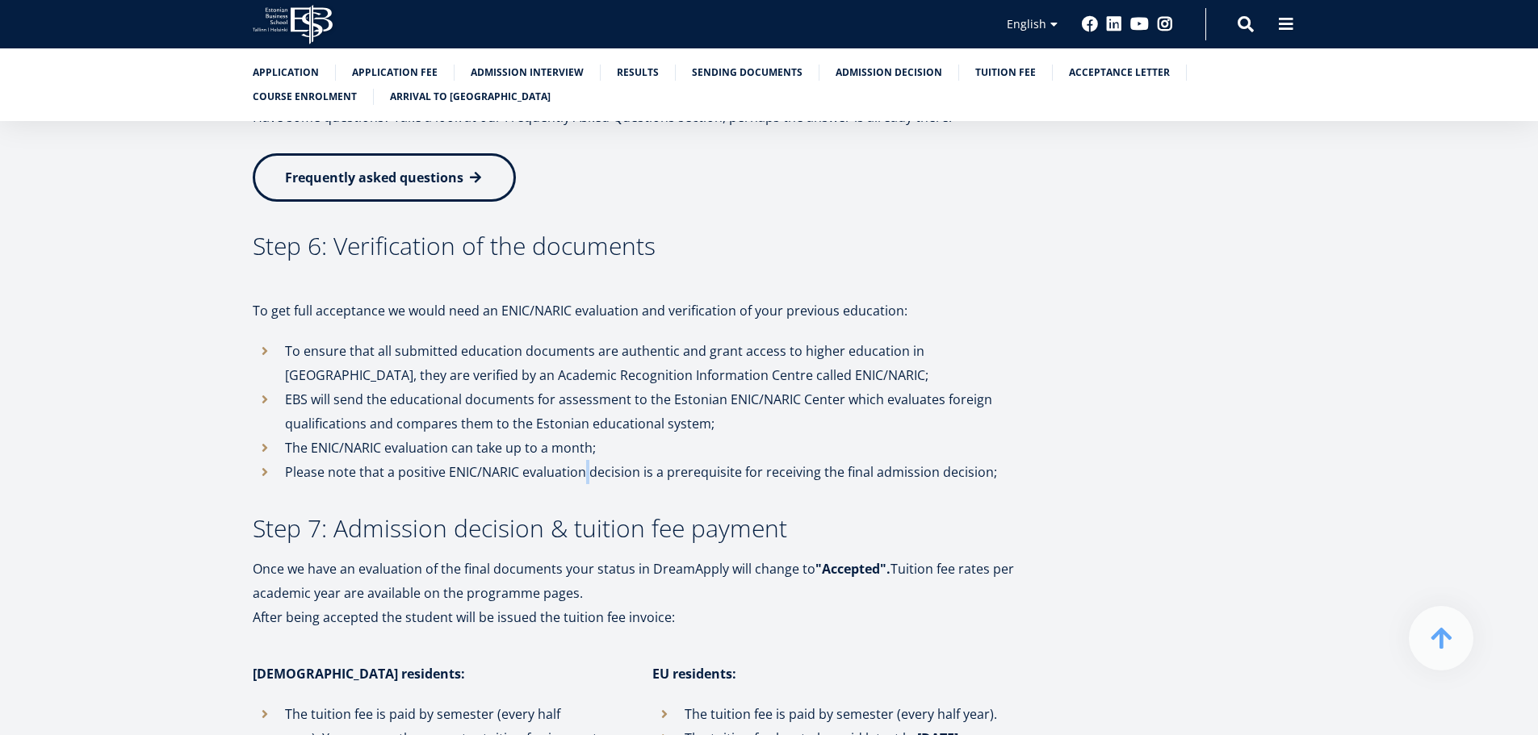
click at [583, 460] on li "Please note that a positive ENIC/NARIC evaluation decision is a prerequisite fo…" at bounding box center [636, 472] width 767 height 24
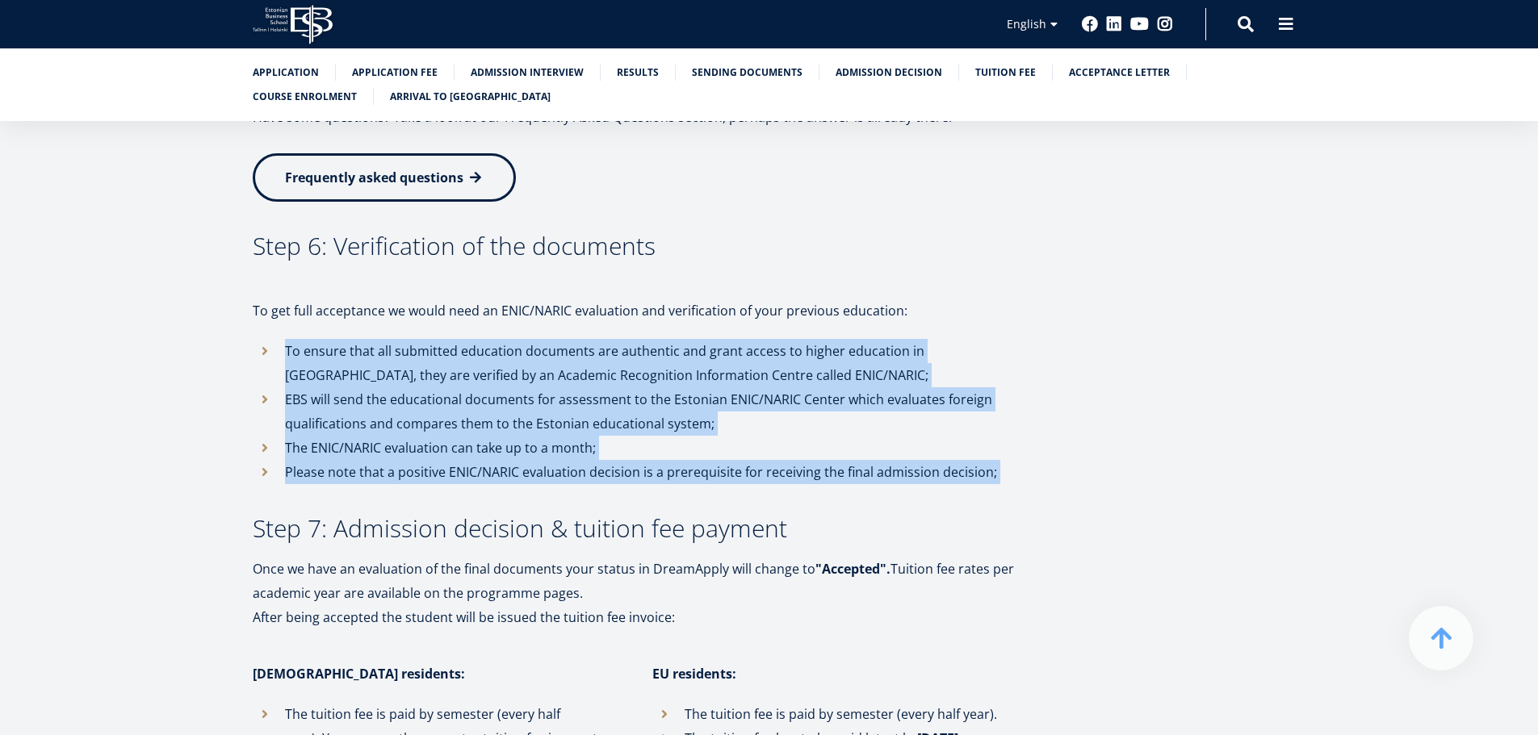
drag, startPoint x: 583, startPoint y: 404, endPoint x: 505, endPoint y: 233, distance: 188.2
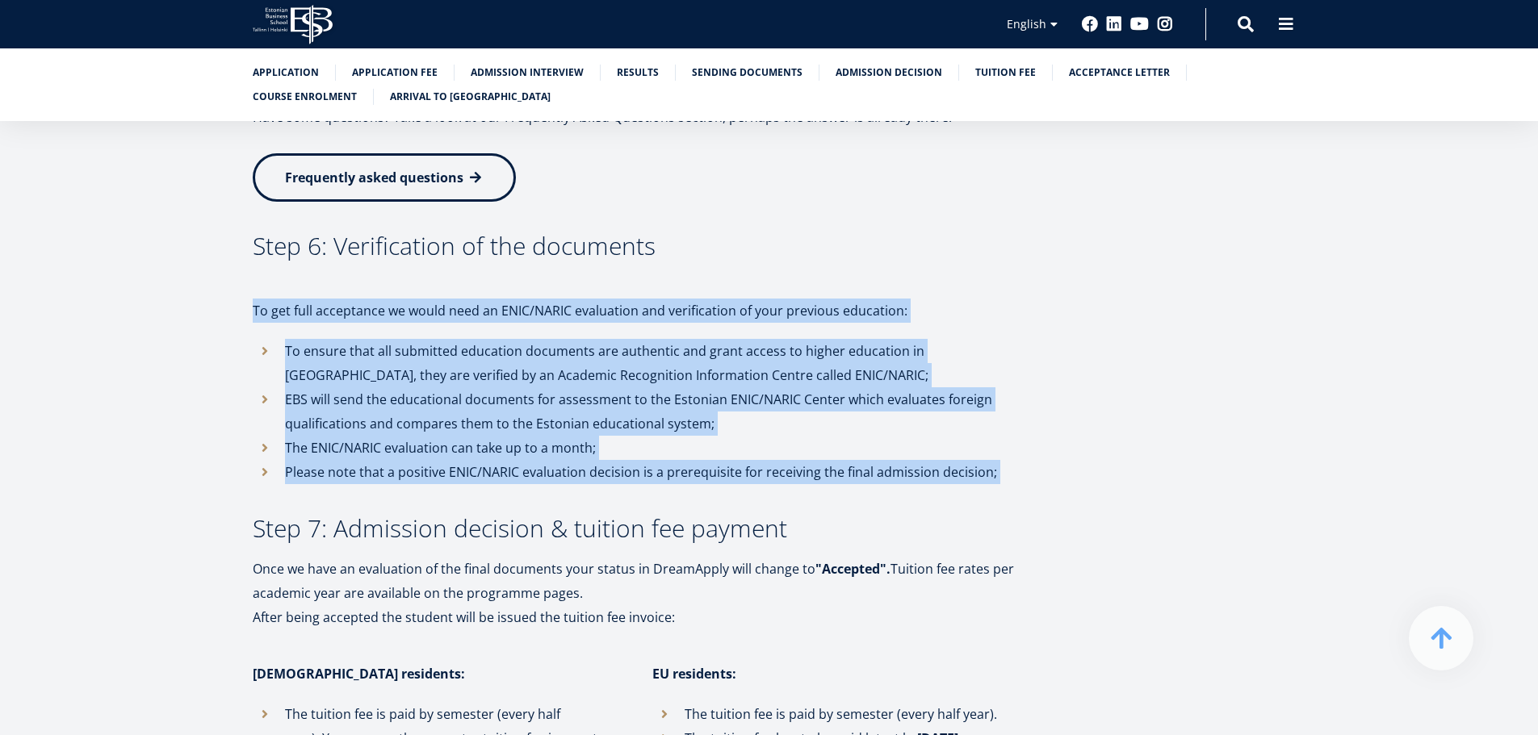
click at [504, 299] on p "To get full acceptance we would need an ENIC/NARIC evaluation and verification …" at bounding box center [636, 311] width 767 height 24
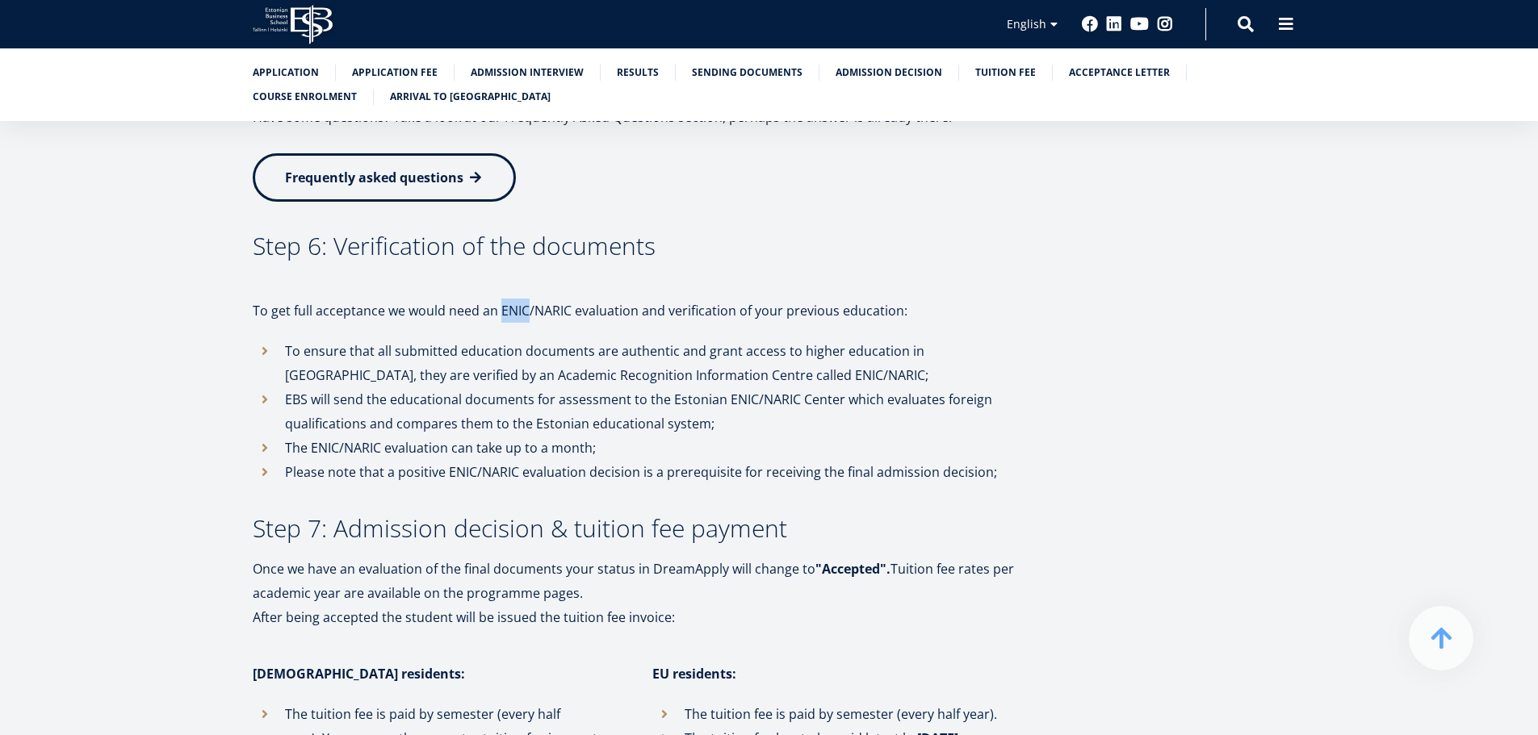
click at [504, 299] on p "To get full acceptance we would need an ENIC/NARIC evaluation and verification …" at bounding box center [636, 311] width 767 height 24
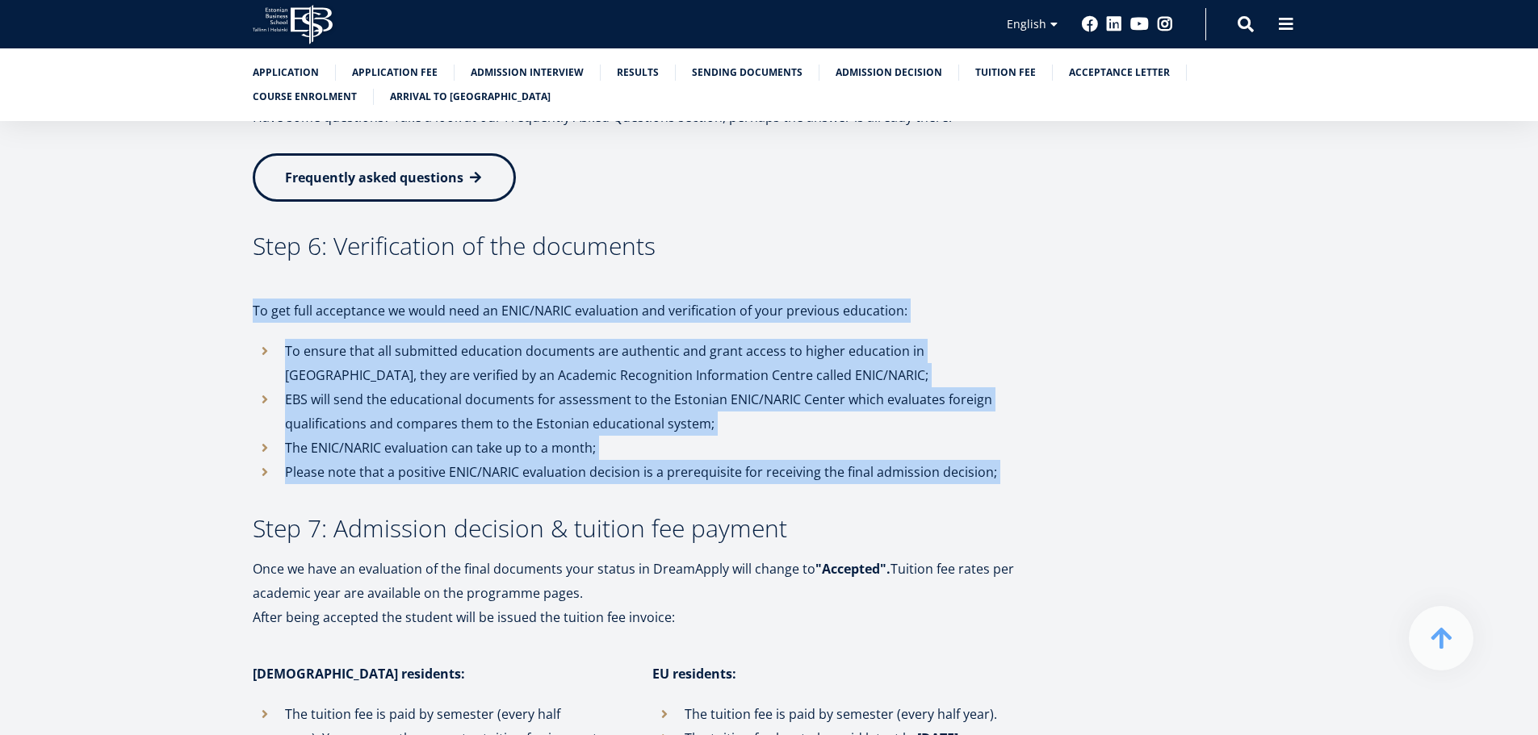
drag, startPoint x: 504, startPoint y: 235, endPoint x: 519, endPoint y: 389, distance: 154.9
drag, startPoint x: 519, startPoint y: 396, endPoint x: 428, endPoint y: 400, distance: 91.3
click at [428, 460] on li "Please note that a positive ENIC/NARIC evaluation decision is a prerequisite fo…" at bounding box center [636, 472] width 767 height 24
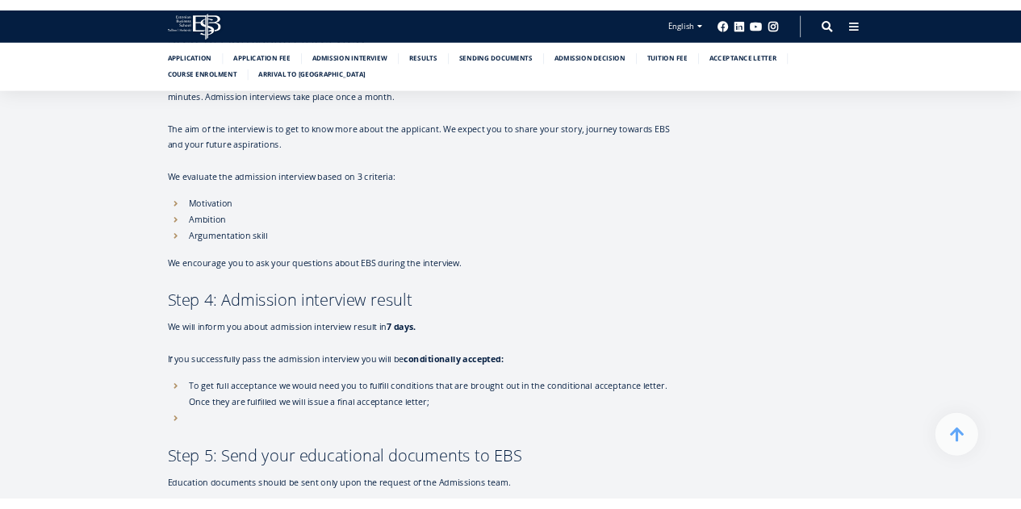
scroll to position [1695, 0]
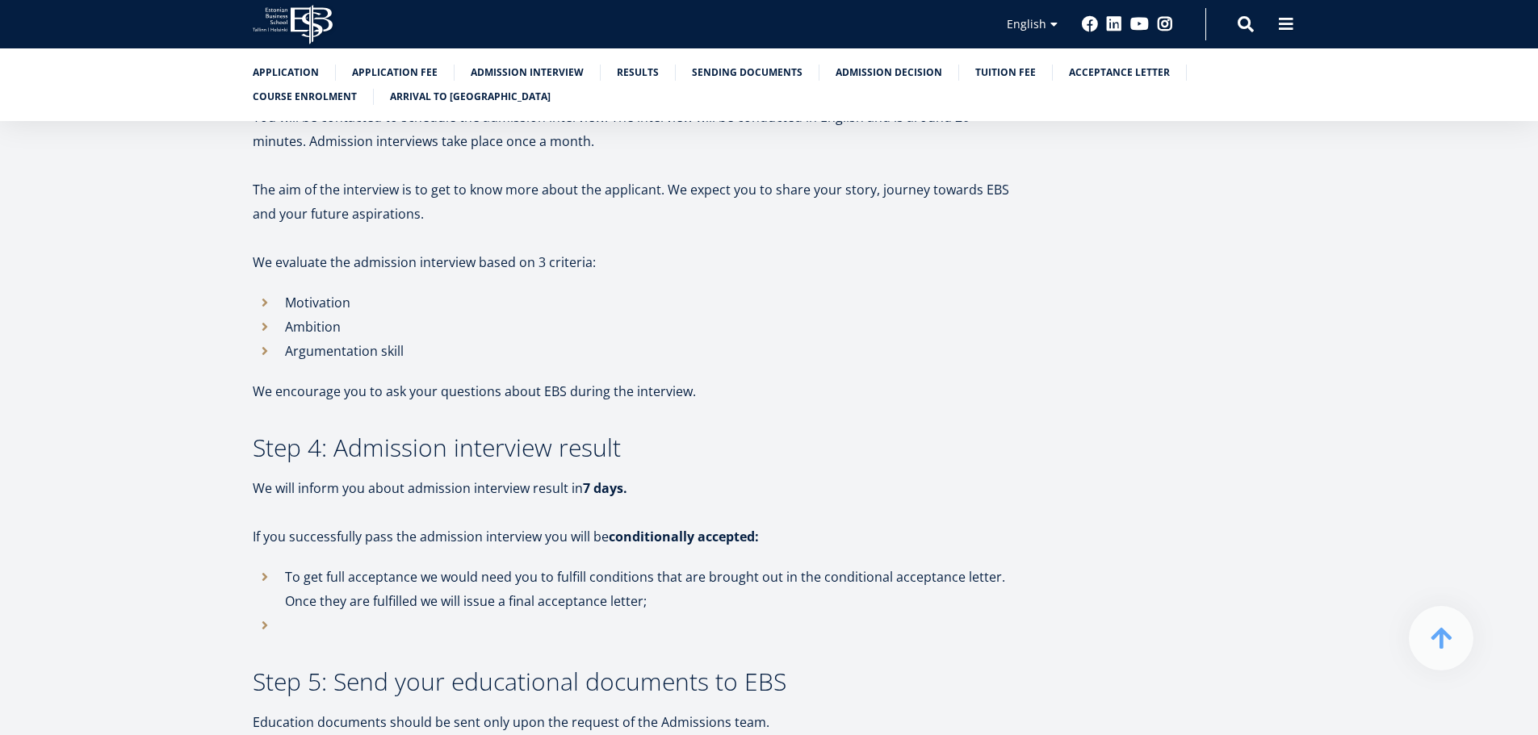
click at [455, 339] on li "Argumentation skill" at bounding box center [636, 351] width 767 height 24
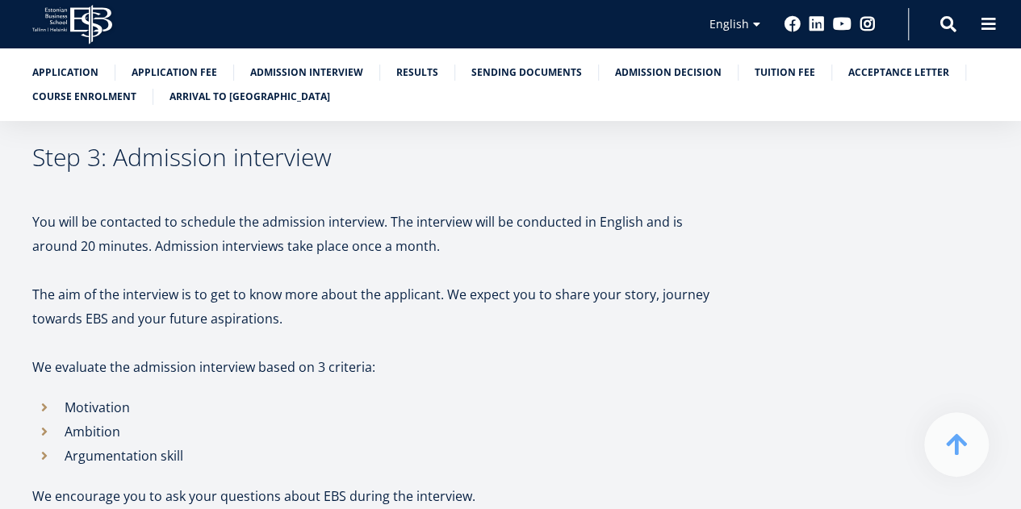
click at [429, 210] on p "You will be contacted to schedule the admission interview. The interview will b…" at bounding box center [377, 234] width 690 height 48
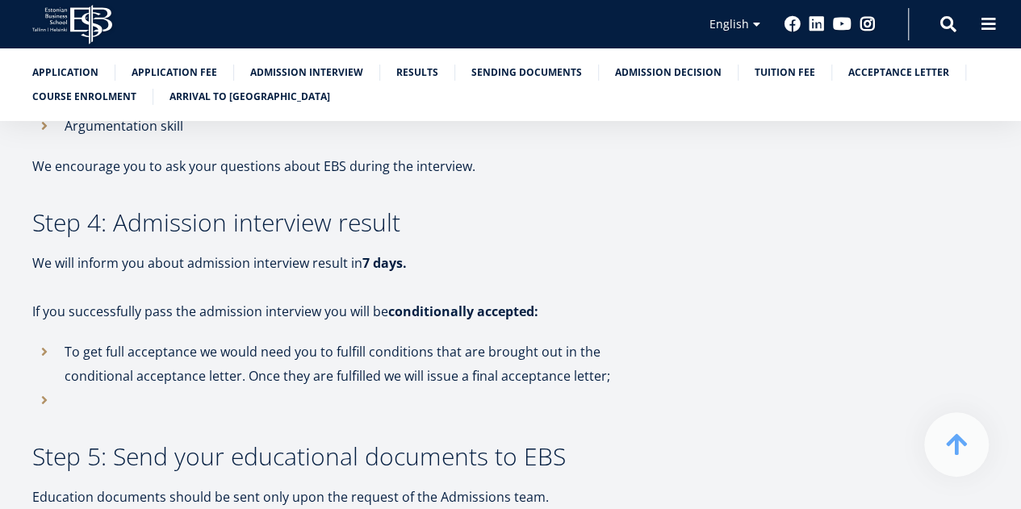
click at [429, 211] on h3 "Step 4: Admission interview result" at bounding box center [377, 223] width 690 height 24
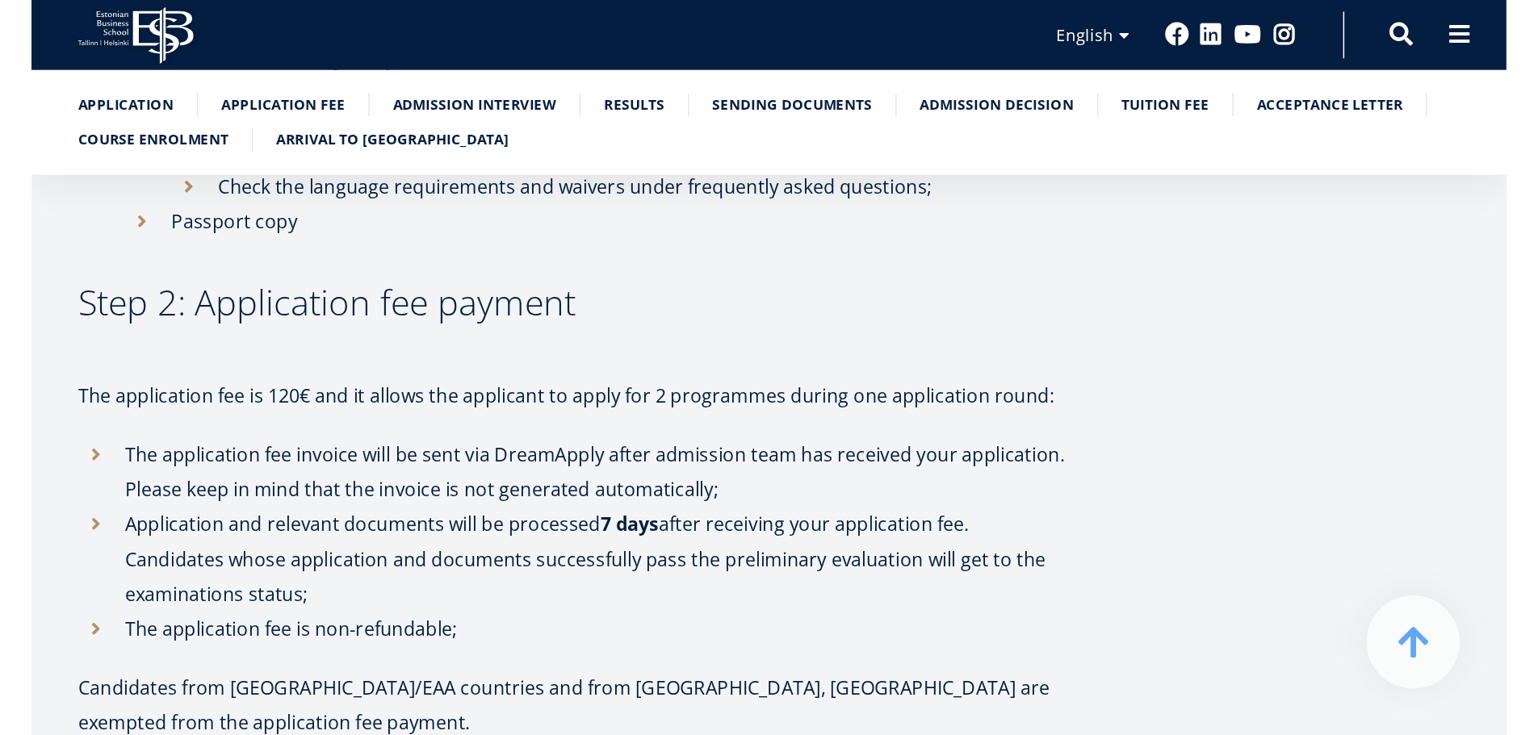
scroll to position [1295, 0]
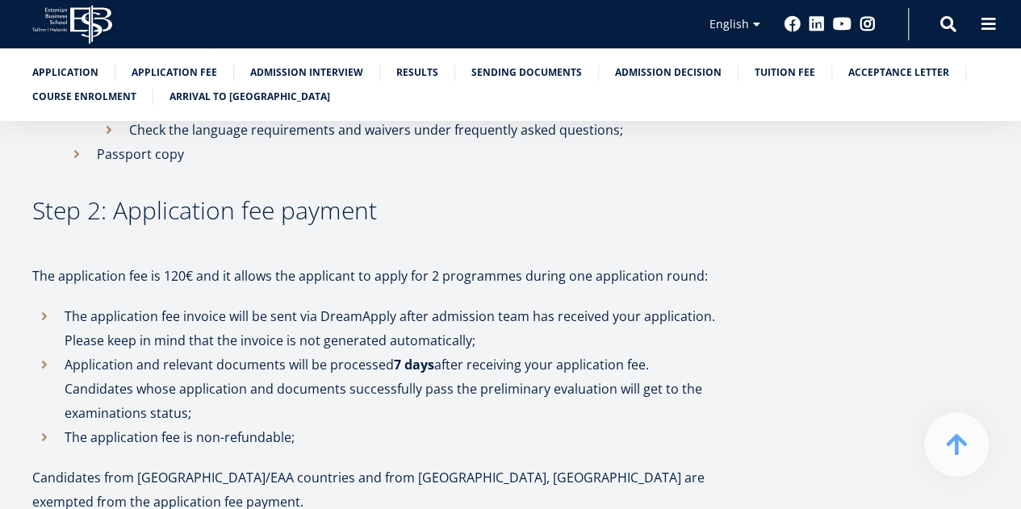
click at [270, 277] on p "The application fee is 120€ and it allows the applicant to apply for 2 programm…" at bounding box center [377, 275] width 690 height 24
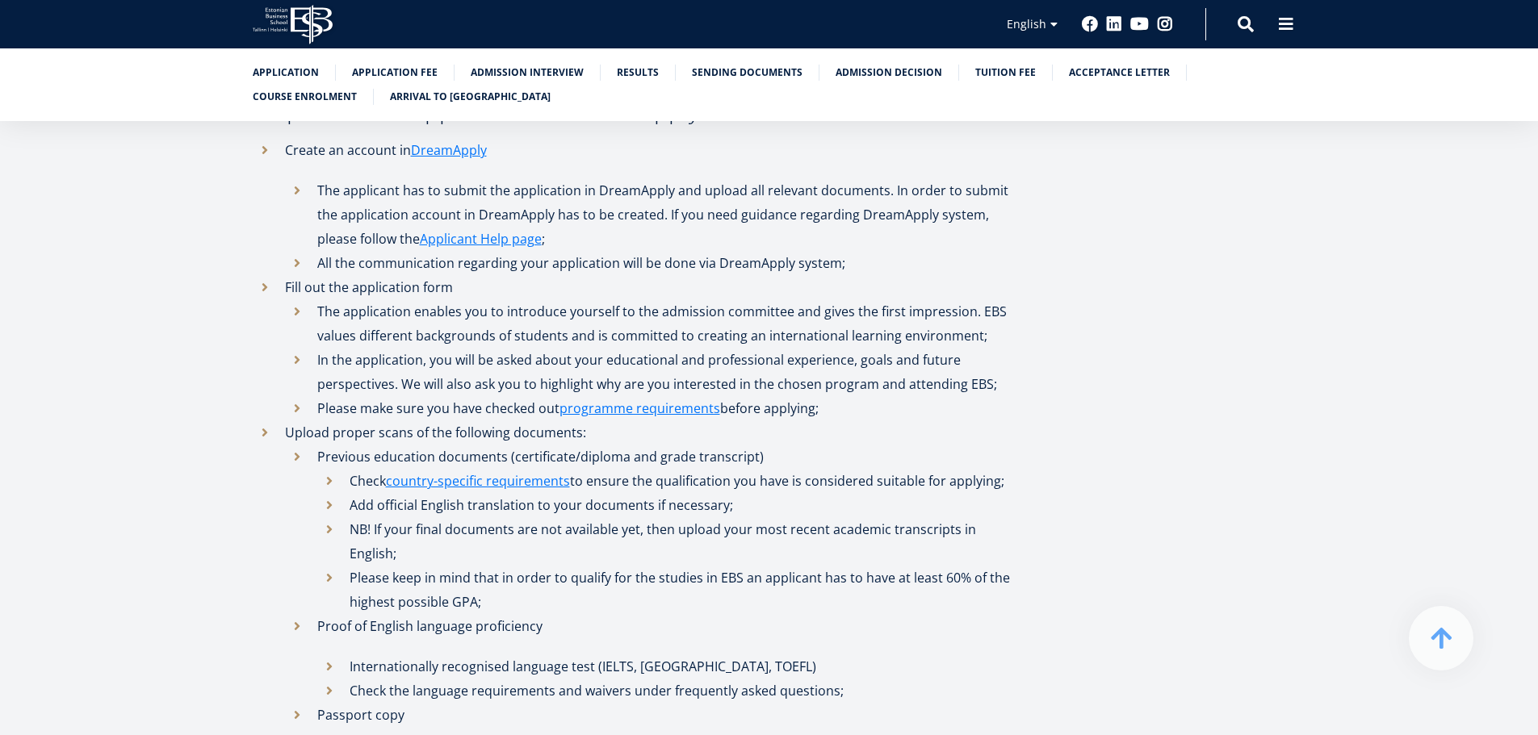
scroll to position [681, 0]
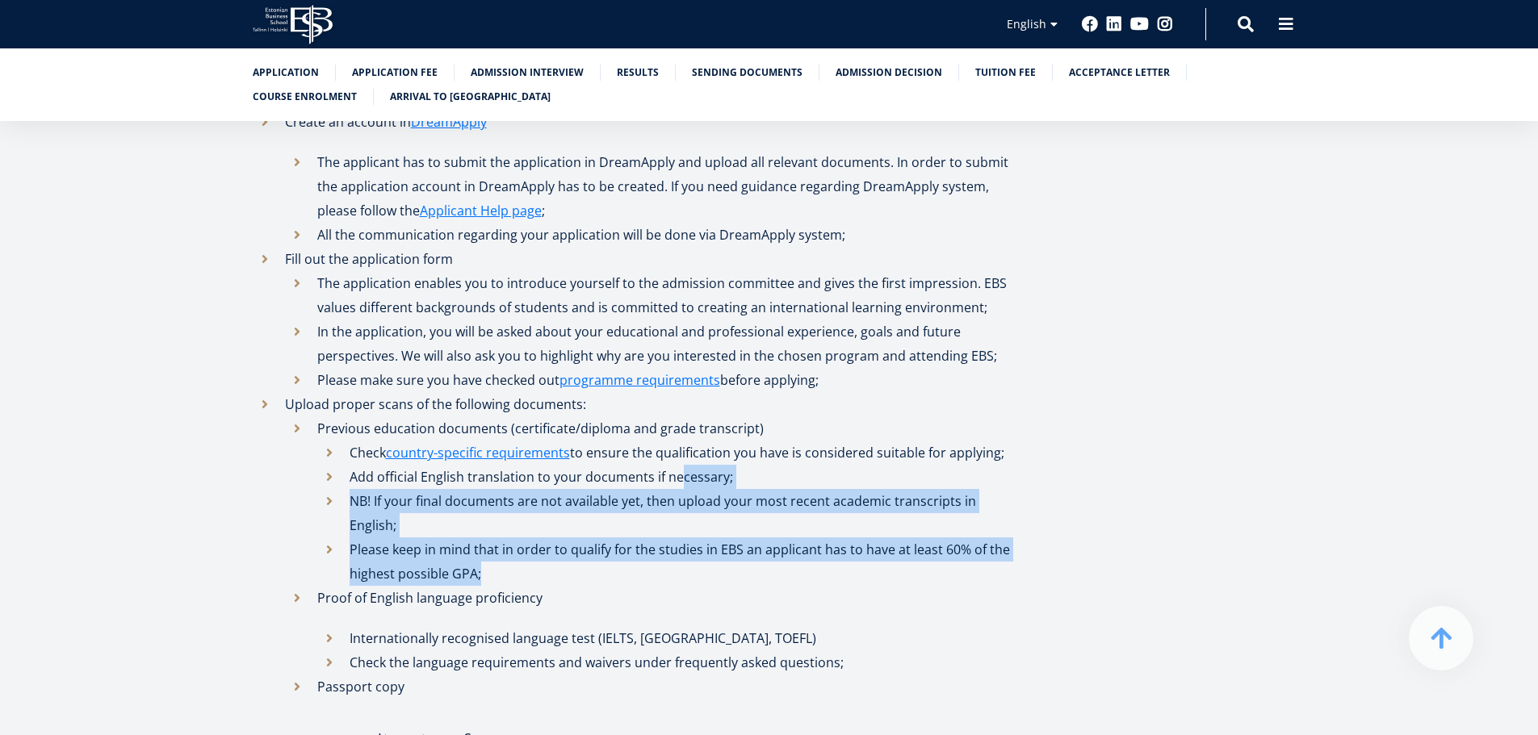
drag, startPoint x: 678, startPoint y: 488, endPoint x: 789, endPoint y: 543, distance: 124.2
click at [789, 543] on ul "Check country-specific requirements to ensure the qualification you have is con…" at bounding box center [668, 513] width 702 height 145
click at [789, 543] on li "Please keep in mind that in order to qualify for the studies in EBS an applican…" at bounding box center [668, 562] width 702 height 48
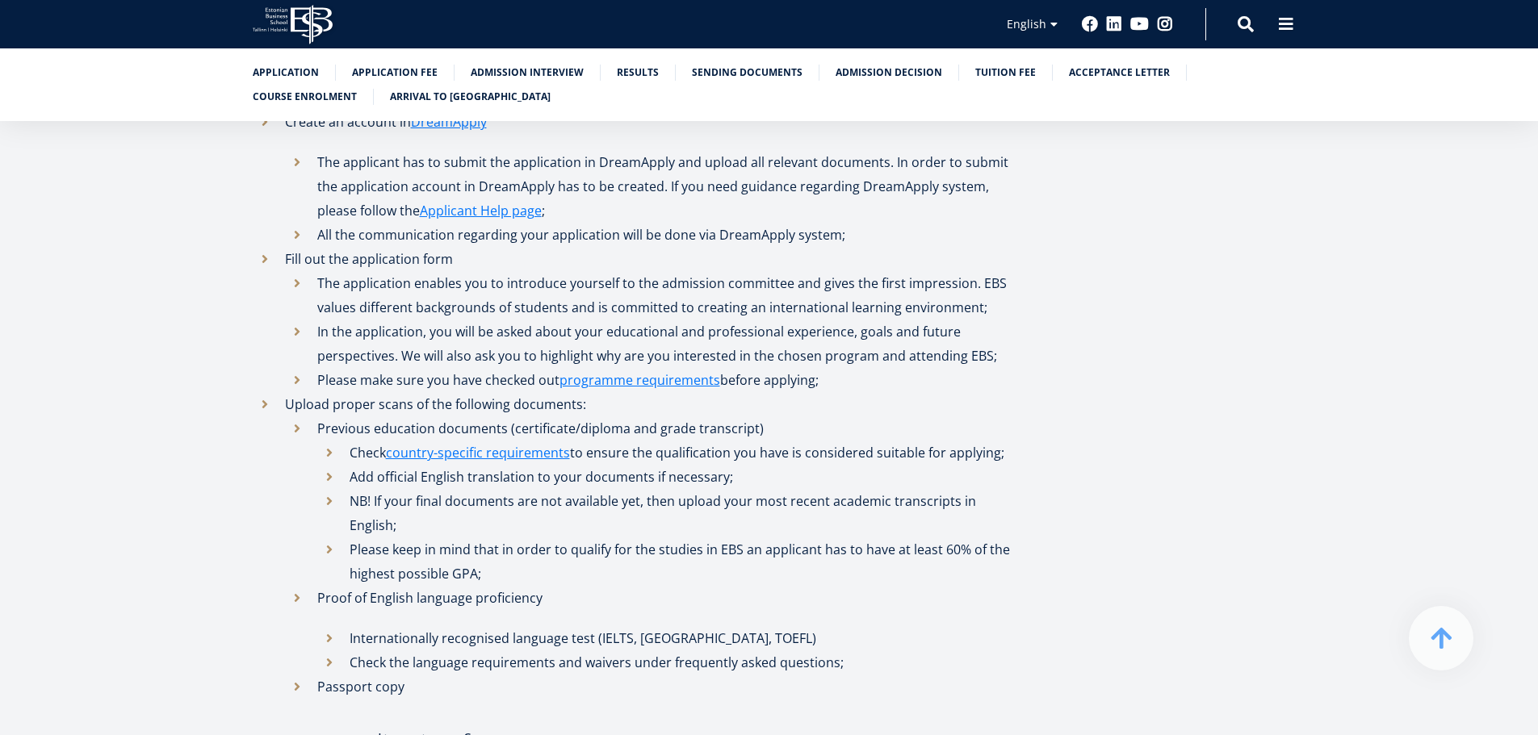
click at [789, 547] on li "Please keep in mind that in order to qualify for the studies in EBS an applican…" at bounding box center [668, 562] width 702 height 48
click at [521, 546] on li "Please keep in mind that in order to qualify for the studies in EBS an applican…" at bounding box center [668, 562] width 702 height 48
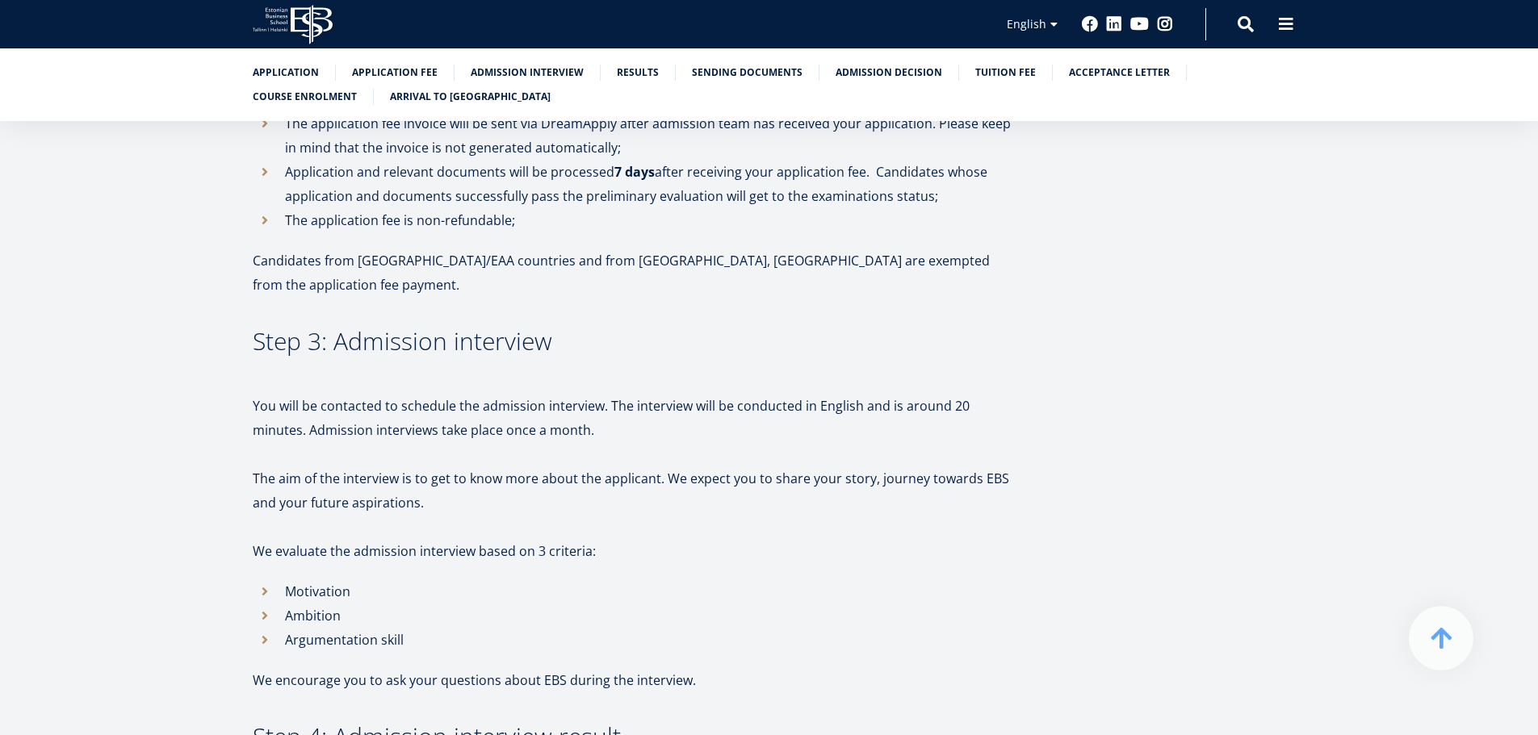
scroll to position [1408, 0]
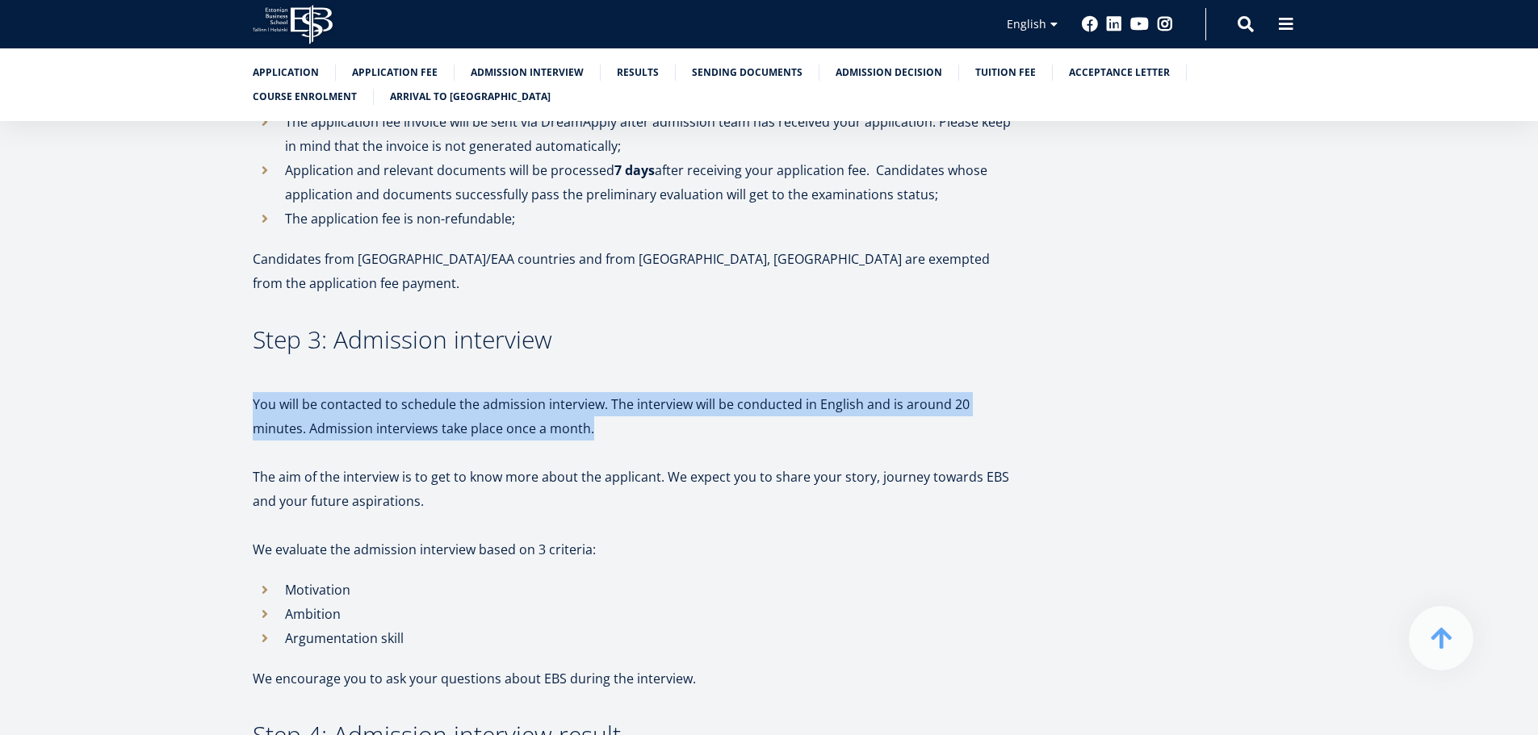
drag, startPoint x: 462, startPoint y: 341, endPoint x: 643, endPoint y: 387, distance: 187.2
click at [645, 392] on p "You will be contacted to schedule the admission interview. The interview will b…" at bounding box center [636, 416] width 767 height 48
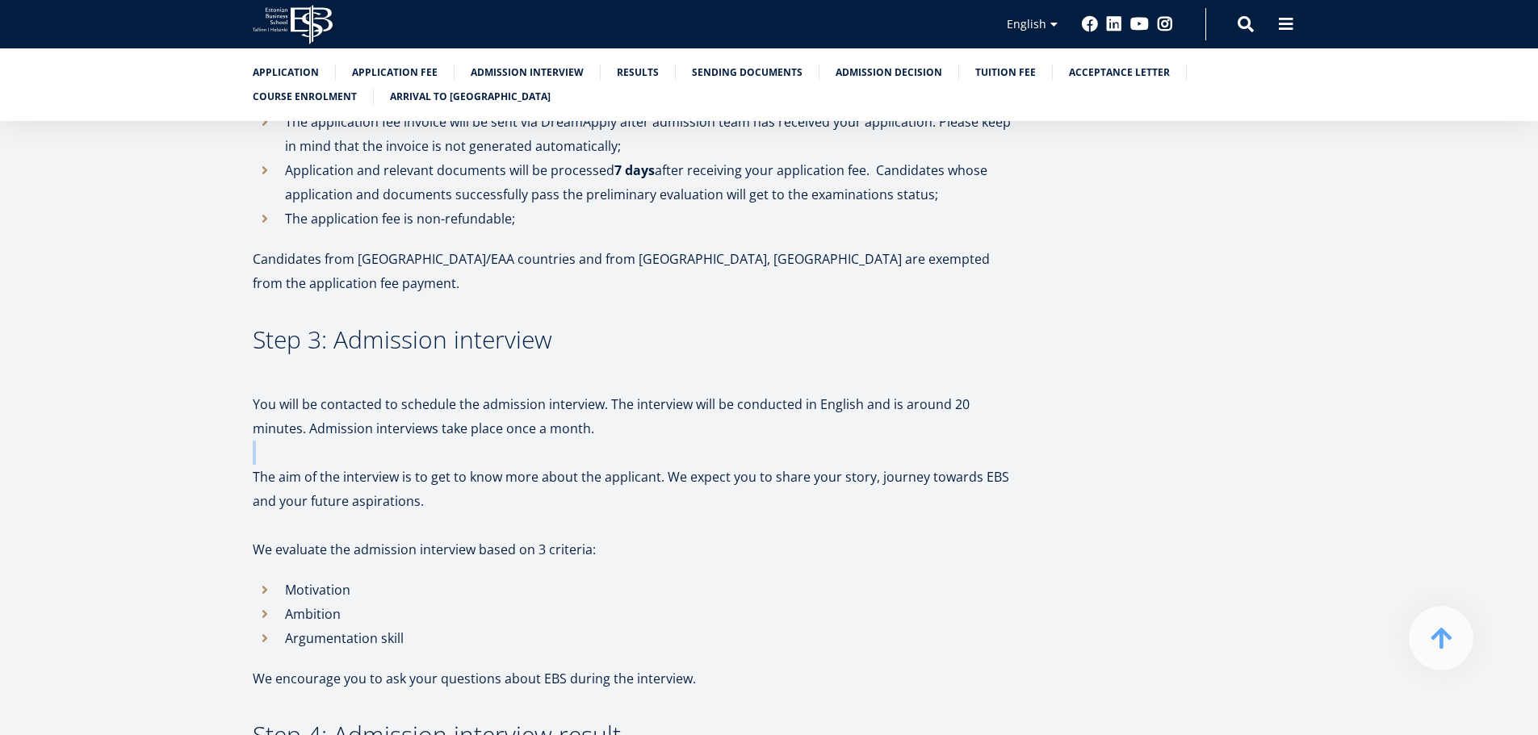
click at [645, 392] on p "You will be contacted to schedule the admission interview. The interview will b…" at bounding box center [636, 416] width 767 height 48
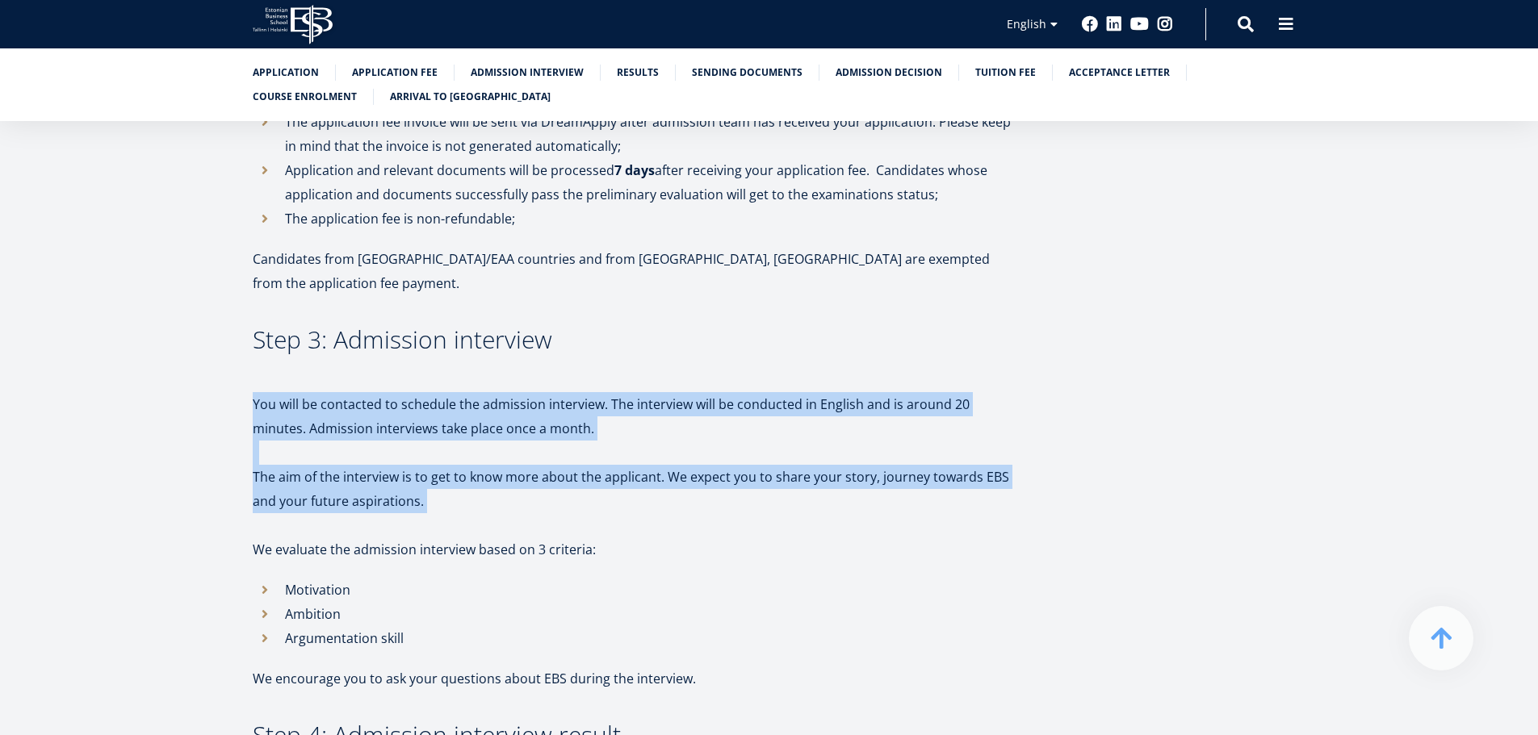
drag, startPoint x: 645, startPoint y: 388, endPoint x: 644, endPoint y: 457, distance: 68.6
click at [644, 465] on p "The aim of the interview is to get to know more about the applicant. We expect …" at bounding box center [636, 489] width 767 height 48
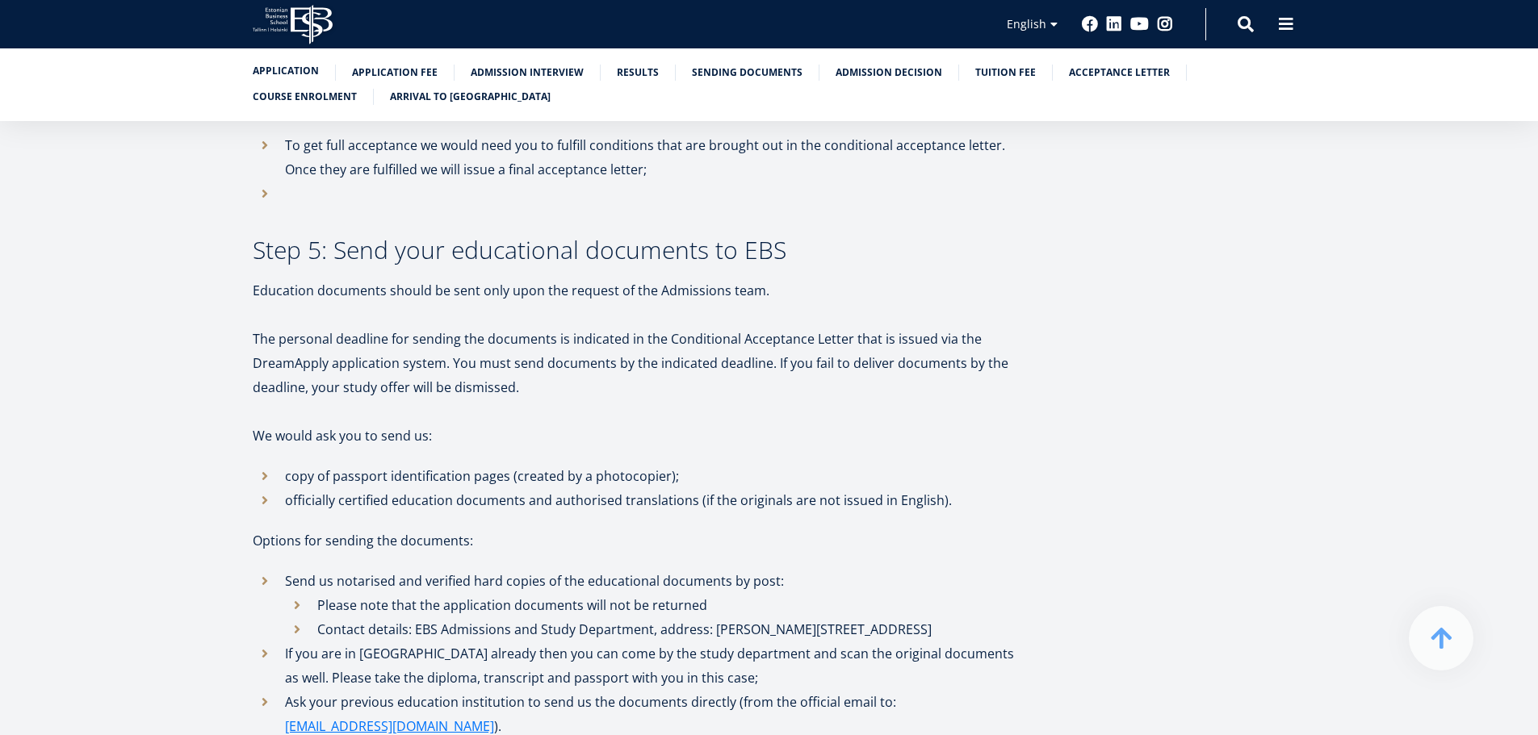
scroll to position [2376, 0]
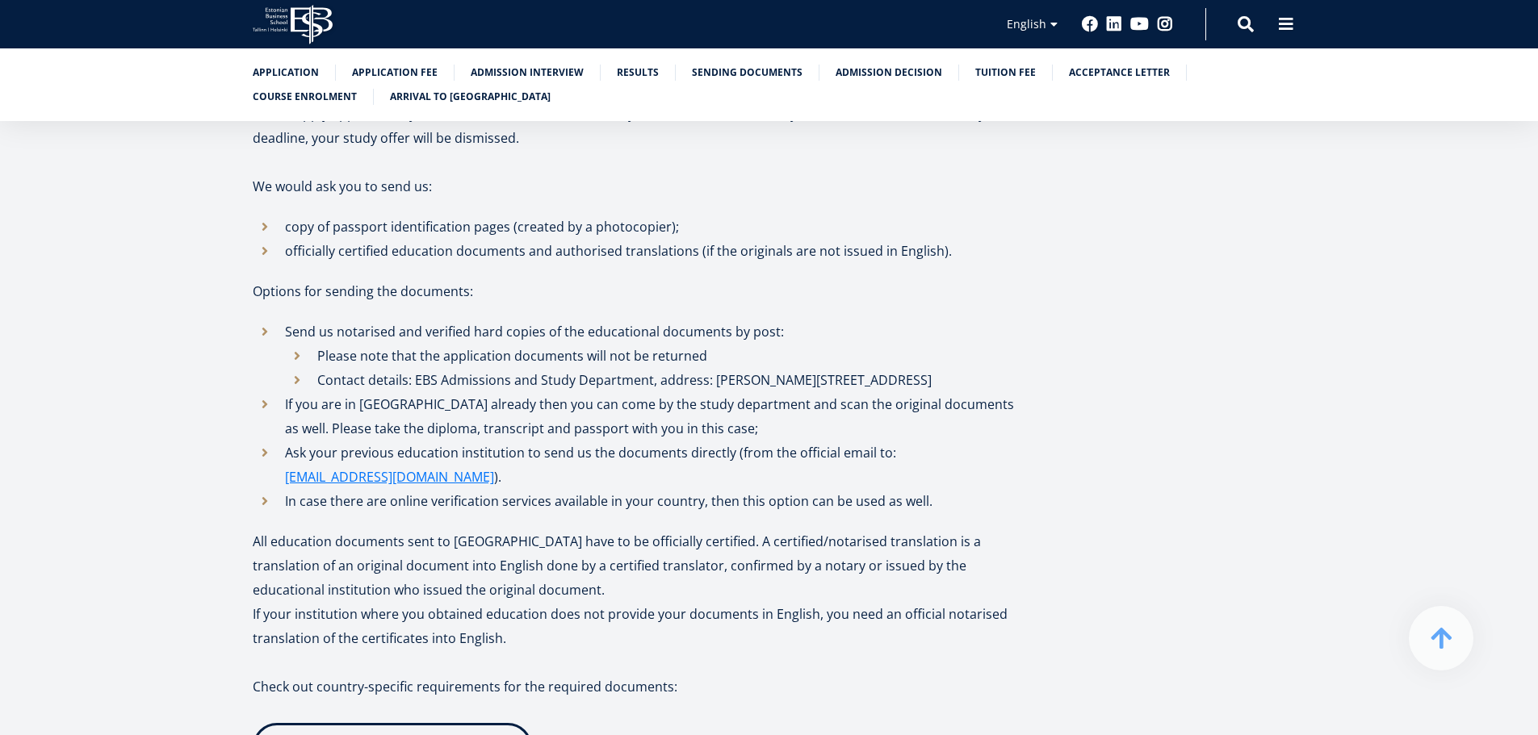
drag, startPoint x: 659, startPoint y: 211, endPoint x: 666, endPoint y: 228, distance: 19.2
click at [660, 239] on p "officially certified education documents and authorised translations (if the or…" at bounding box center [652, 251] width 735 height 24
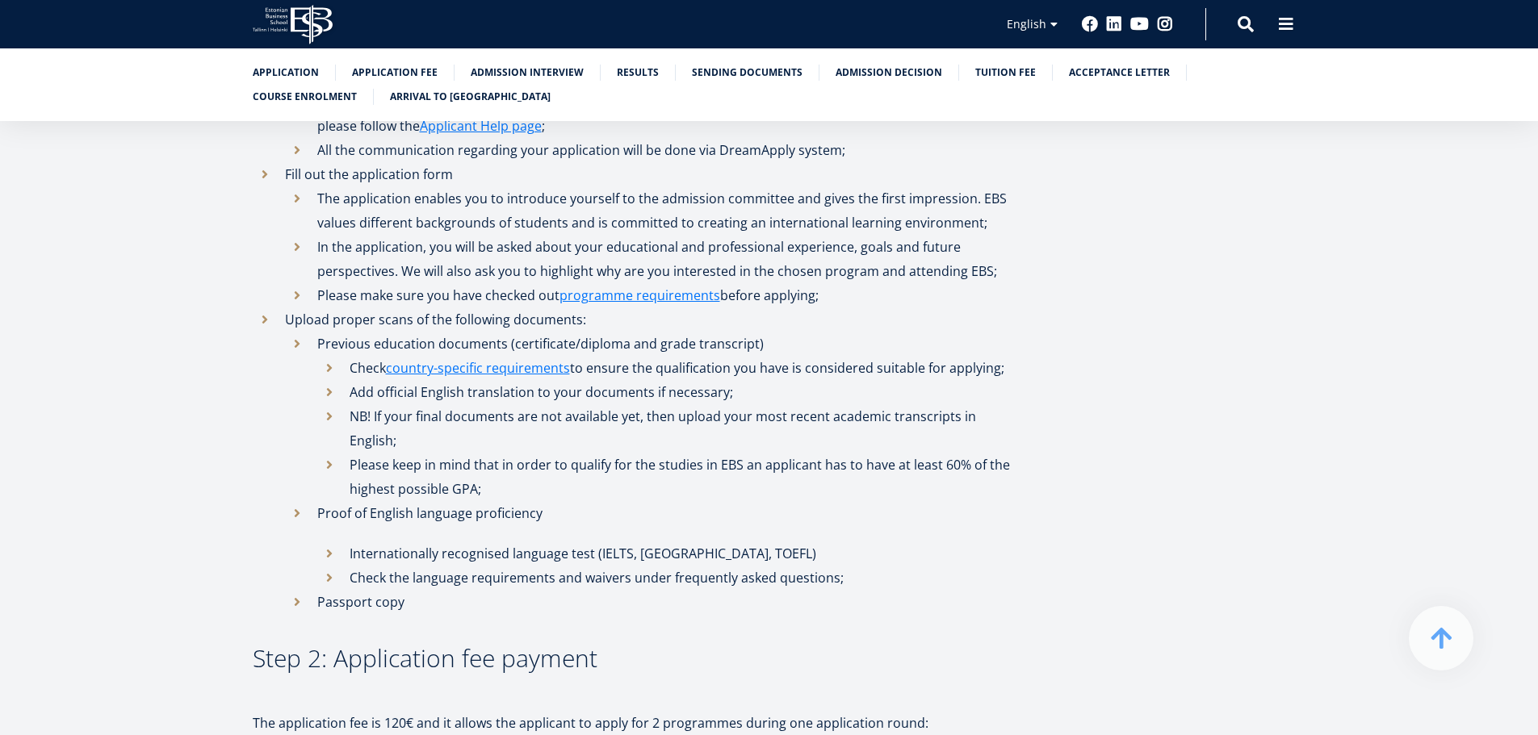
scroll to position [762, 0]
click at [511, 372] on link "country-specific requirements" at bounding box center [478, 372] width 184 height 24
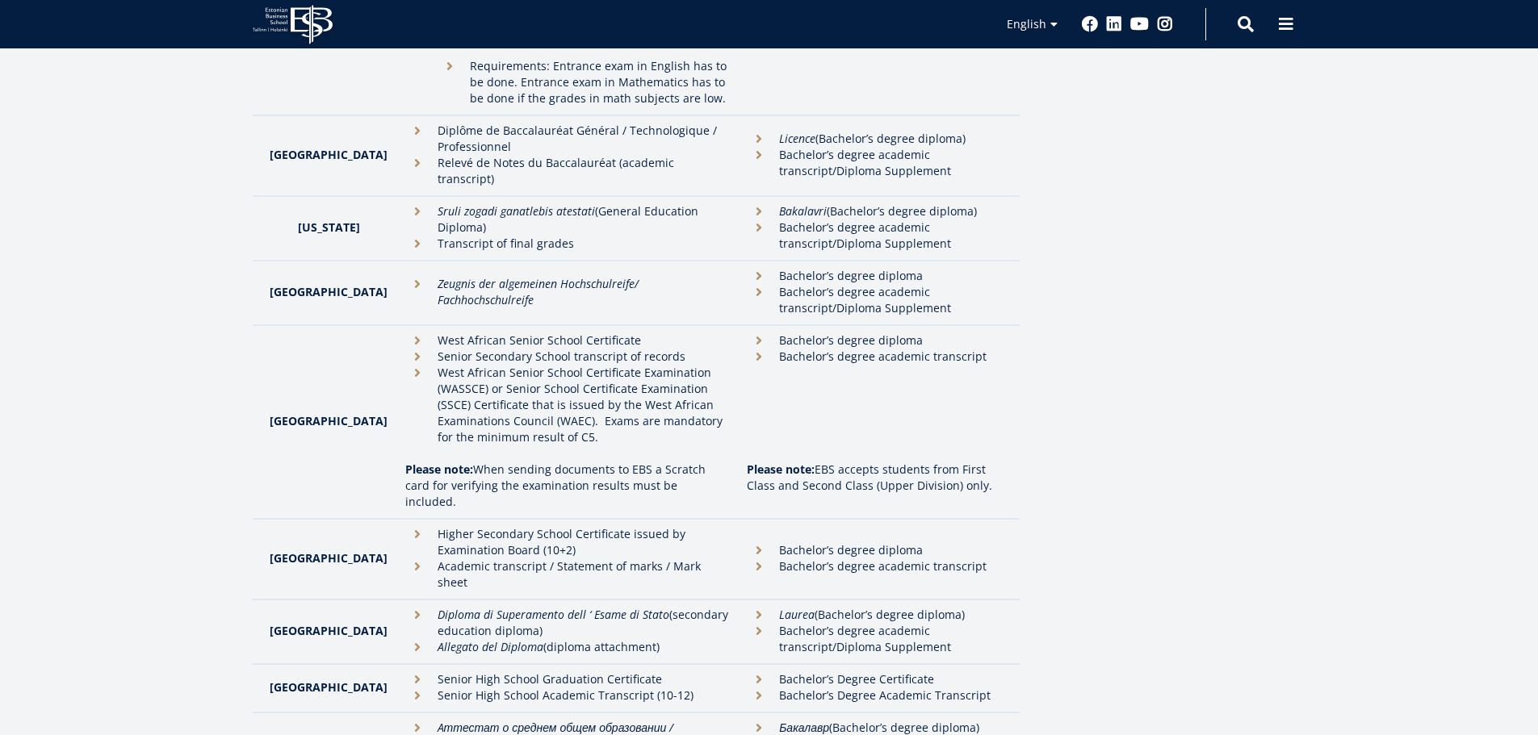
scroll to position [2179, 0]
drag, startPoint x: 412, startPoint y: 446, endPoint x: 709, endPoint y: 487, distance: 299.0
click at [709, 516] on td "Higher Secondary School Certificate issued by Examination Board (10+2) Academic…" at bounding box center [568, 556] width 342 height 81
click at [708, 516] on td "Higher Secondary School Certificate issued by Examination Board (10+2) Academic…" at bounding box center [568, 556] width 342 height 81
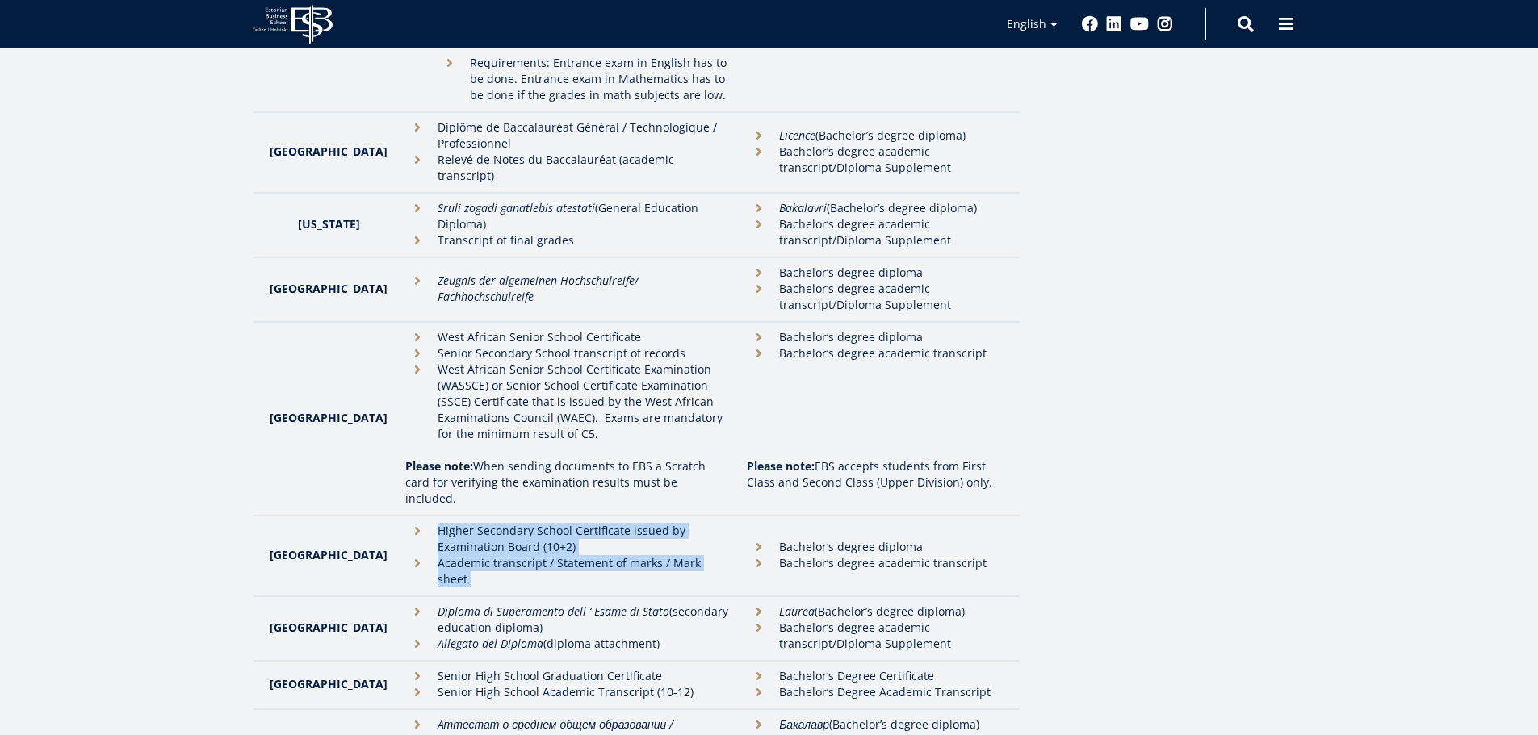
drag, startPoint x: 707, startPoint y: 485, endPoint x: 611, endPoint y: 442, distance: 105.2
click at [609, 516] on td "Higher Secondary School Certificate issued by Examination Board (10+2) Academic…" at bounding box center [568, 556] width 342 height 81
click at [448, 523] on li "Higher Secondary School Certificate issued by Examination Board (10+2)" at bounding box center [568, 539] width 326 height 32
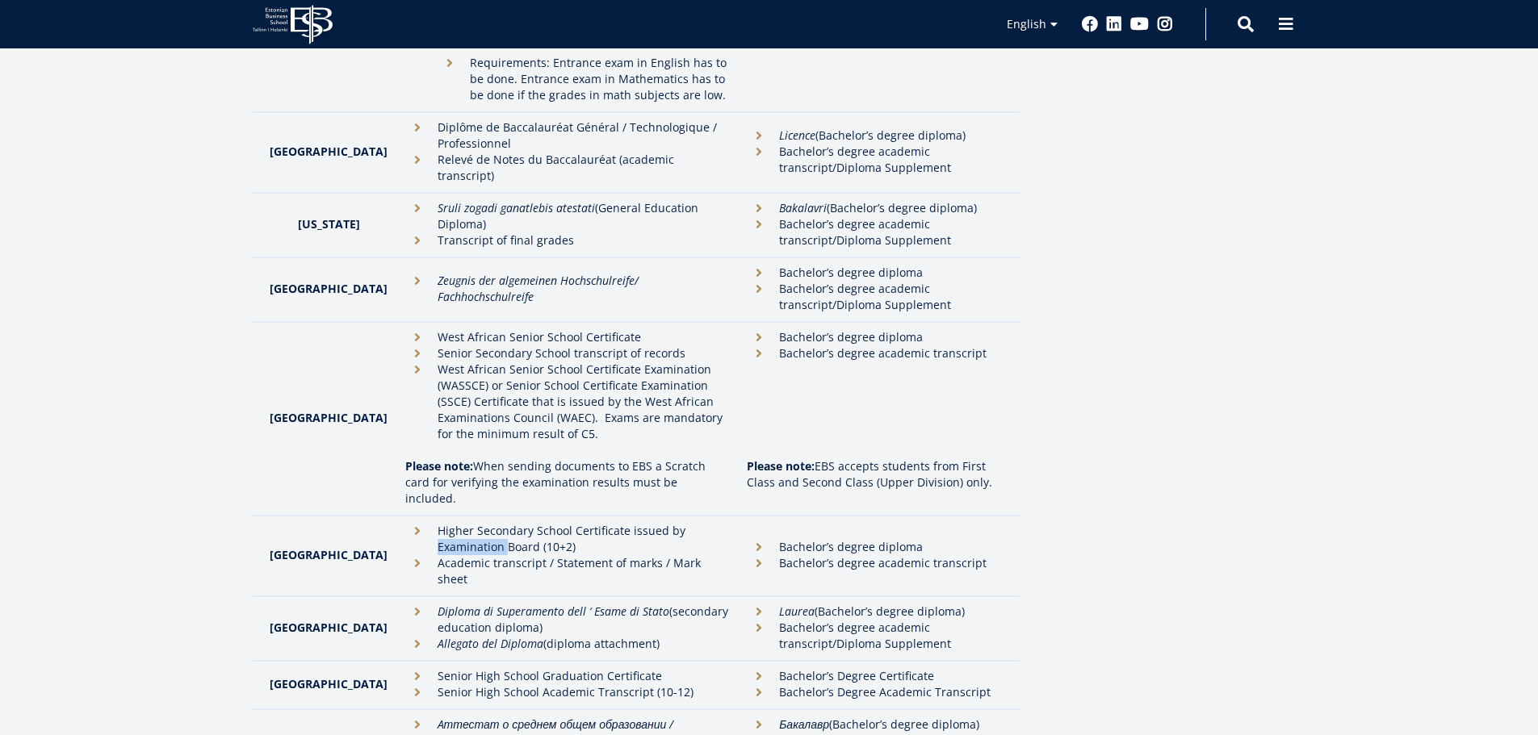
click at [448, 523] on li "Higher Secondary School Certificate issued by Examination Board (10+2)" at bounding box center [568, 539] width 326 height 32
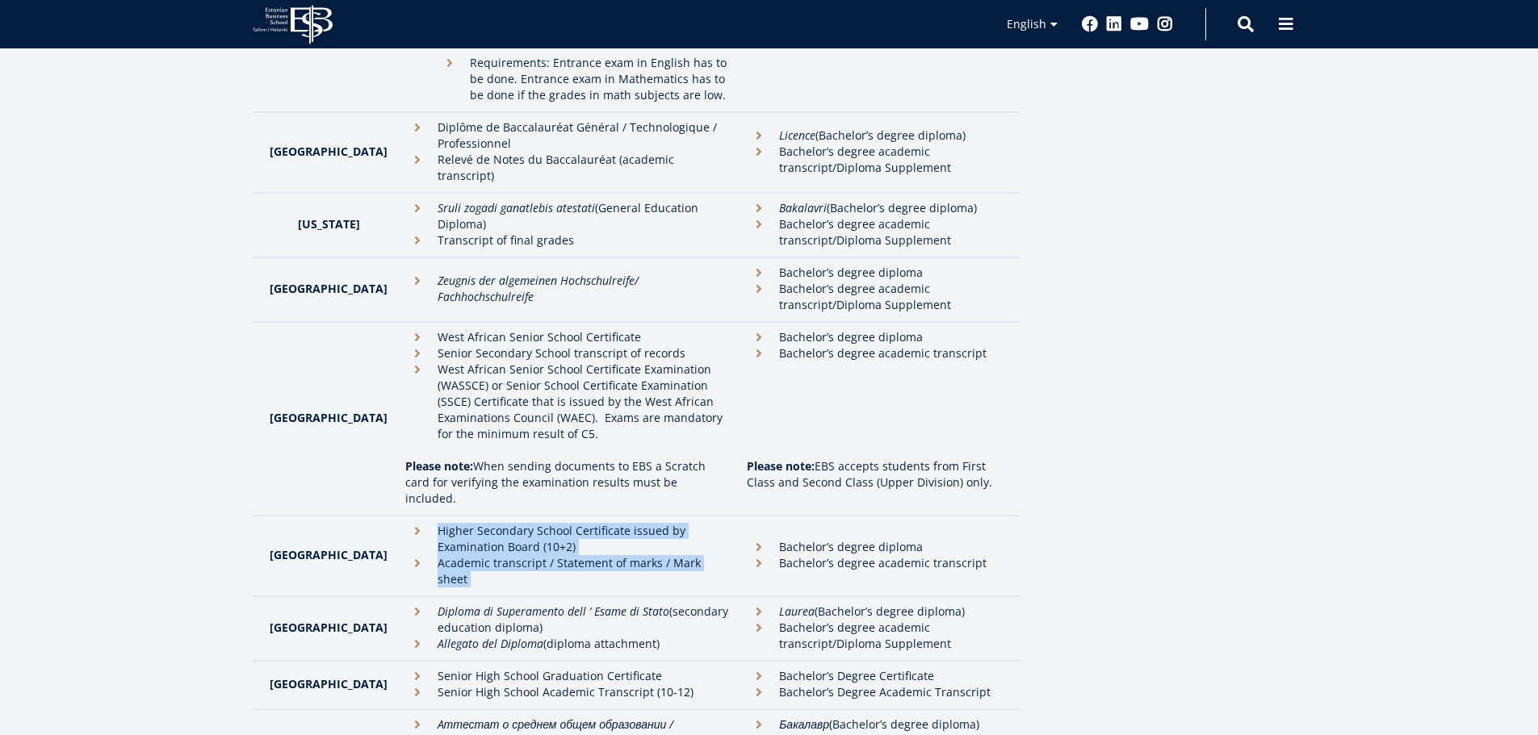
drag, startPoint x: 448, startPoint y: 458, endPoint x: 463, endPoint y: 481, distance: 26.9
click at [463, 523] on ul "Higher Secondary School Certificate issued by Examination Board (10+2) Academic…" at bounding box center [568, 555] width 326 height 65
click at [405, 523] on li "Higher Secondary School Certificate issued by Examination Board (10+2)" at bounding box center [568, 539] width 326 height 32
drag, startPoint x: 403, startPoint y: 452, endPoint x: 477, endPoint y: 470, distance: 76.4
click at [477, 523] on li "Higher Secondary School Certificate issued by Examination Board (10+2)" at bounding box center [568, 539] width 326 height 32
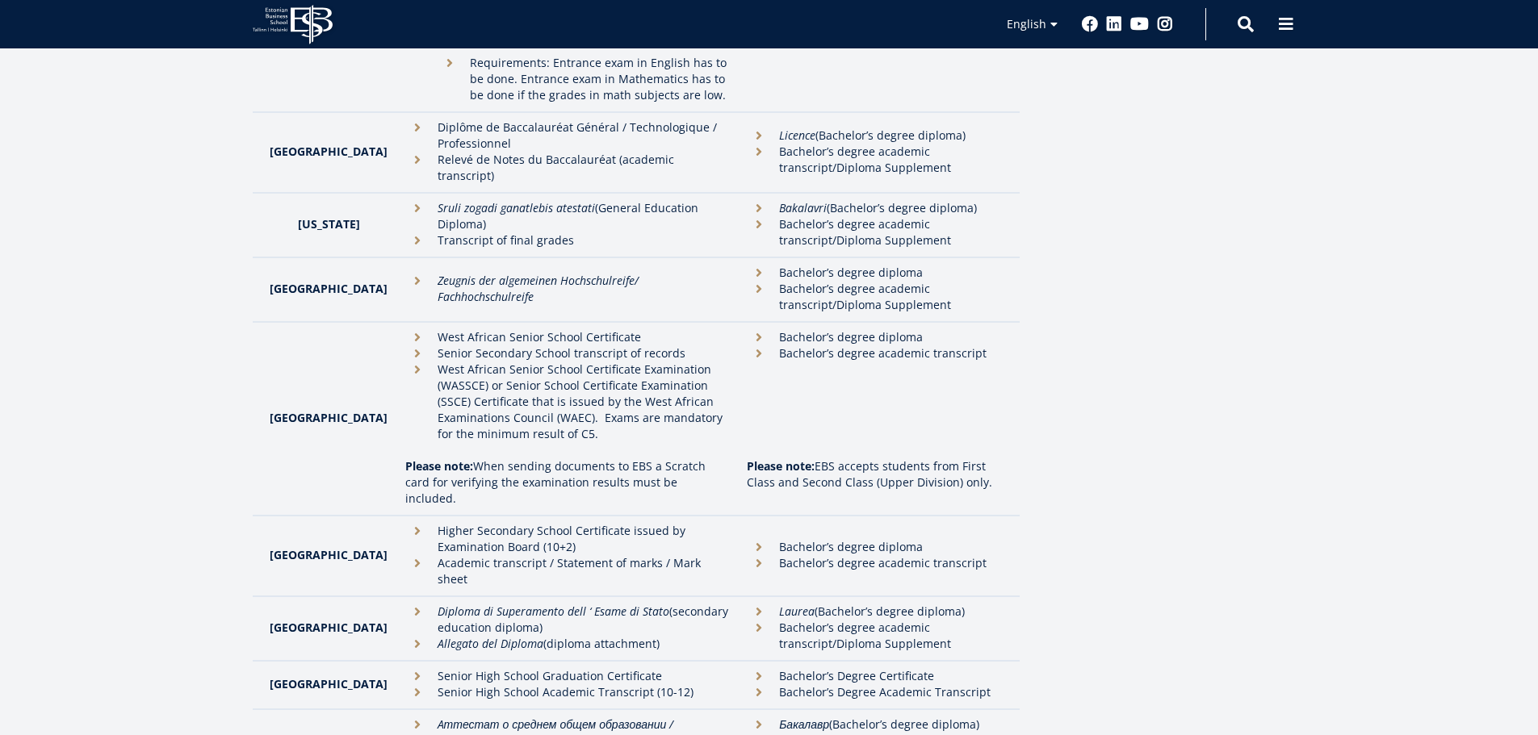
click at [497, 555] on li "Academic transcript / Statement of marks / Mark sheet" at bounding box center [568, 571] width 326 height 32
copy tr "Academic transcript / Statement of marks / Mark sheet"
click at [415, 555] on li "Academic transcript / Statement of marks / Mark sheet" at bounding box center [568, 571] width 326 height 32
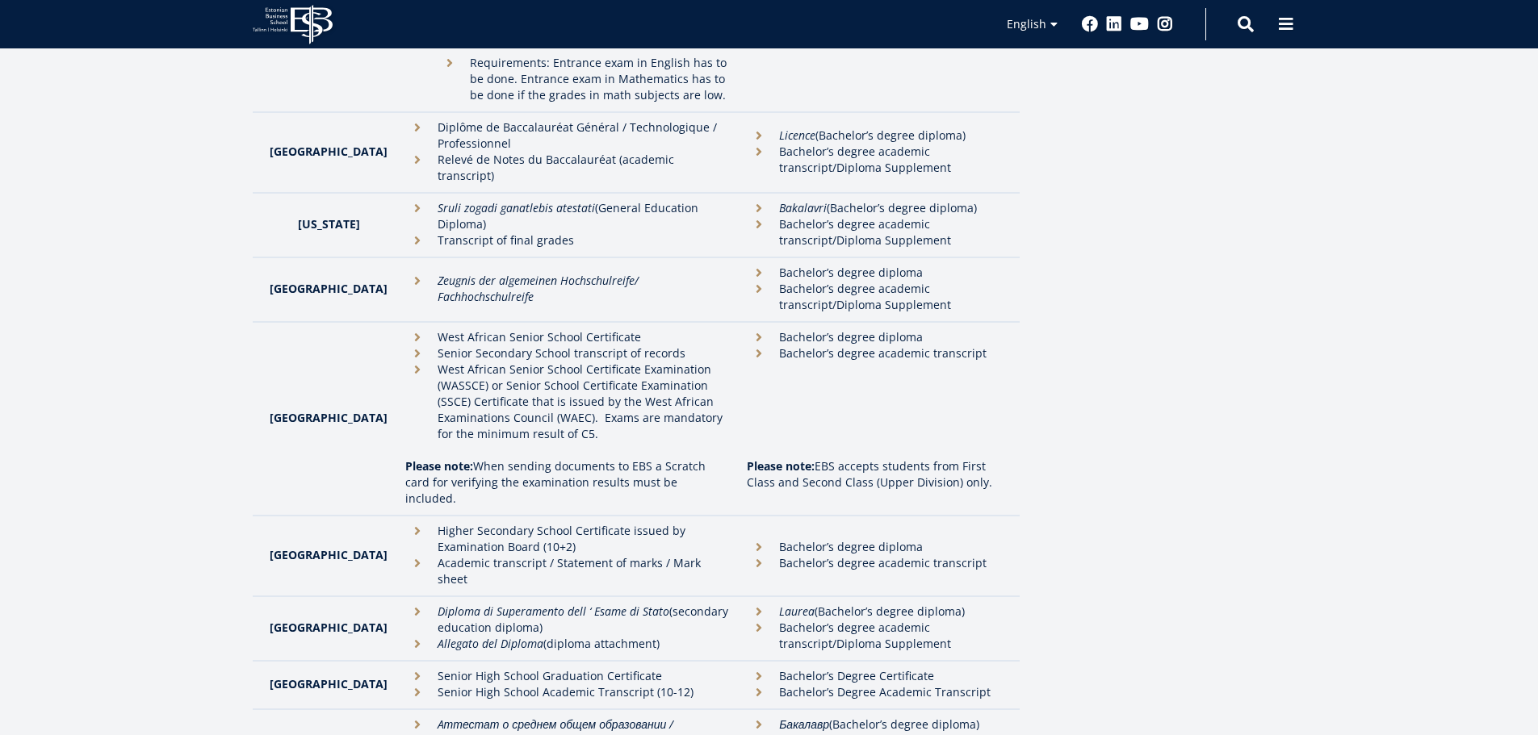
click at [407, 555] on li "Academic transcript / Statement of marks / Mark sheet" at bounding box center [568, 571] width 326 height 32
drag, startPoint x: 407, startPoint y: 485, endPoint x: 685, endPoint y: 476, distance: 277.8
click at [685, 555] on li "Academic transcript / Statement of marks / Mark sheet" at bounding box center [568, 571] width 326 height 32
copy li "Academic transcript / Statement of marks / Mark sheet"
